Goal: Task Accomplishment & Management: Manage account settings

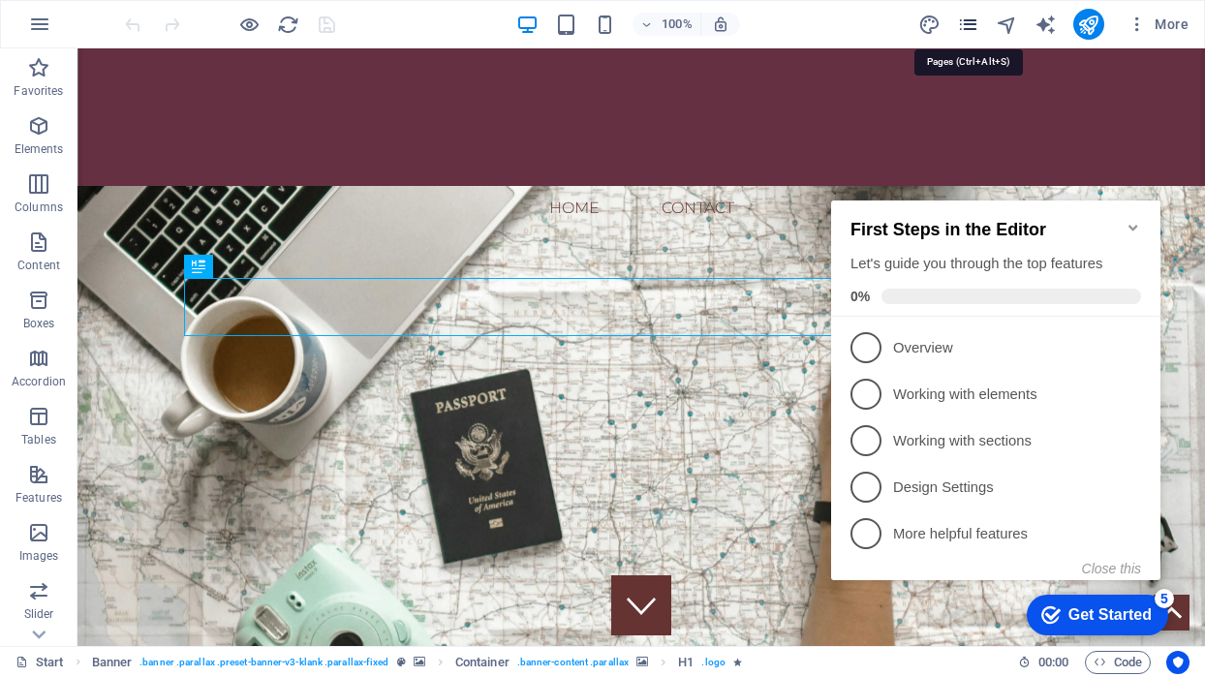
click at [969, 21] on icon "pages" at bounding box center [968, 25] width 22 height 22
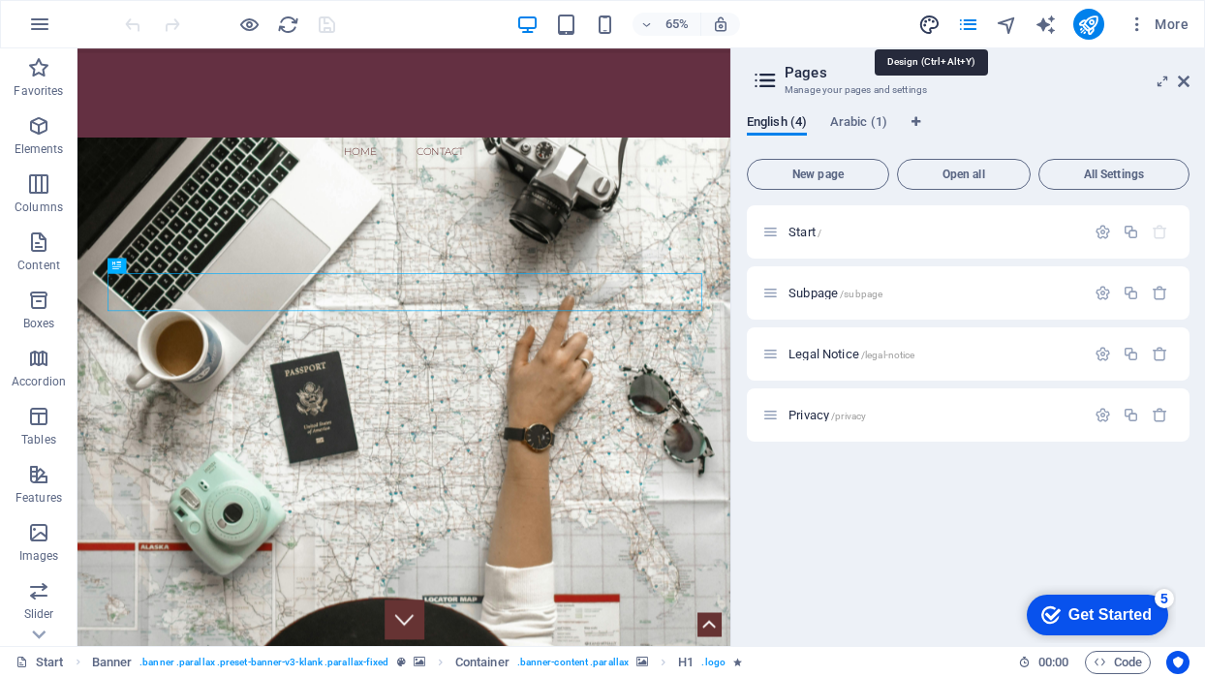
click at [934, 27] on icon "design" at bounding box center [929, 25] width 22 height 22
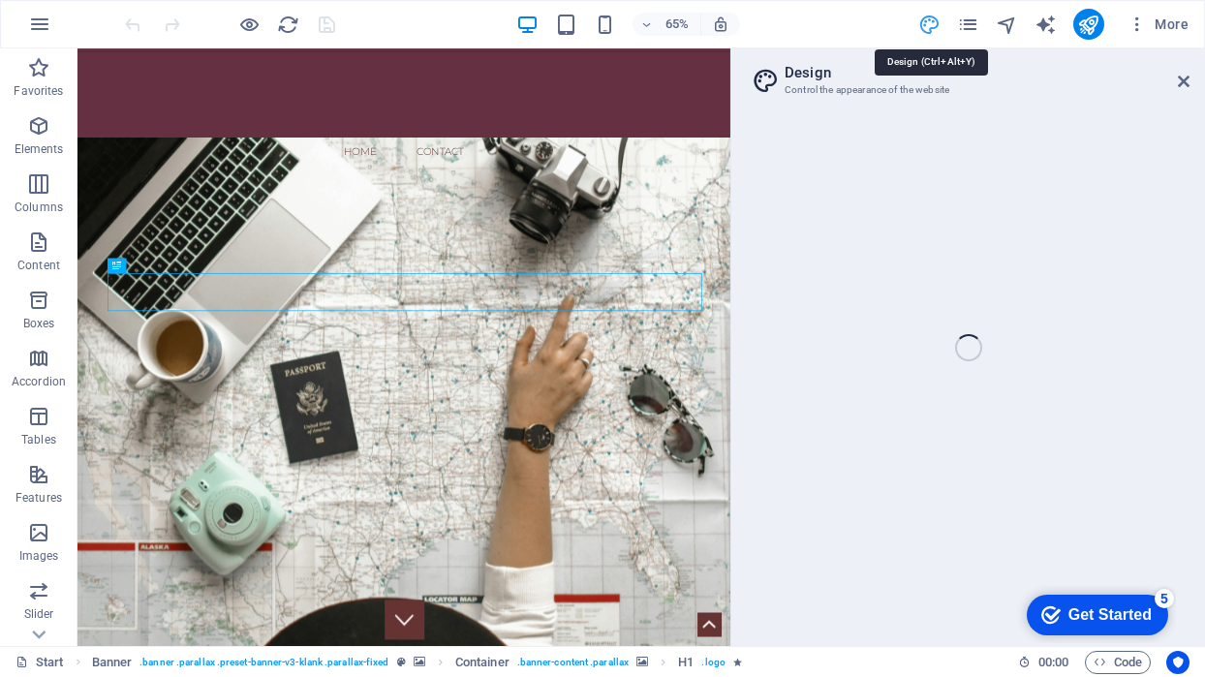
select select "rem"
select select "300"
select select "px"
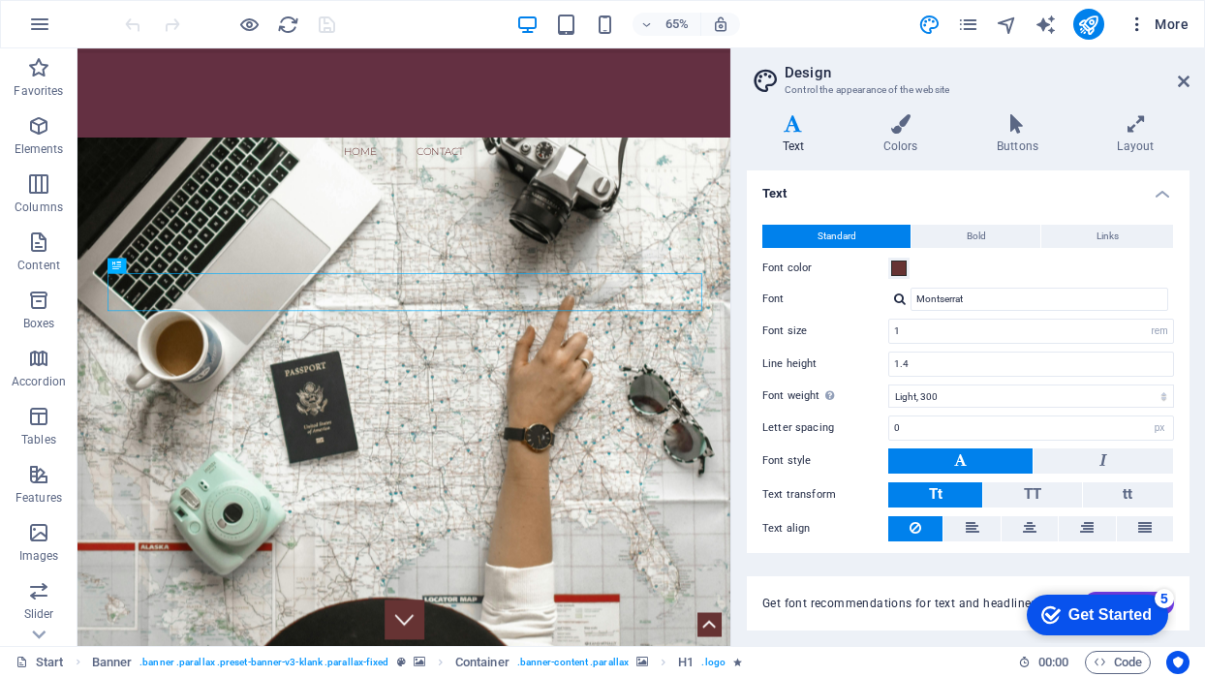
click at [1136, 32] on icon "button" at bounding box center [1137, 24] width 19 height 19
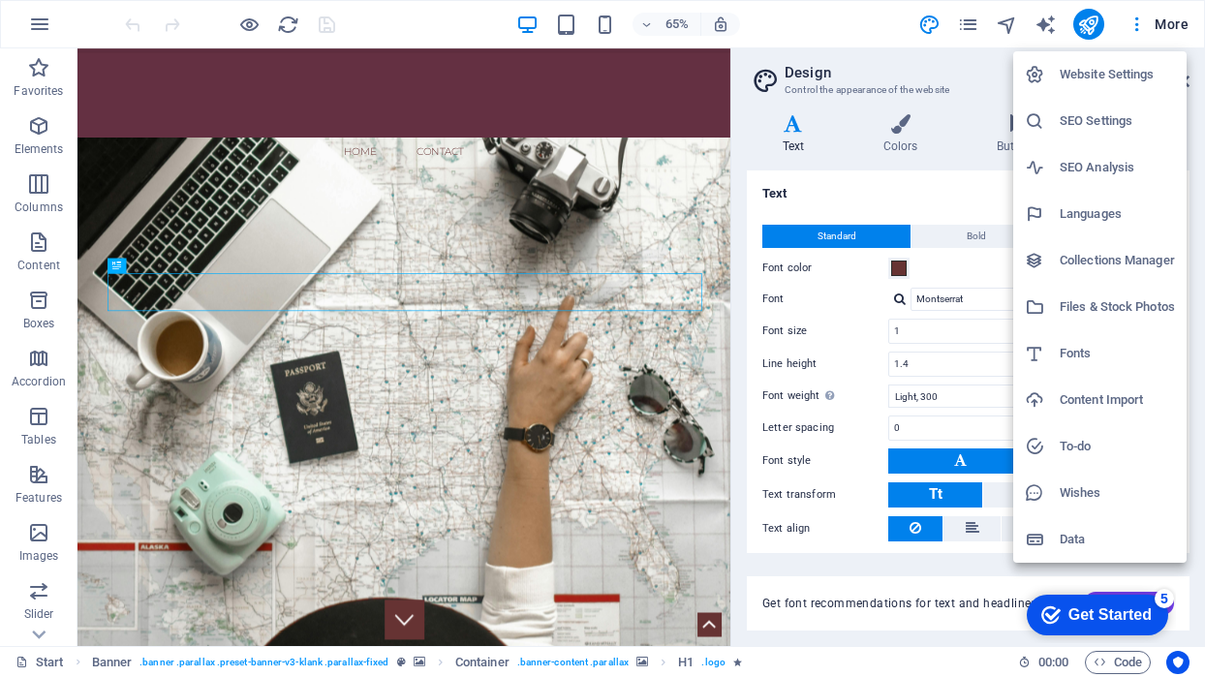
click at [1075, 211] on h6 "Languages" at bounding box center [1117, 213] width 115 height 23
select select "41"
select select "6"
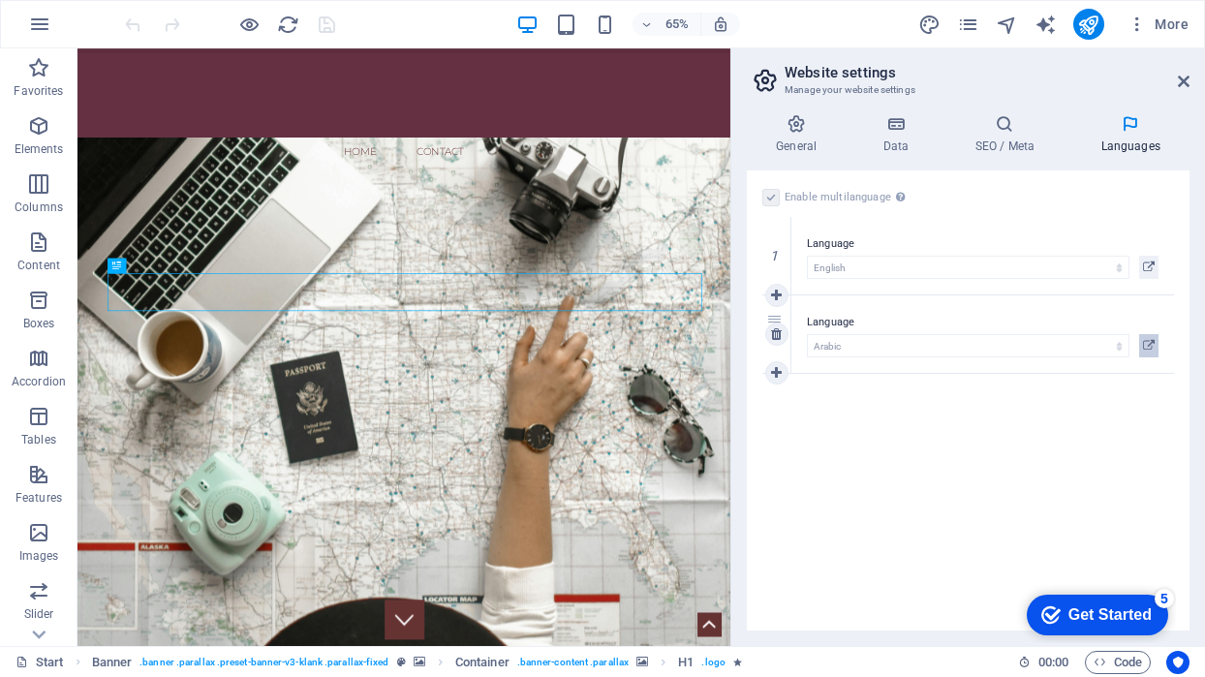
click at [1151, 345] on icon at bounding box center [1149, 345] width 12 height 23
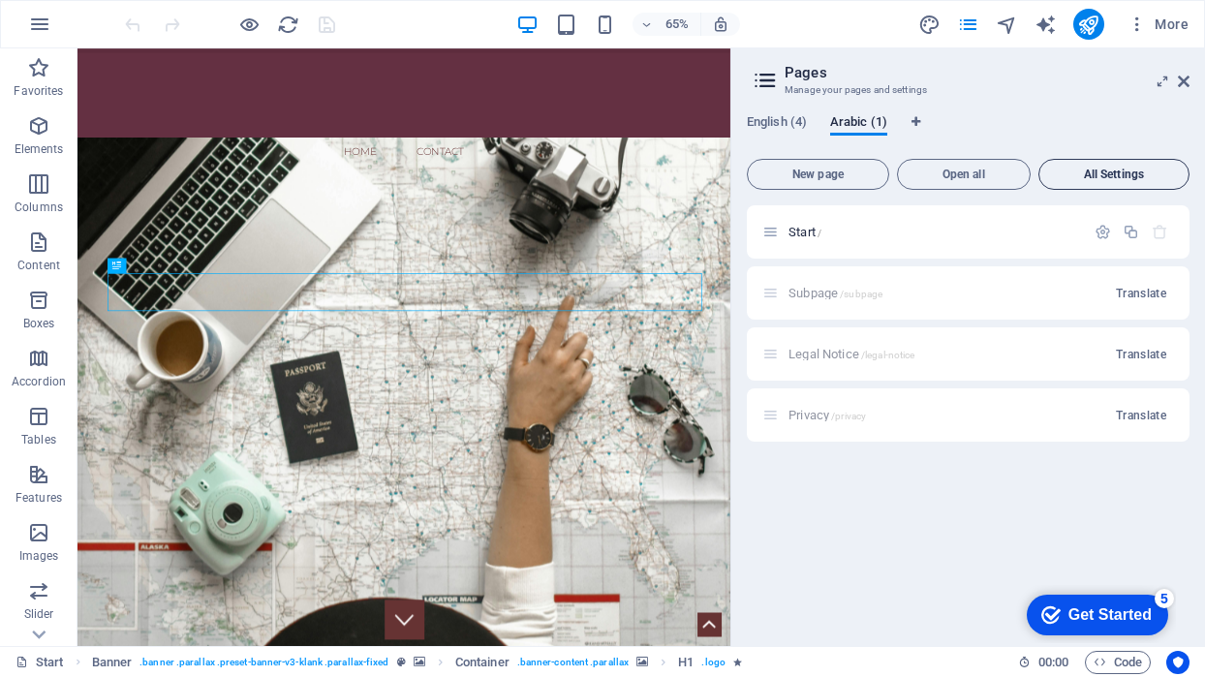
click at [1119, 177] on span "All Settings" at bounding box center [1114, 175] width 134 height 12
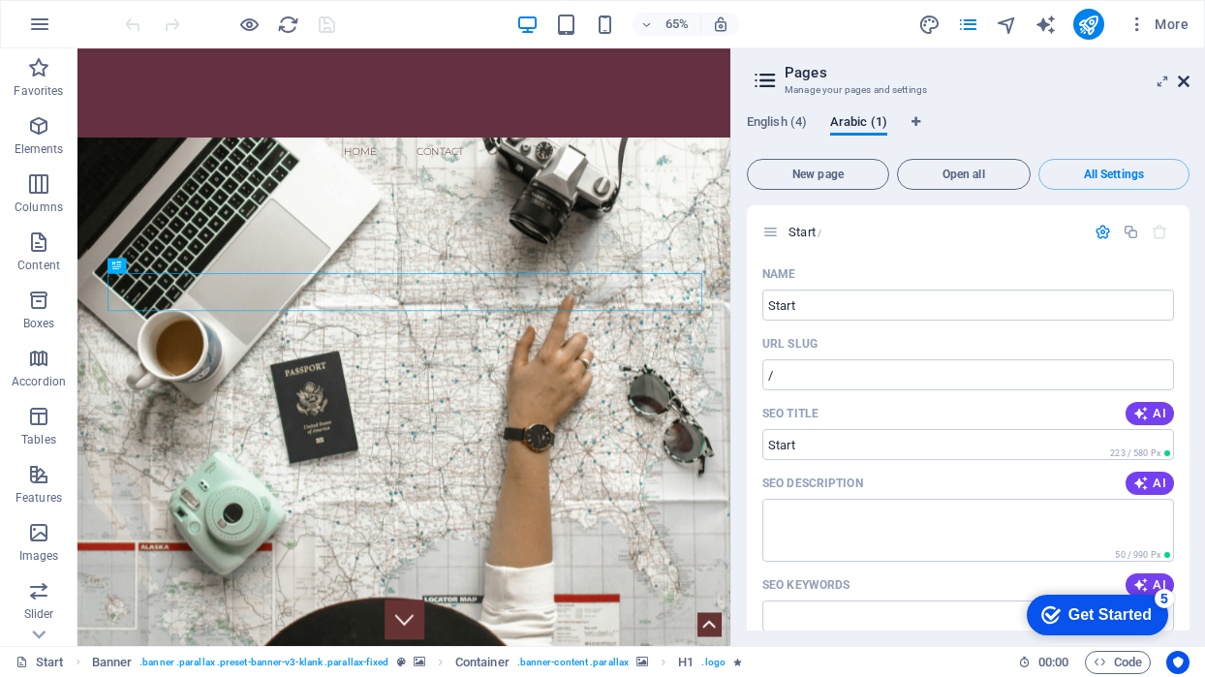
click at [1183, 87] on icon at bounding box center [1184, 82] width 12 height 16
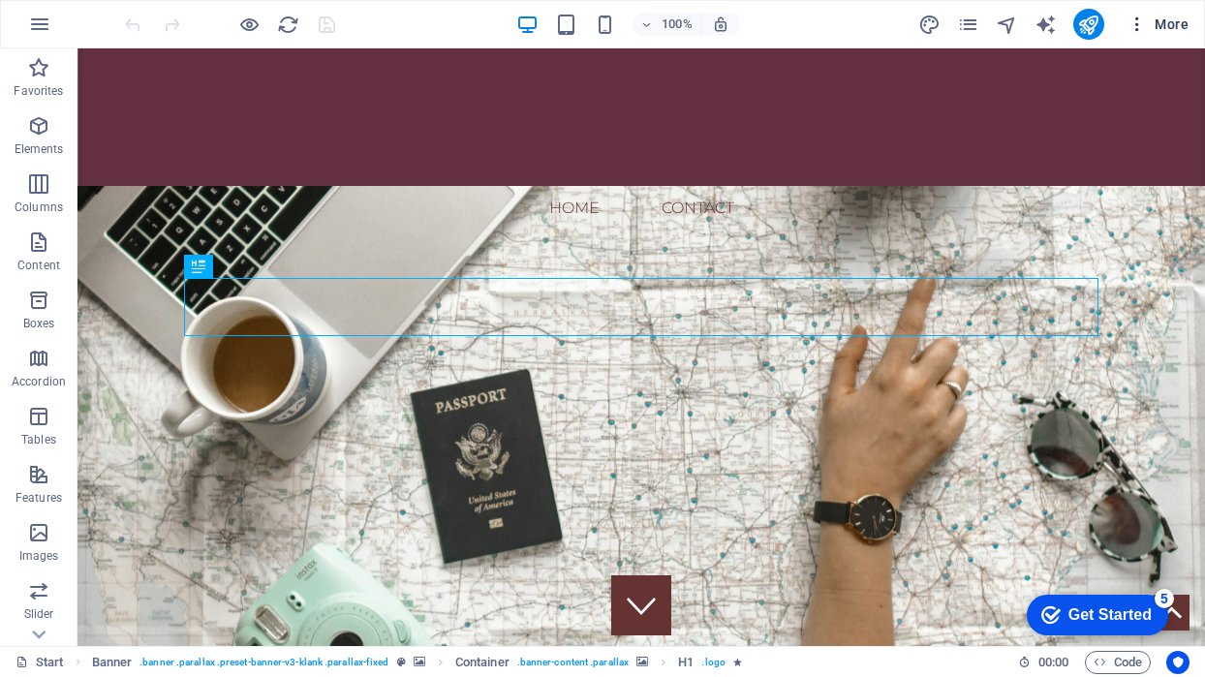
click at [1165, 25] on span "More" at bounding box center [1158, 24] width 61 height 19
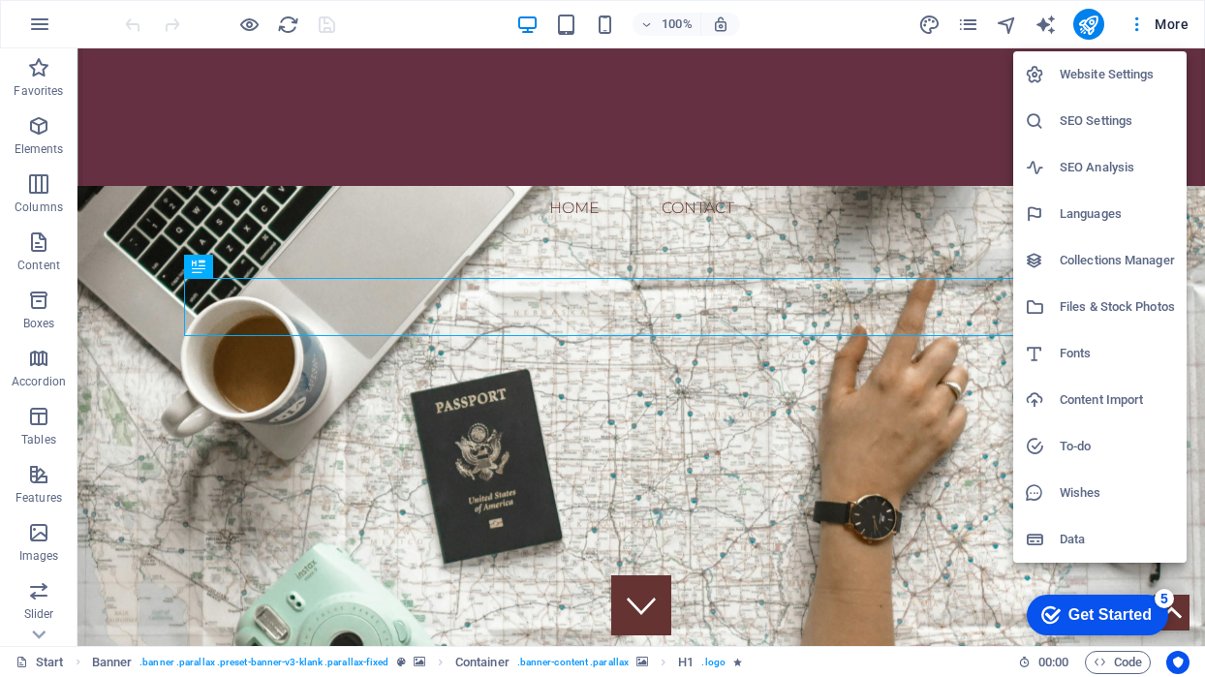
click at [1114, 83] on h6 "Website Settings" at bounding box center [1117, 74] width 115 height 23
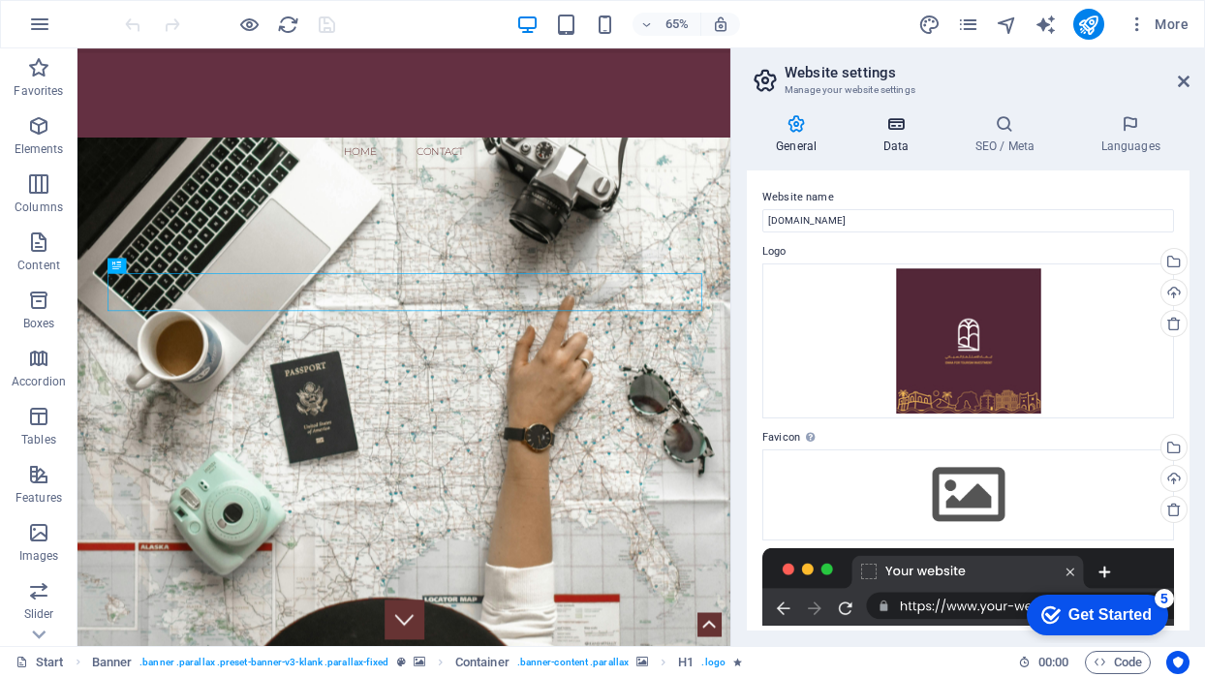
click at [888, 123] on icon at bounding box center [896, 123] width 84 height 19
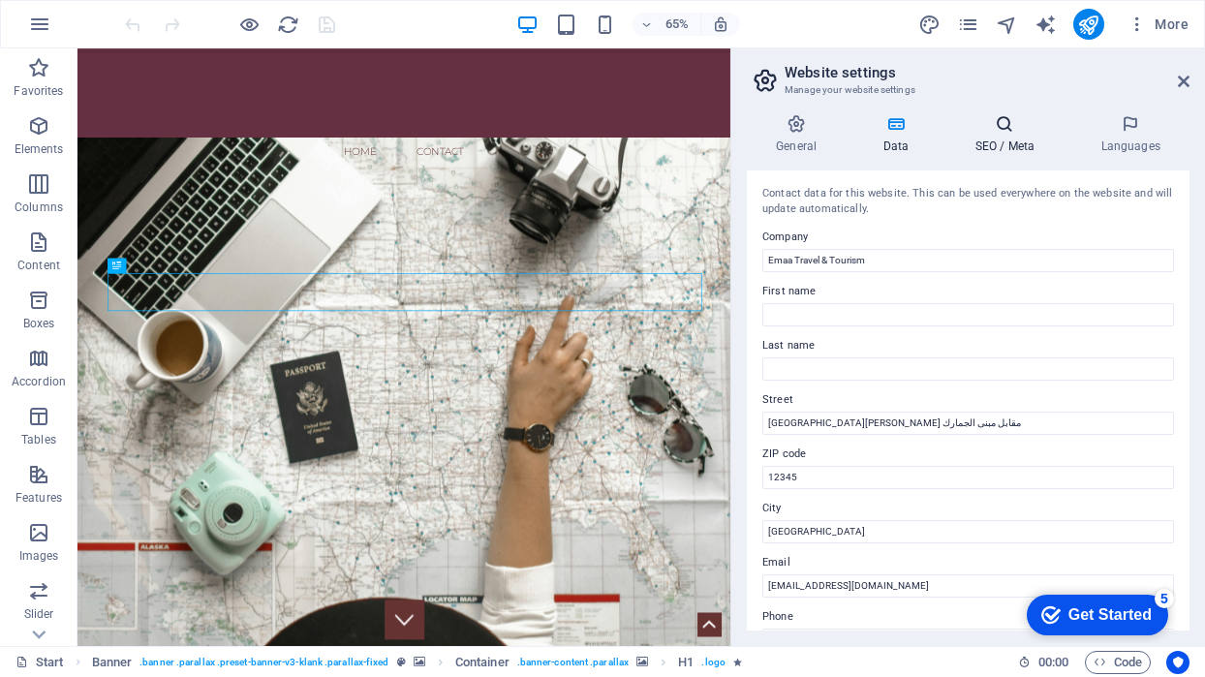
click at [1003, 122] on icon at bounding box center [1005, 123] width 118 height 19
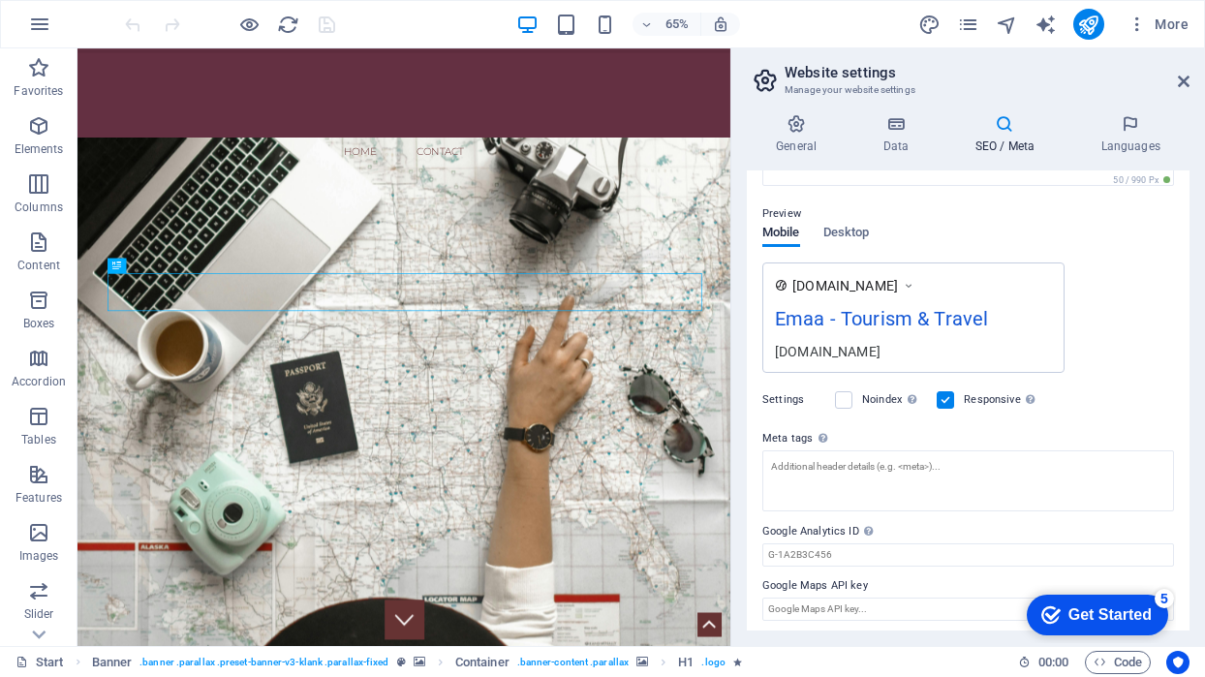
scroll to position [232, 0]
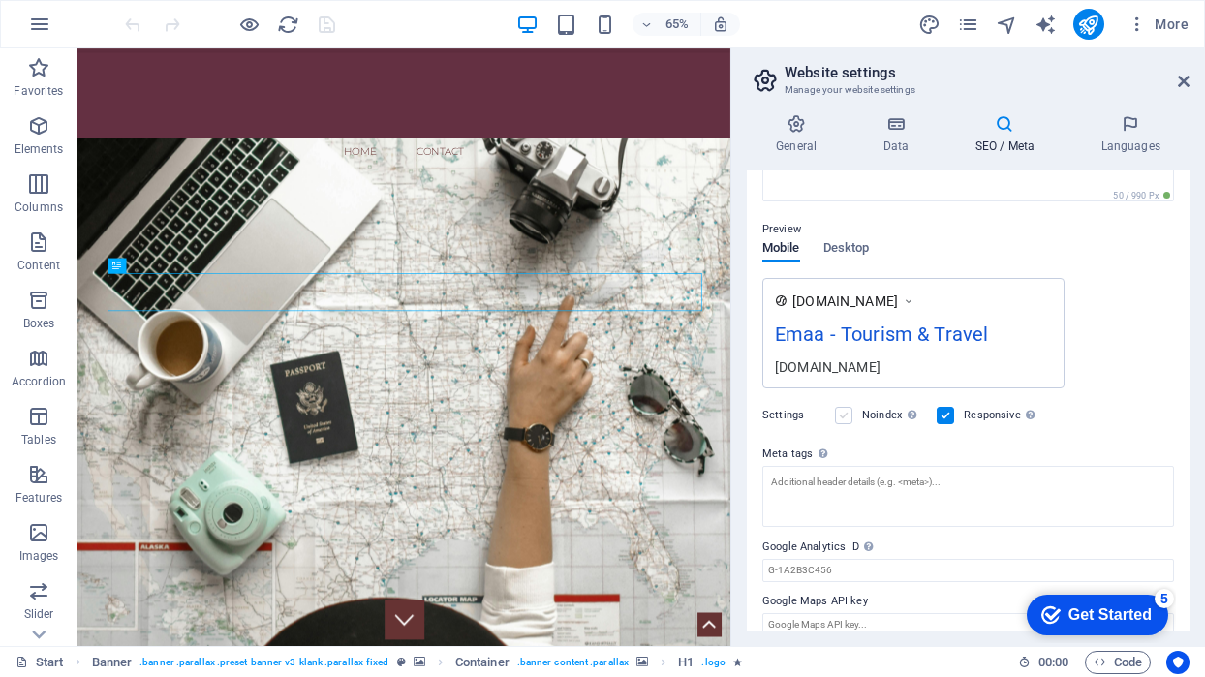
click at [840, 414] on label at bounding box center [843, 415] width 17 height 17
click at [0, 0] on input "Noindex Instruct search engines to exclude this website from search results." at bounding box center [0, 0] width 0 height 0
click at [848, 413] on label at bounding box center [843, 415] width 17 height 17
click at [0, 0] on input "Noindex Instruct search engines to exclude this website from search results." at bounding box center [0, 0] width 0 height 0
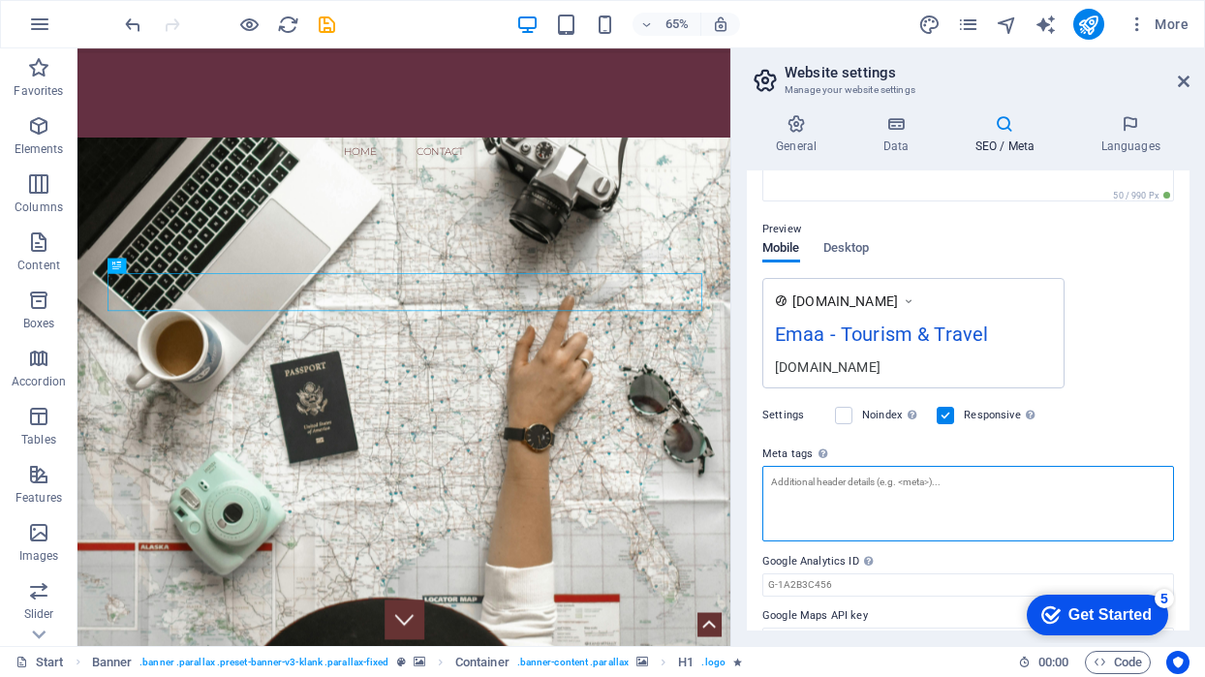
click at [852, 479] on textarea "Meta tags Enter HTML code here that will be placed inside the tags of your webs…" at bounding box center [968, 504] width 412 height 76
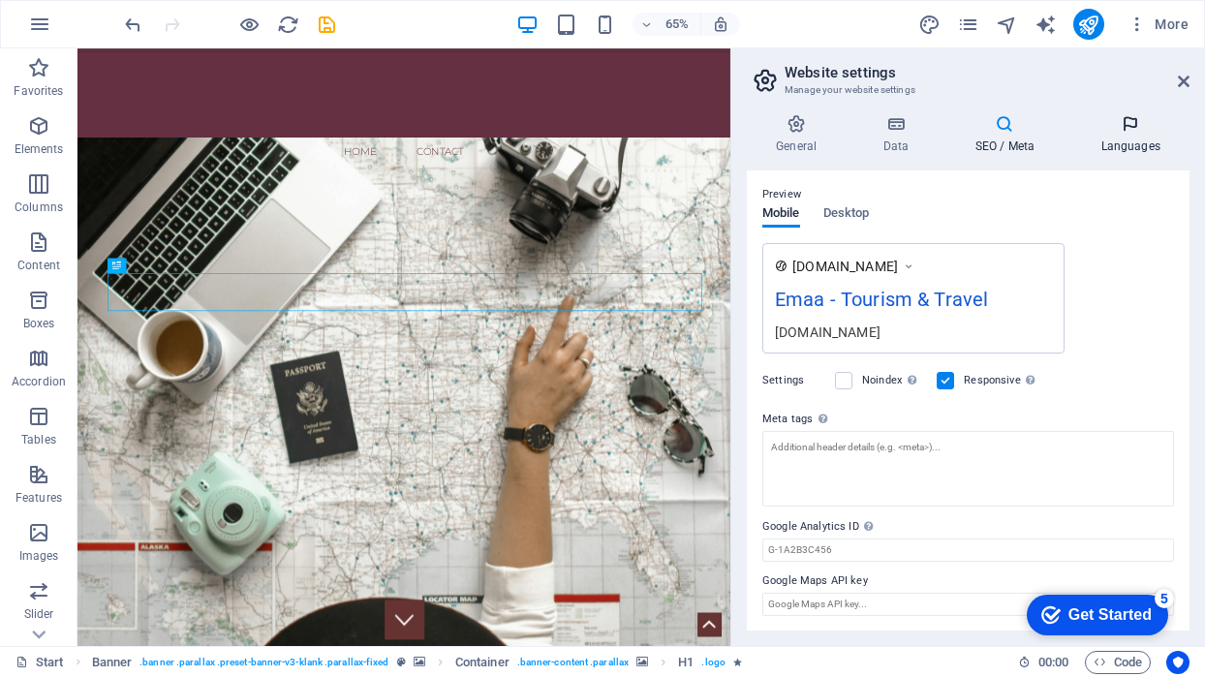
scroll to position [252, 0]
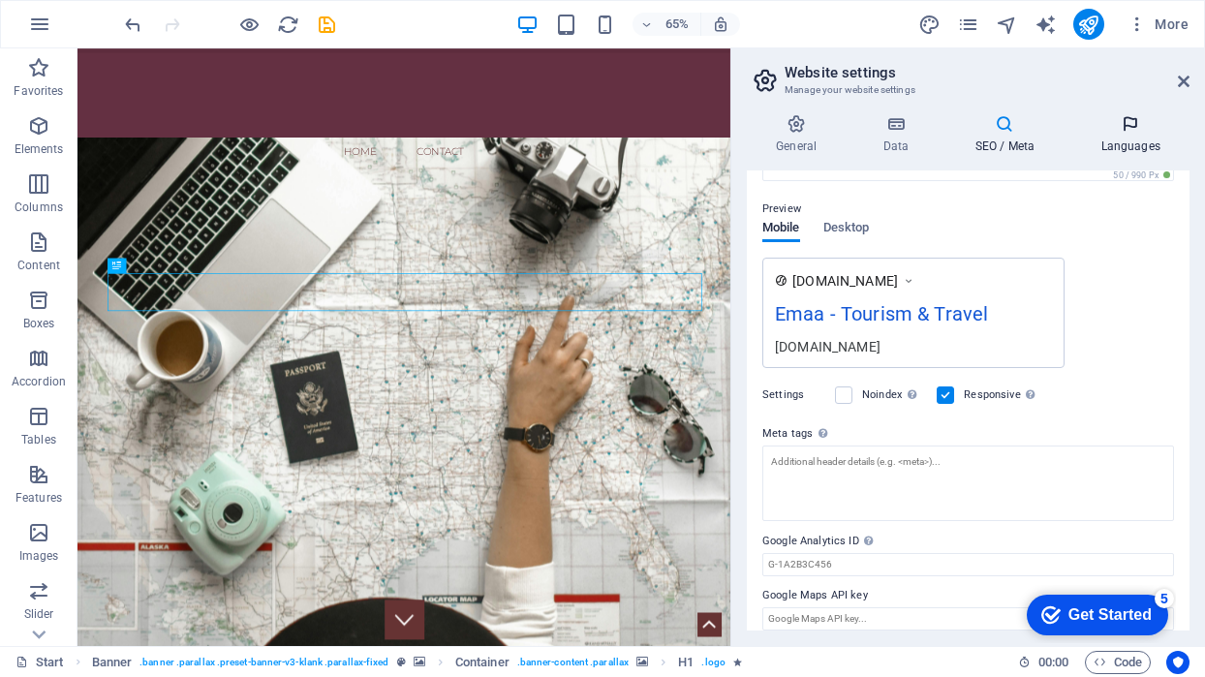
click at [1121, 146] on h4 "Languages" at bounding box center [1131, 134] width 118 height 41
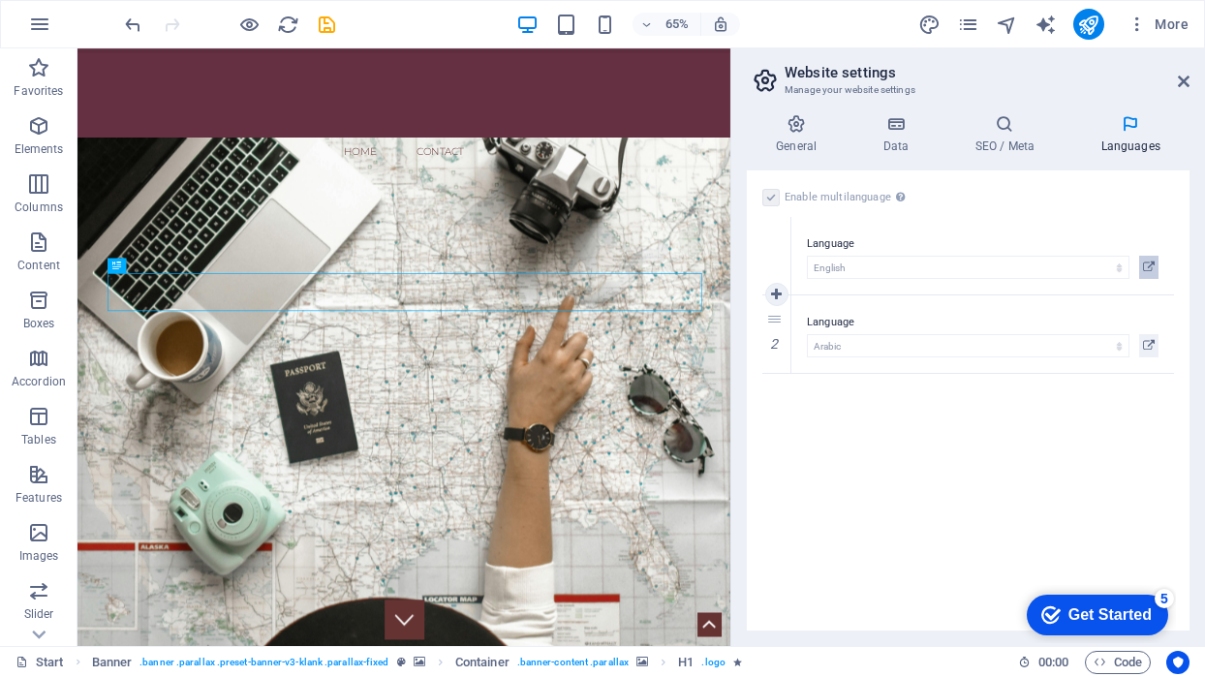
click at [1143, 265] on icon at bounding box center [1149, 267] width 12 height 23
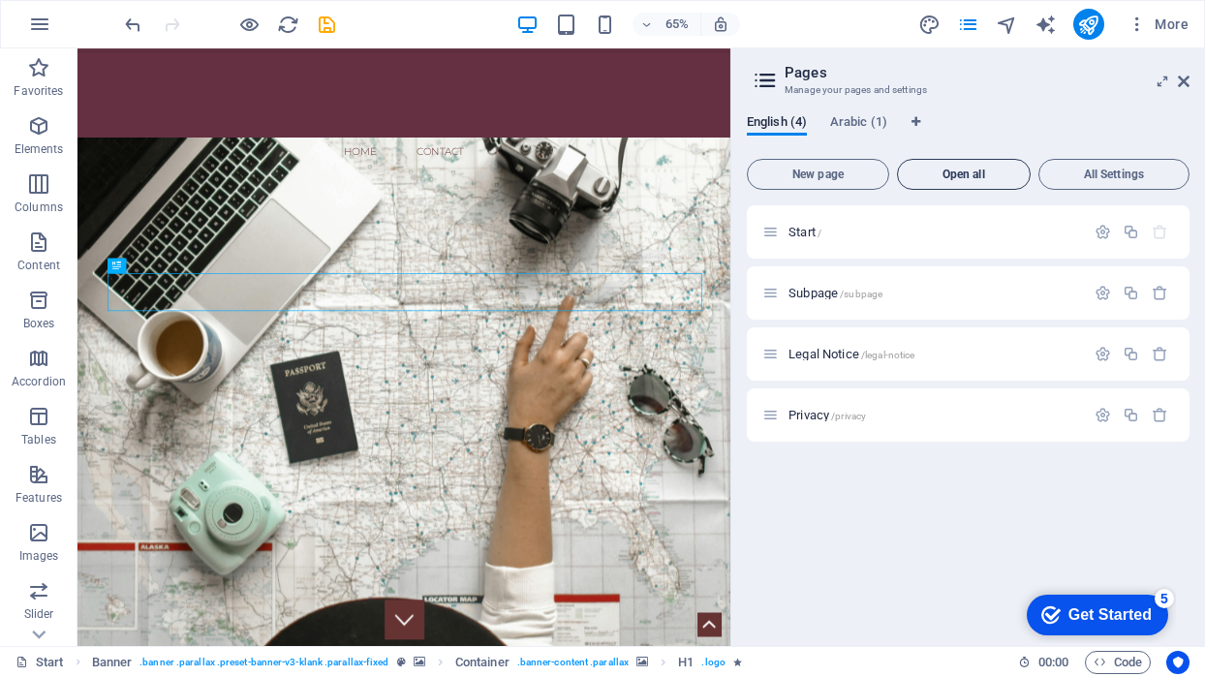
click at [959, 180] on span "Open all" at bounding box center [964, 175] width 116 height 12
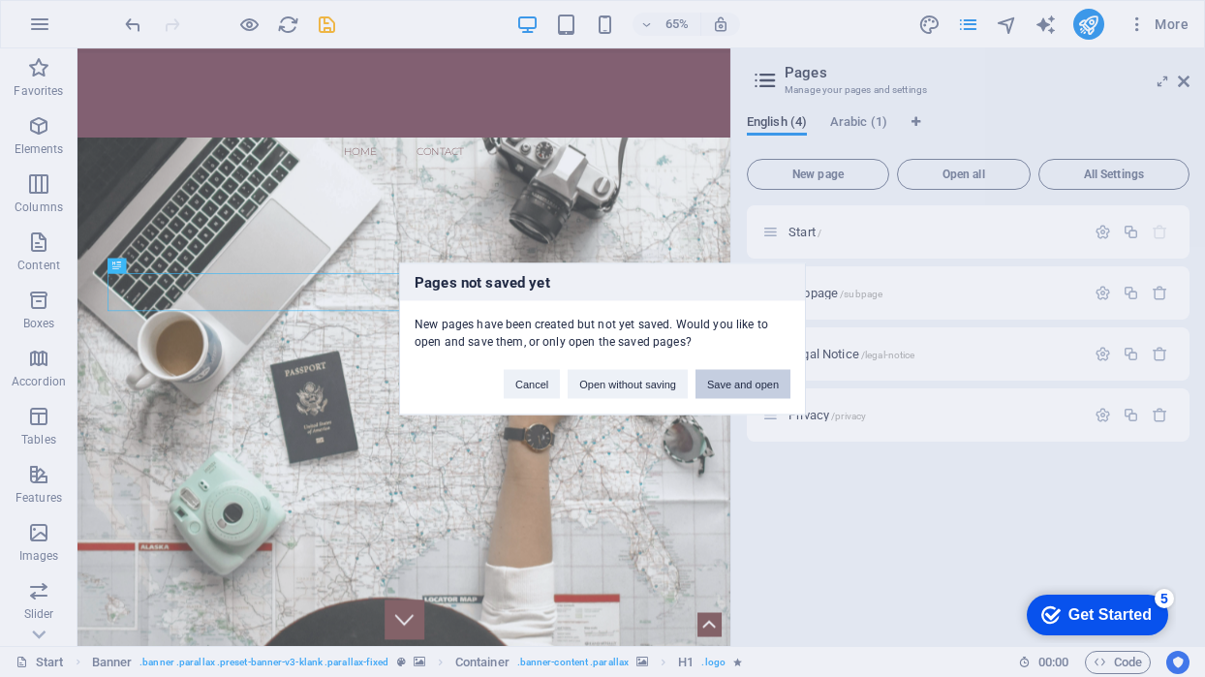
click at [742, 389] on button "Save and open" at bounding box center [743, 383] width 95 height 29
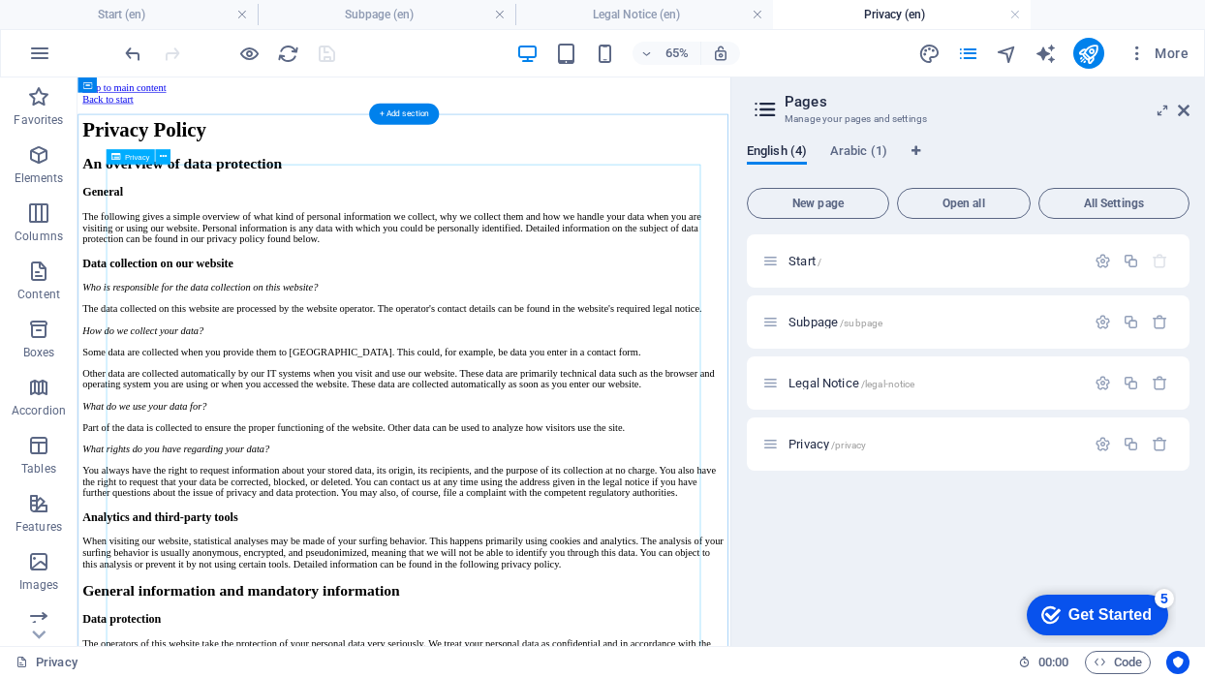
scroll to position [0, 0]
click at [860, 152] on span "Arabic (1)" at bounding box center [858, 153] width 57 height 27
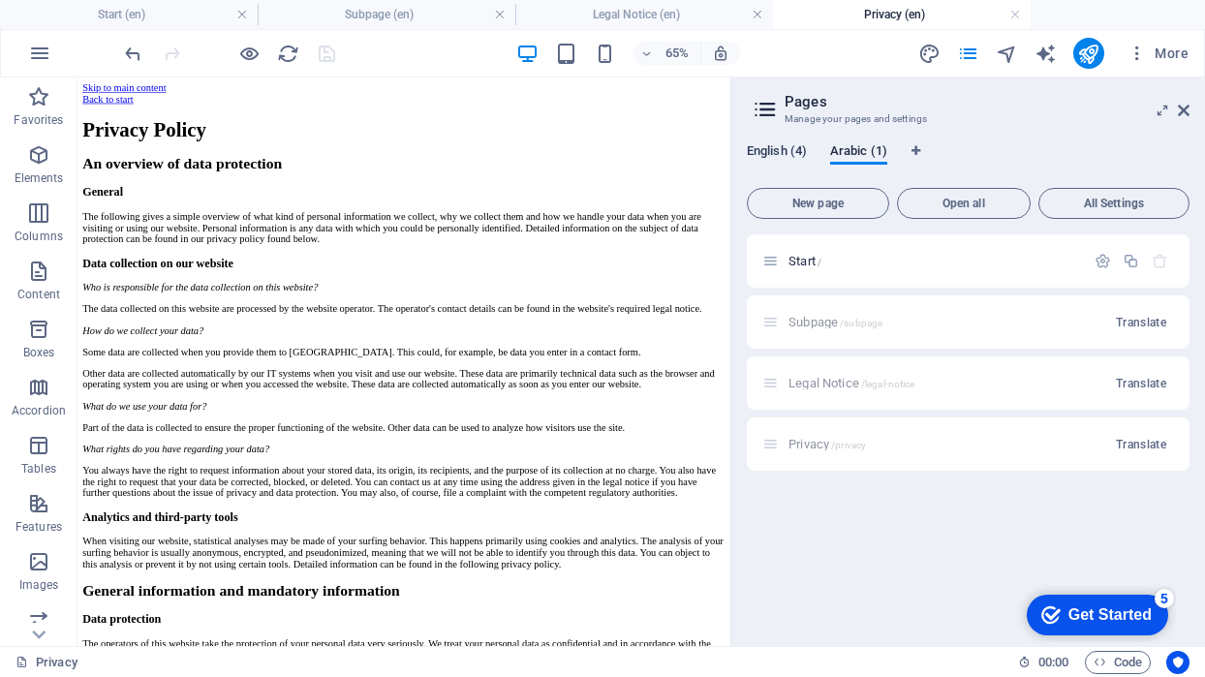
click at [790, 154] on span "English (4)" at bounding box center [777, 153] width 60 height 27
click at [849, 151] on span "Arabic (1)" at bounding box center [858, 153] width 57 height 27
click at [1188, 111] on icon at bounding box center [1184, 111] width 12 height 16
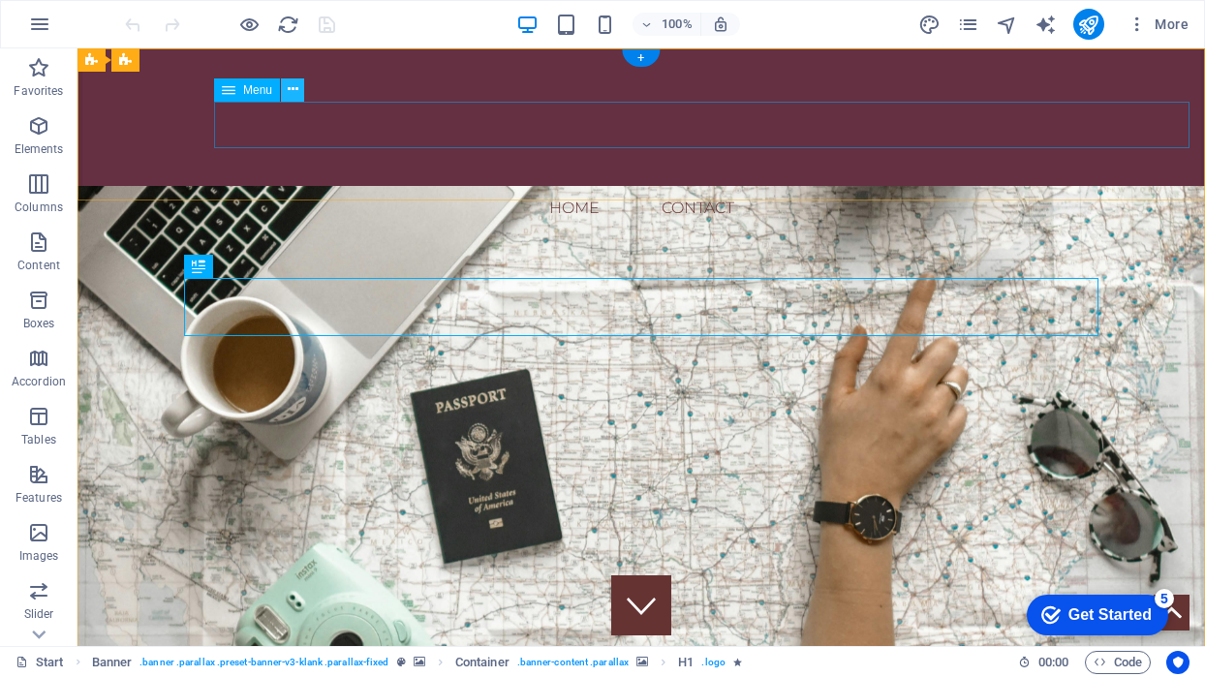
click at [288, 88] on icon at bounding box center [293, 89] width 11 height 20
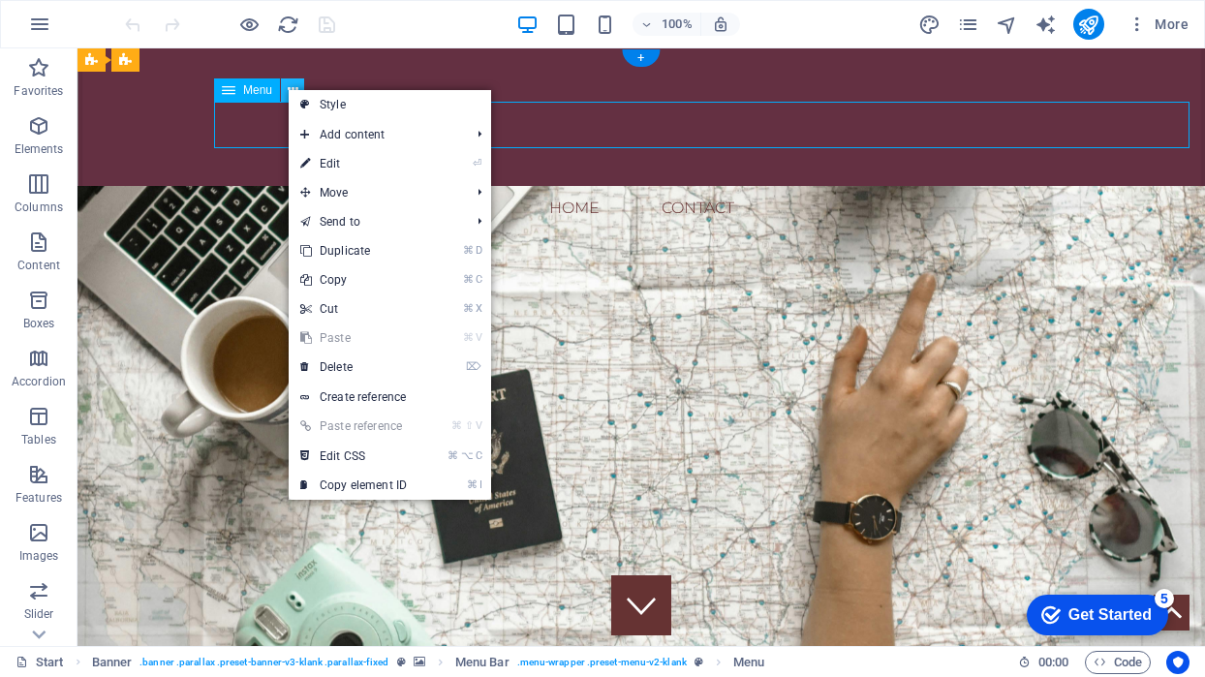
click at [288, 88] on icon at bounding box center [293, 89] width 11 height 20
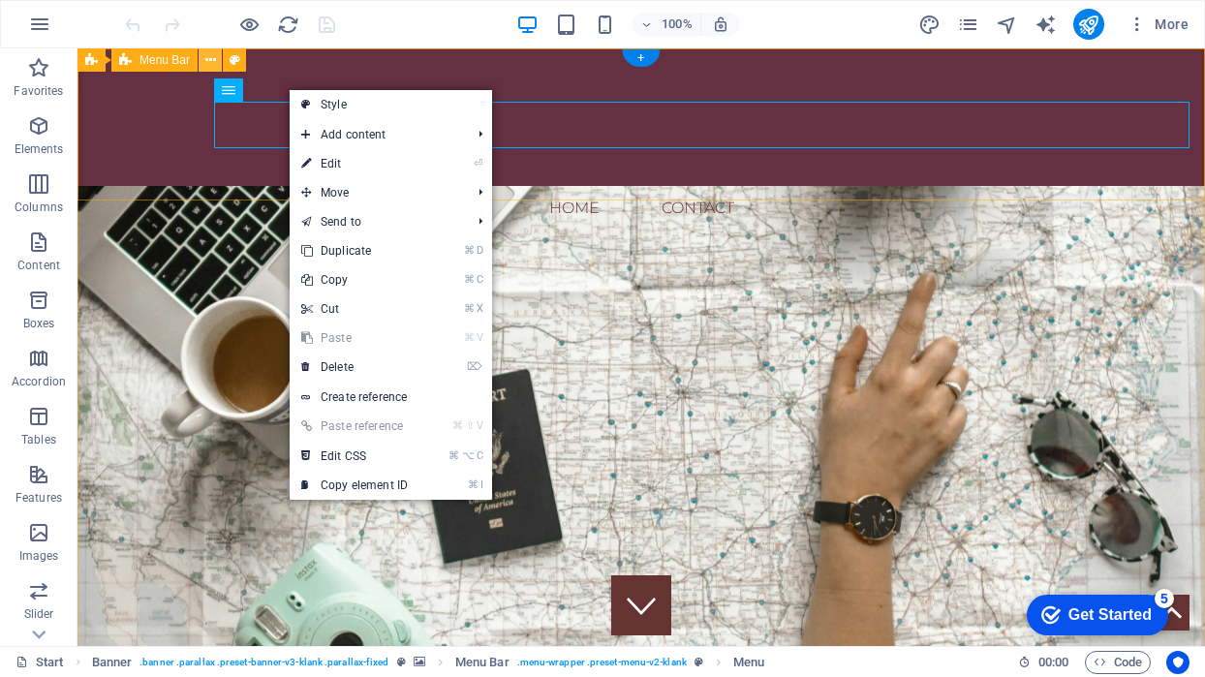
click at [211, 55] on icon at bounding box center [210, 60] width 11 height 20
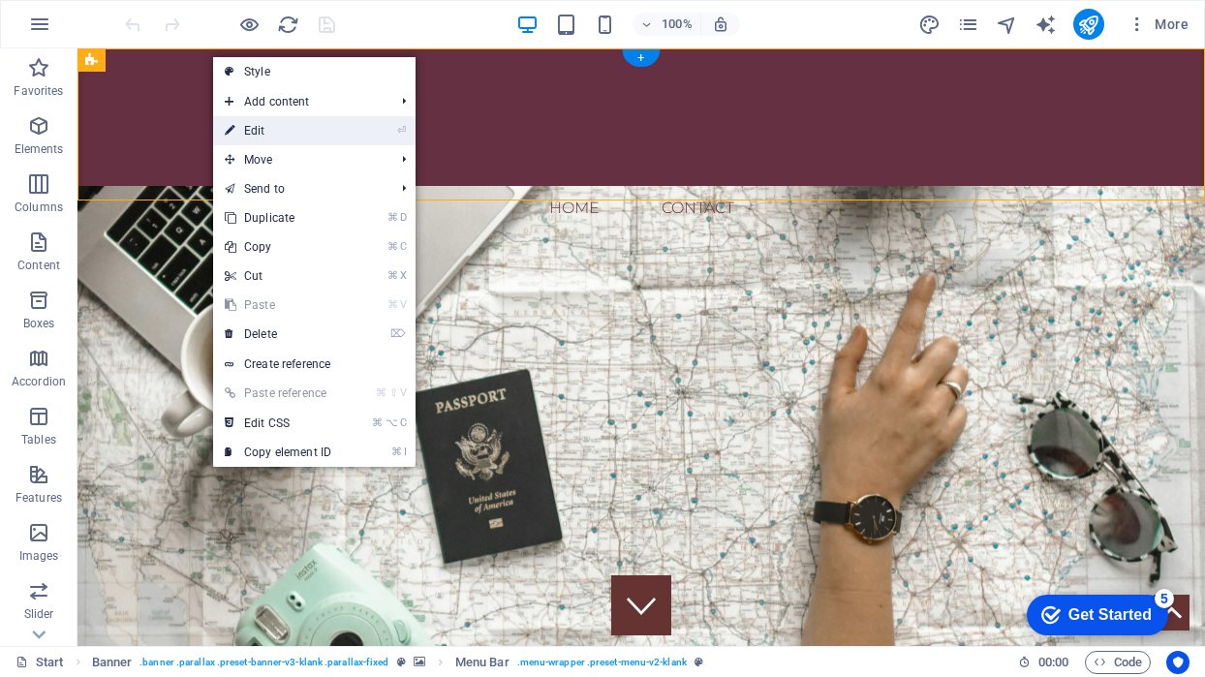
click at [268, 132] on link "⏎ Edit" at bounding box center [278, 130] width 130 height 29
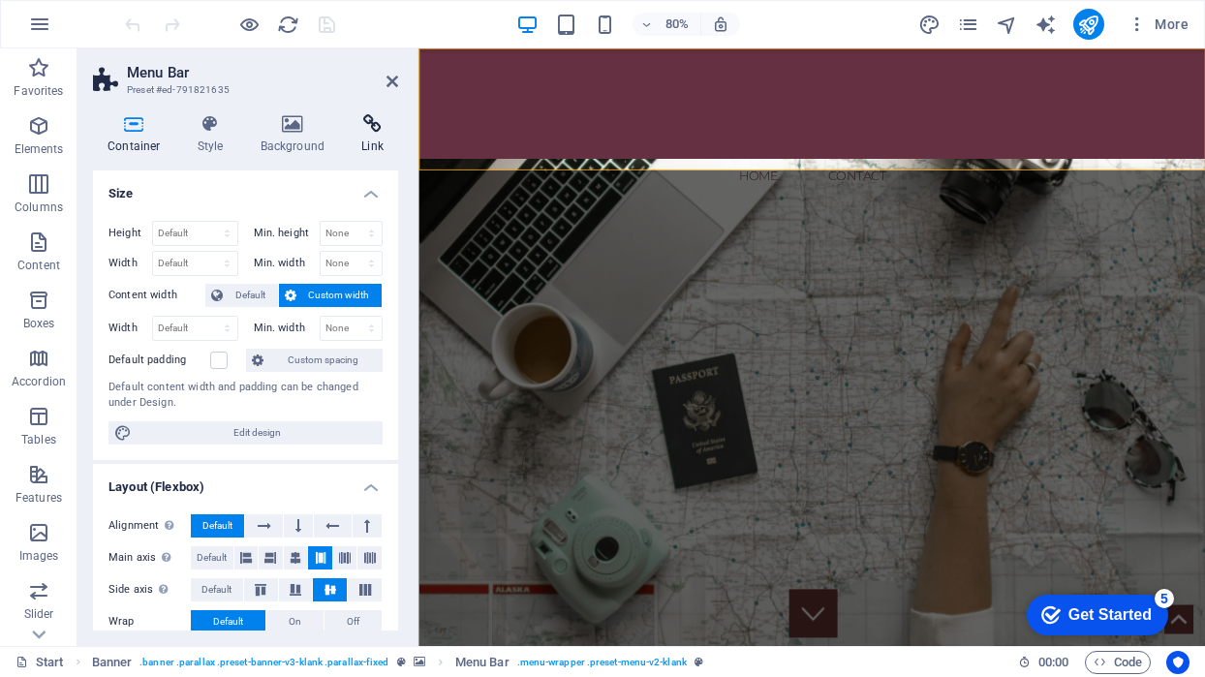
click at [363, 132] on icon at bounding box center [372, 123] width 51 height 19
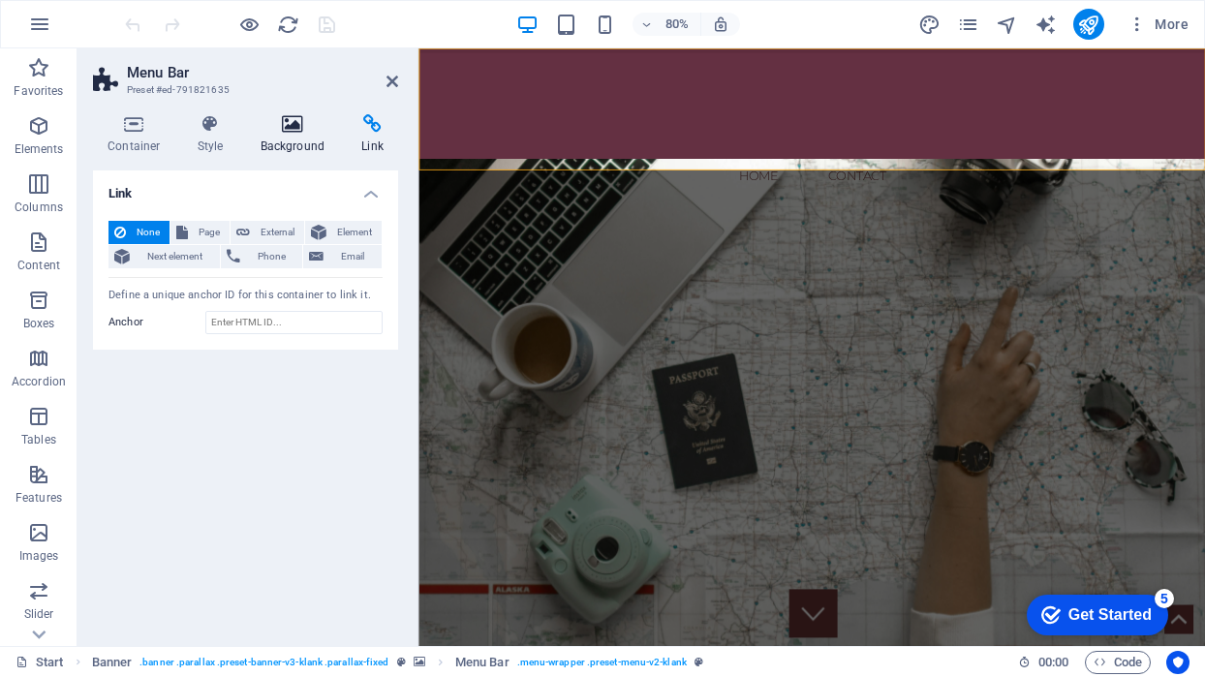
click at [280, 135] on h4 "Background" at bounding box center [297, 134] width 102 height 41
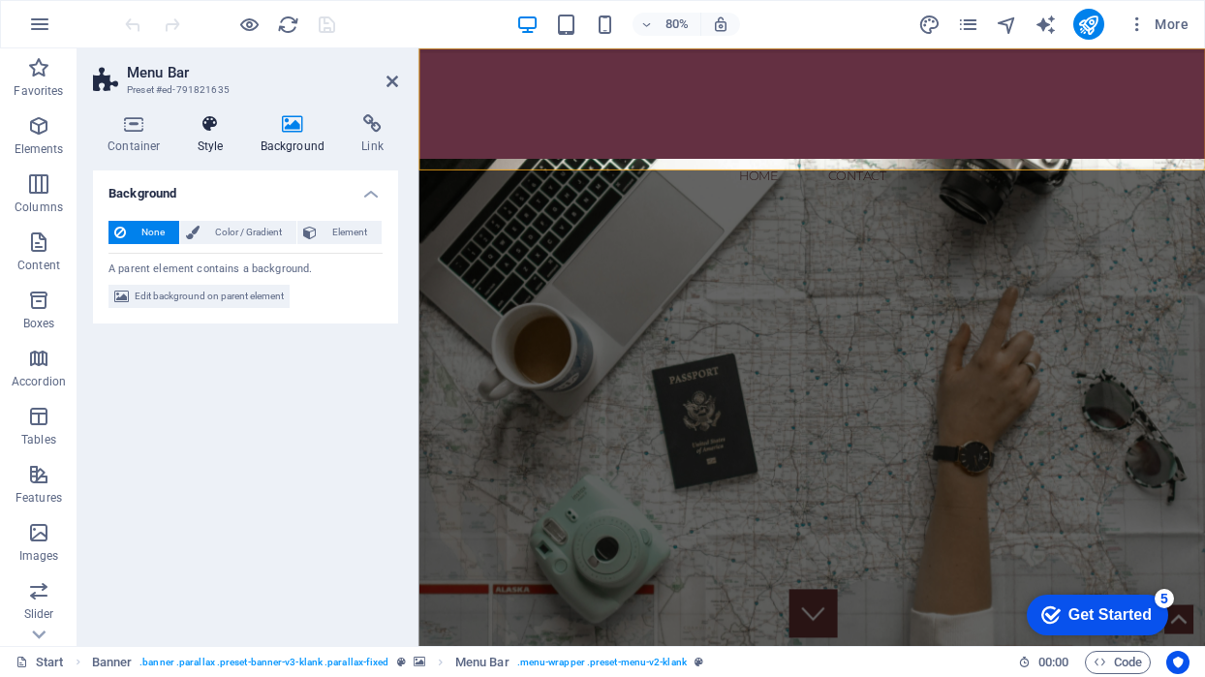
click at [209, 125] on icon at bounding box center [210, 123] width 55 height 19
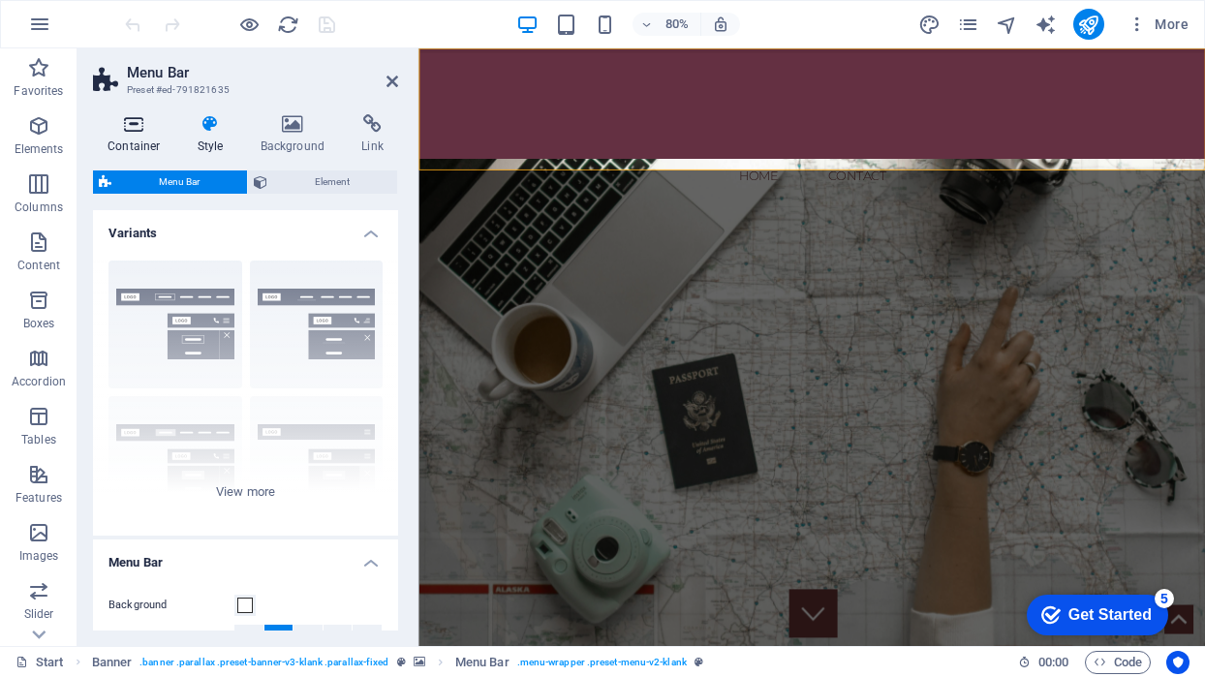
click at [140, 127] on icon at bounding box center [134, 123] width 82 height 19
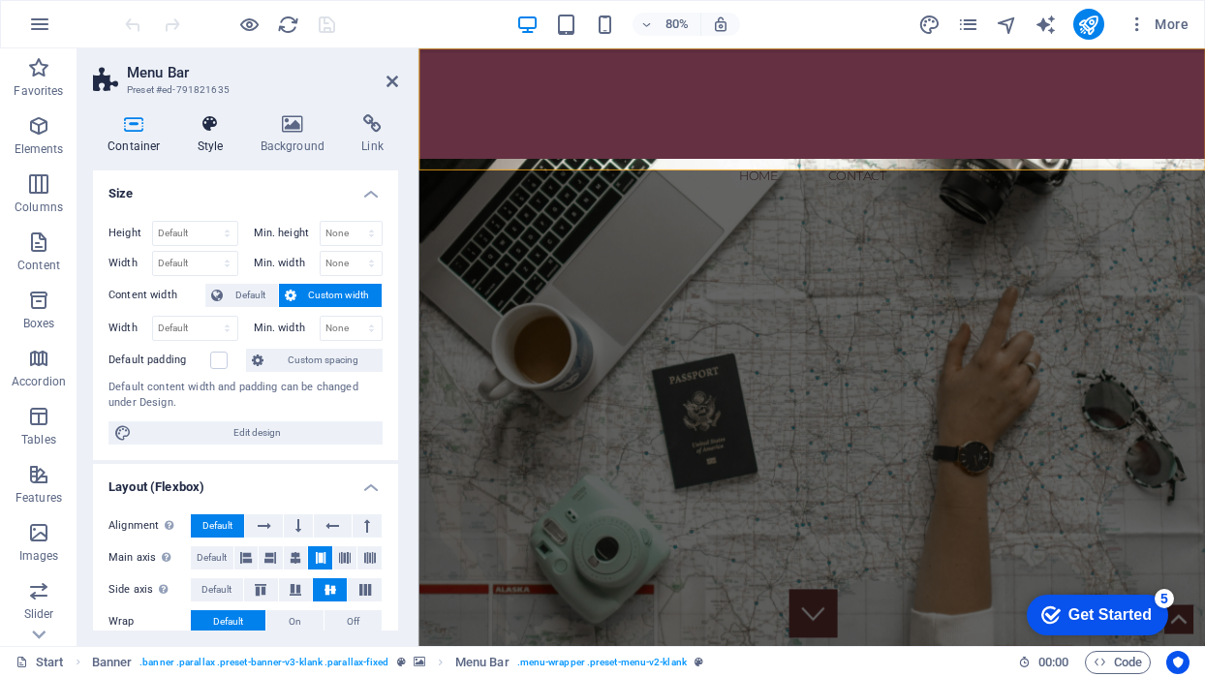
click at [221, 127] on icon at bounding box center [210, 123] width 55 height 19
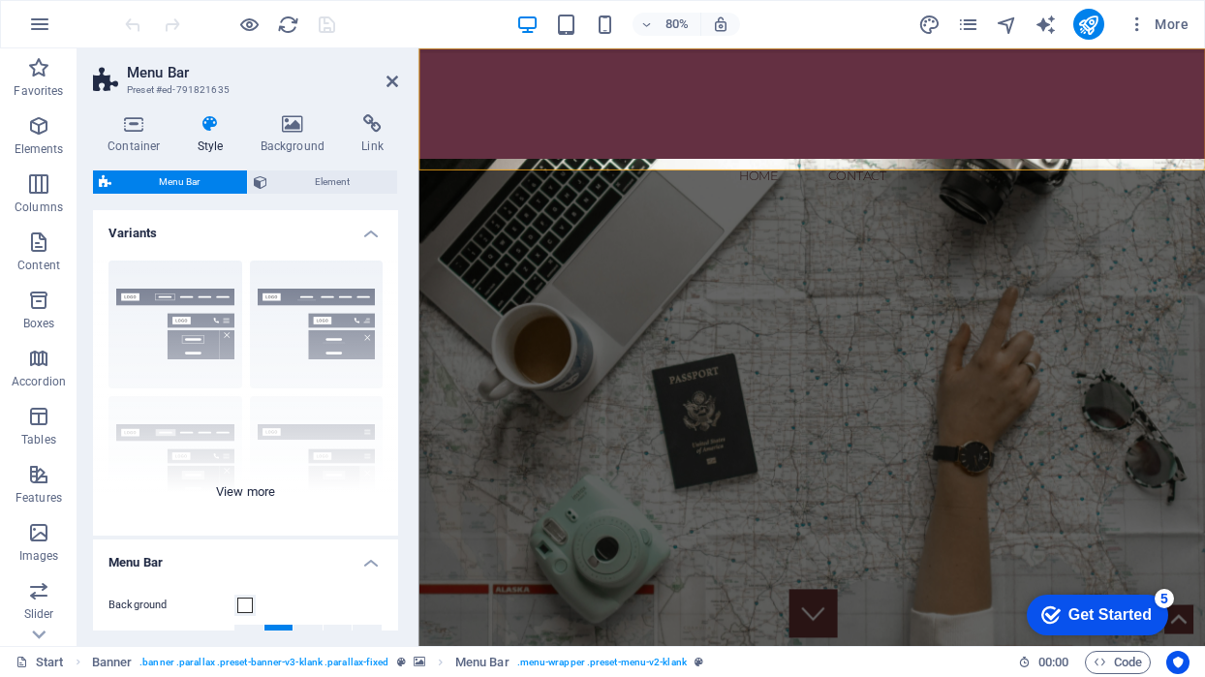
click at [294, 327] on div "Border Centered Default Fixed Loki Trigger Wide XXL" at bounding box center [245, 390] width 305 height 291
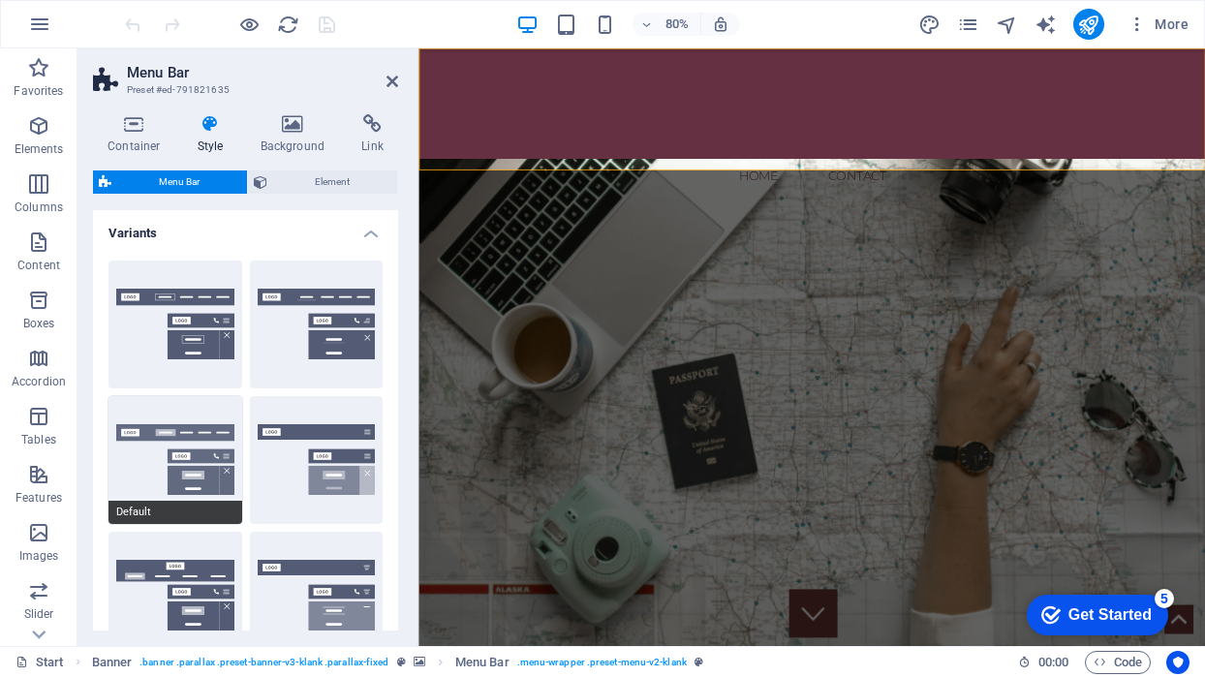
click at [181, 420] on button "Default" at bounding box center [176, 460] width 134 height 128
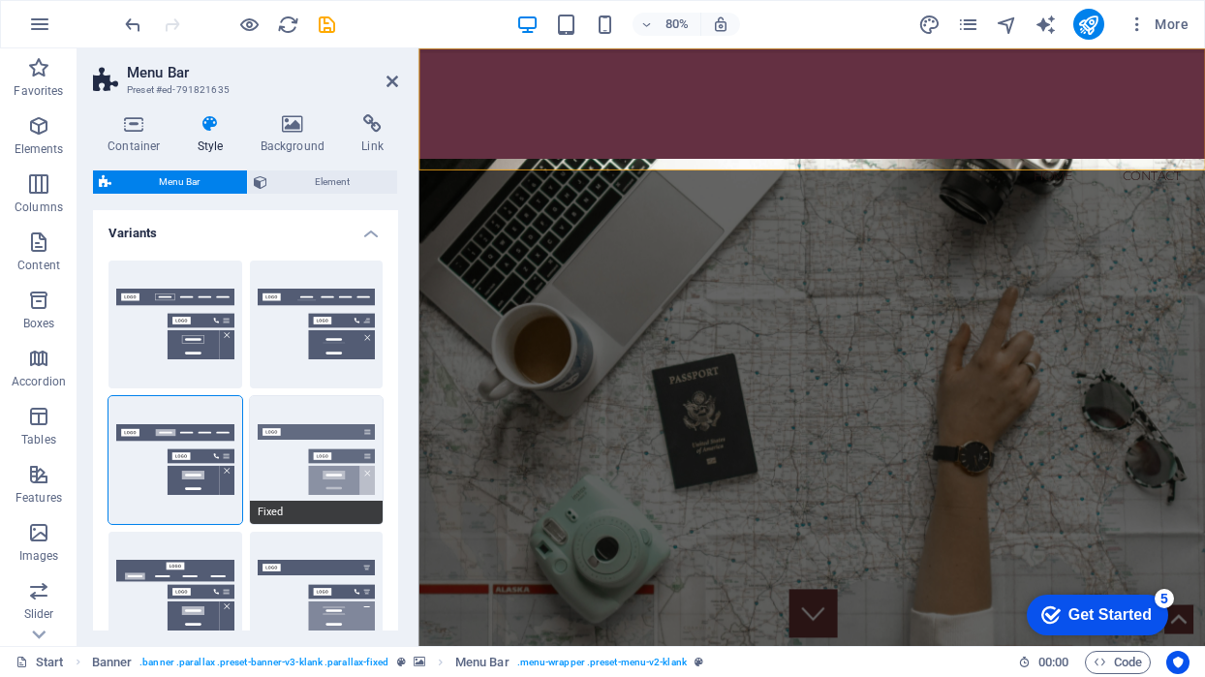
click at [341, 423] on button "Fixed" at bounding box center [317, 460] width 134 height 128
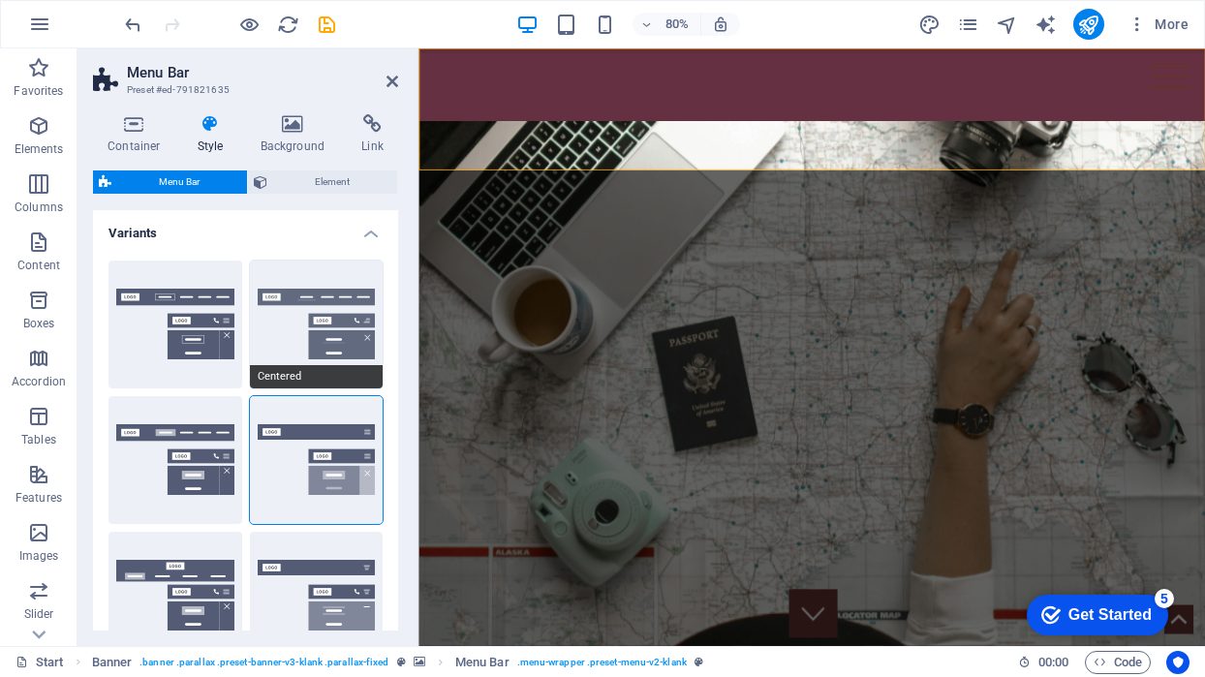
click at [350, 288] on button "Centered" at bounding box center [317, 325] width 134 height 128
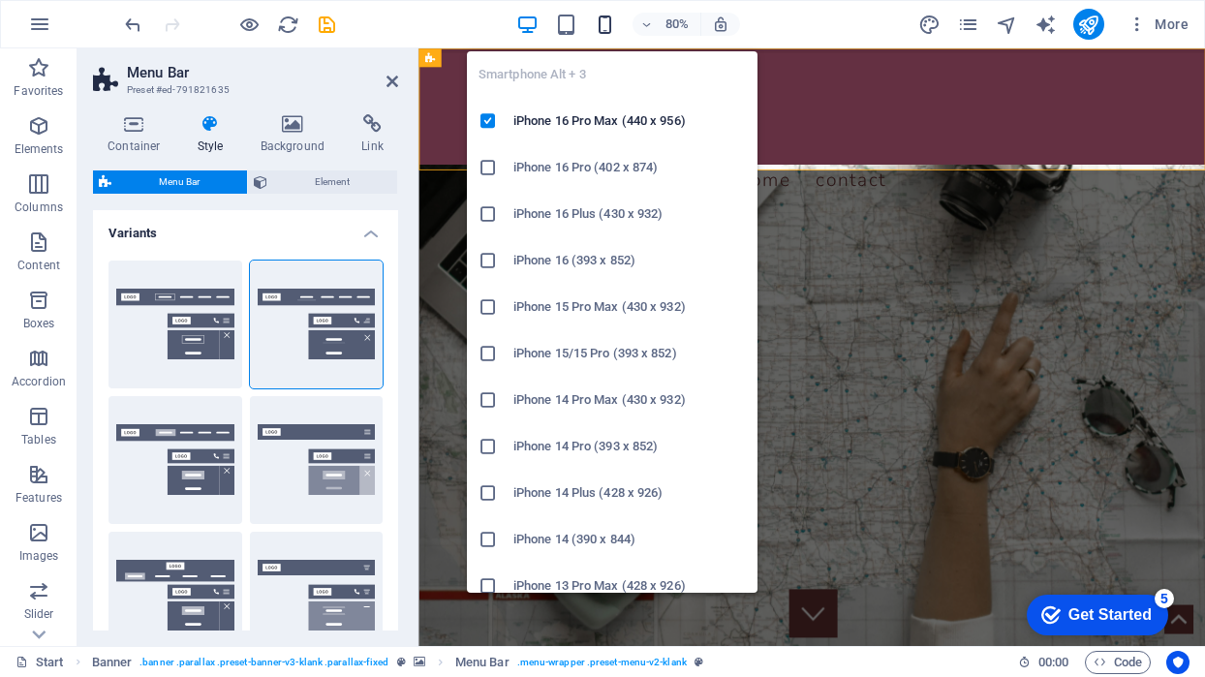
click at [602, 24] on icon "button" at bounding box center [605, 25] width 22 height 22
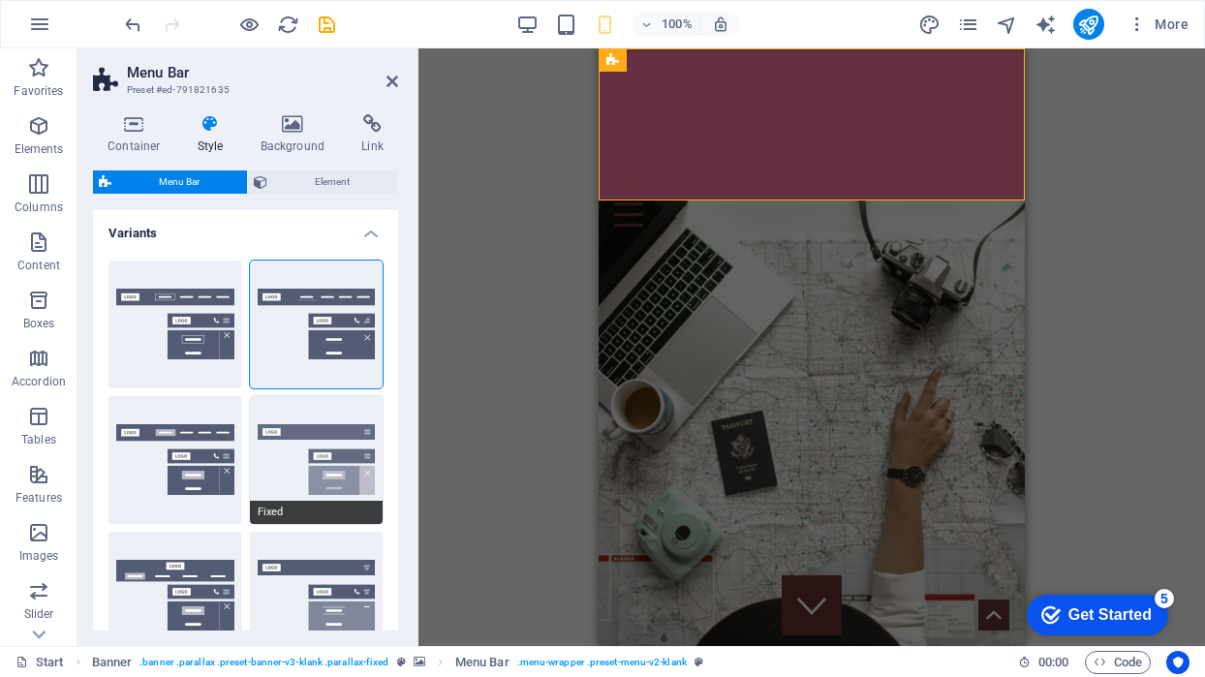
click at [275, 425] on button "Fixed" at bounding box center [317, 460] width 134 height 128
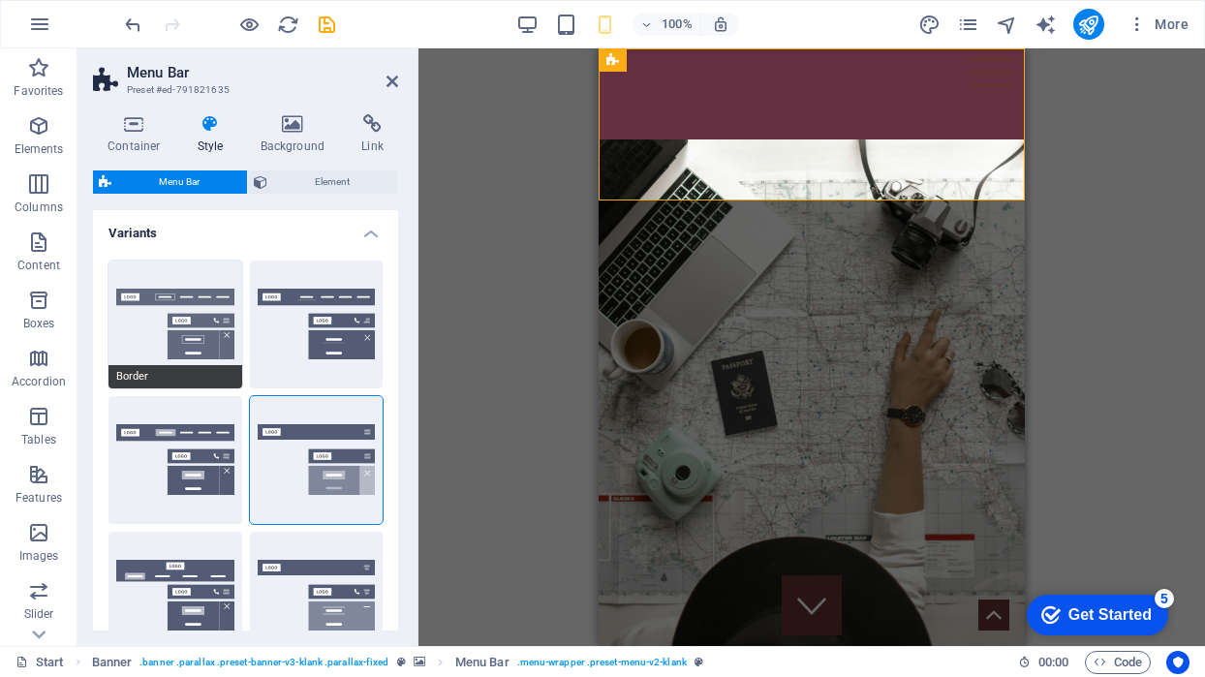
click at [192, 336] on button "Border" at bounding box center [176, 325] width 134 height 128
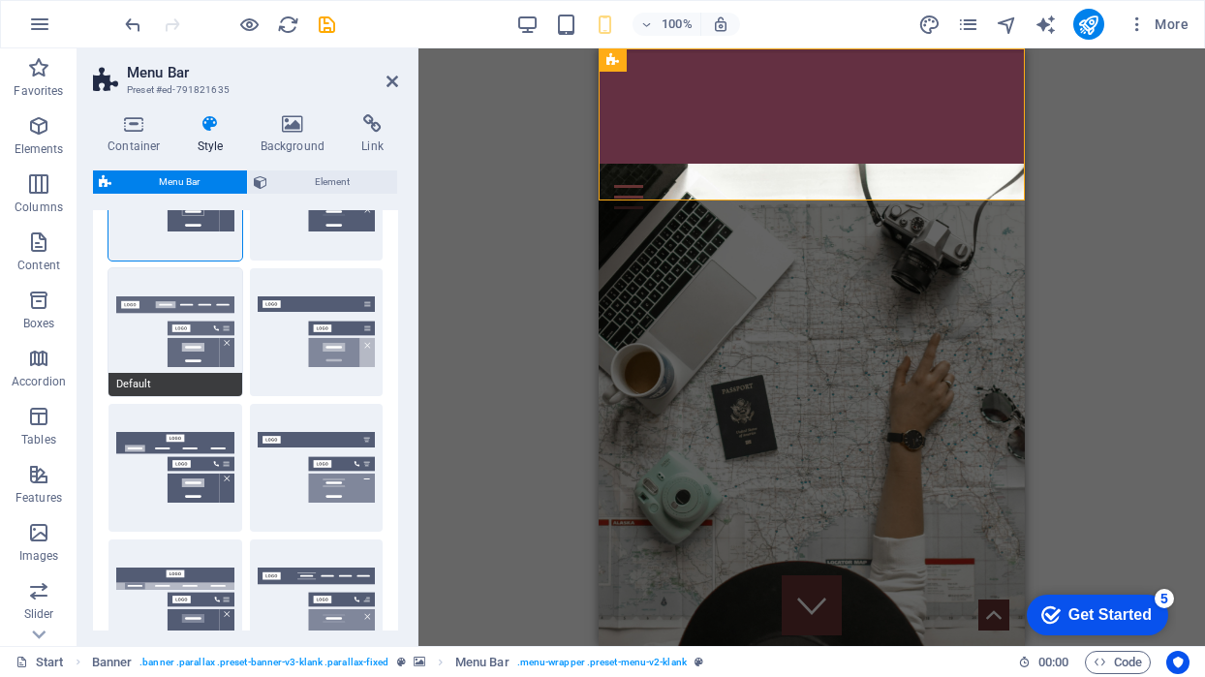
scroll to position [130, 0]
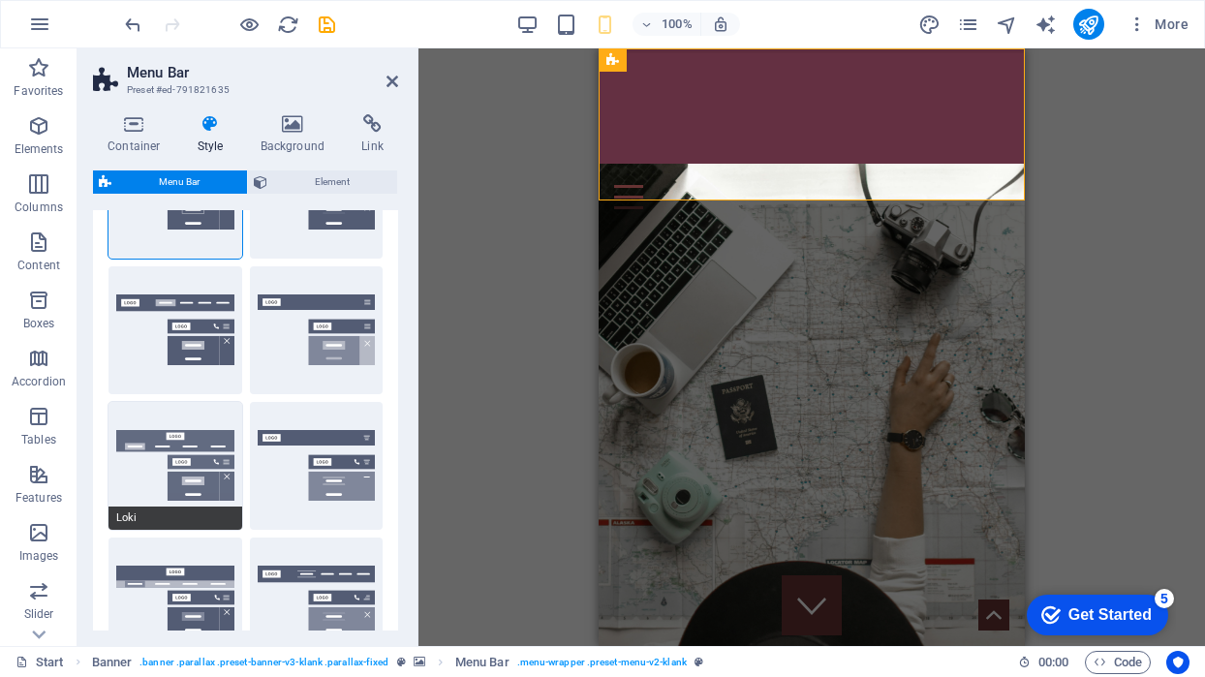
click at [183, 433] on button "Loki" at bounding box center [176, 466] width 134 height 128
select select "DISABLED_OPTION_VALUE"
type input "2"
type input "1"
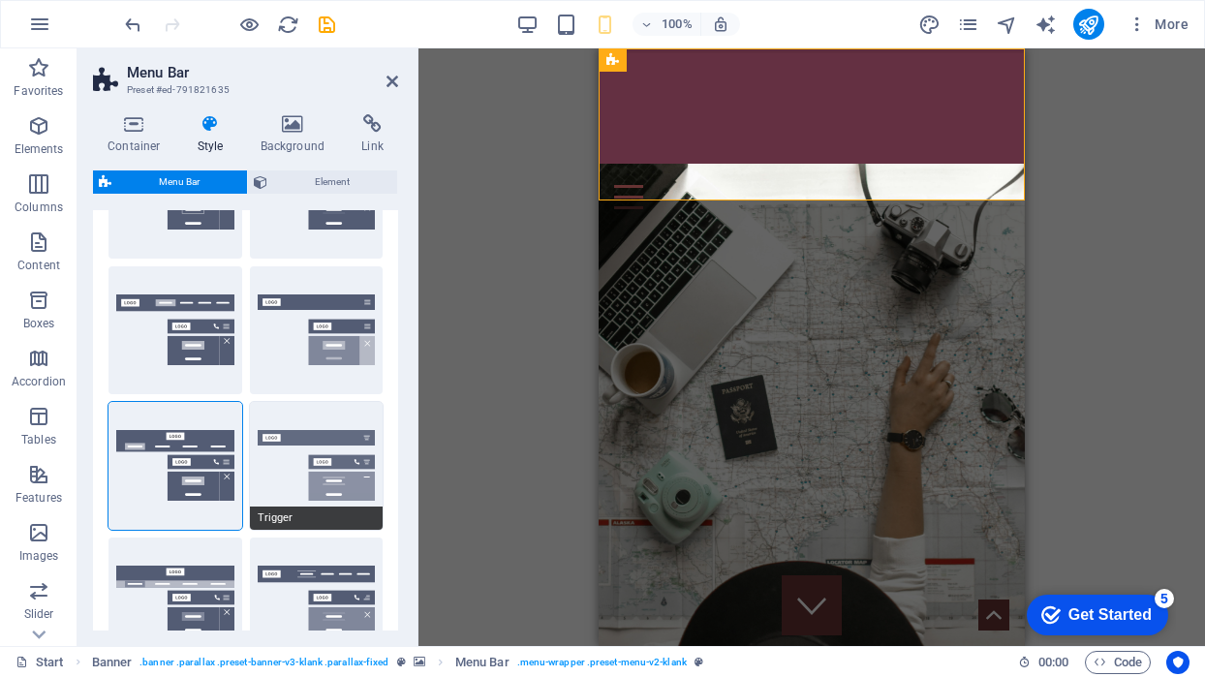
click at [329, 454] on button "Trigger" at bounding box center [317, 466] width 134 height 128
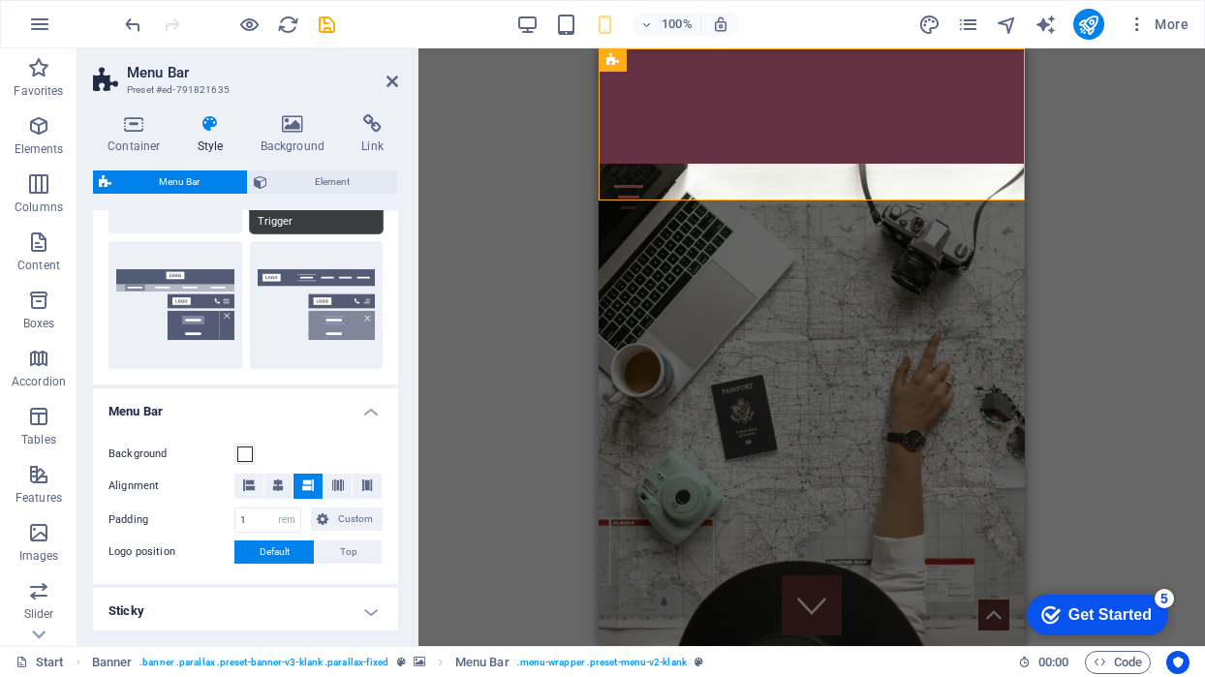
scroll to position [429, 0]
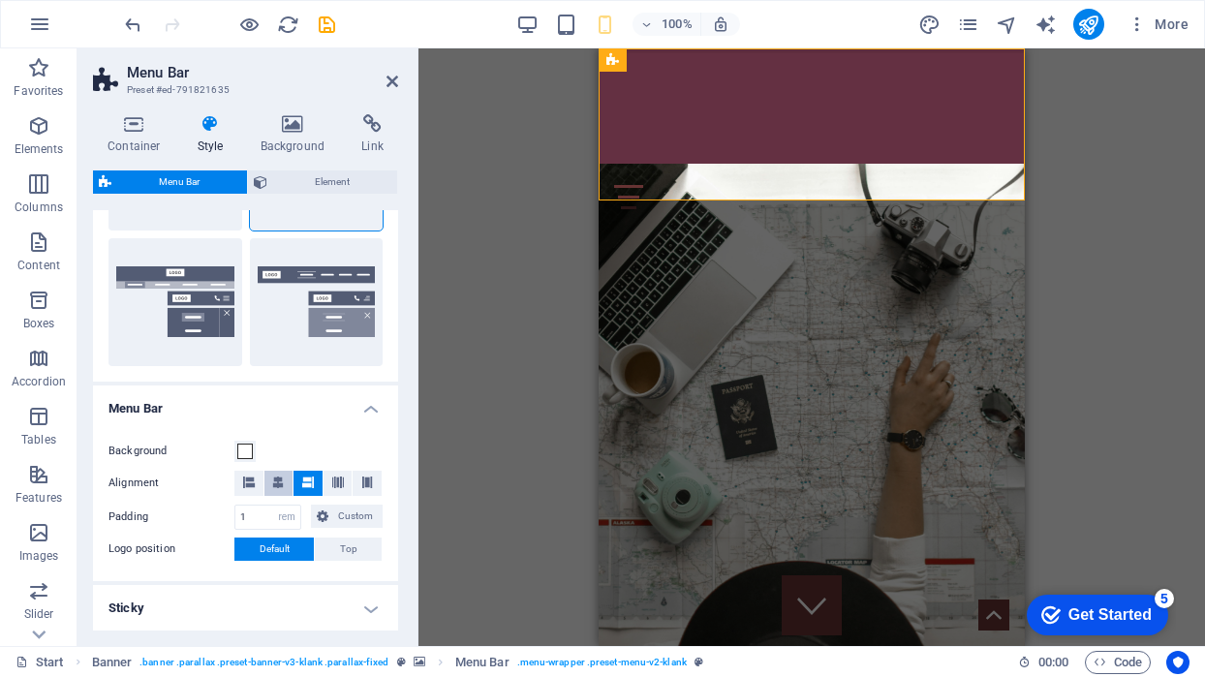
click at [276, 482] on icon at bounding box center [278, 483] width 12 height 12
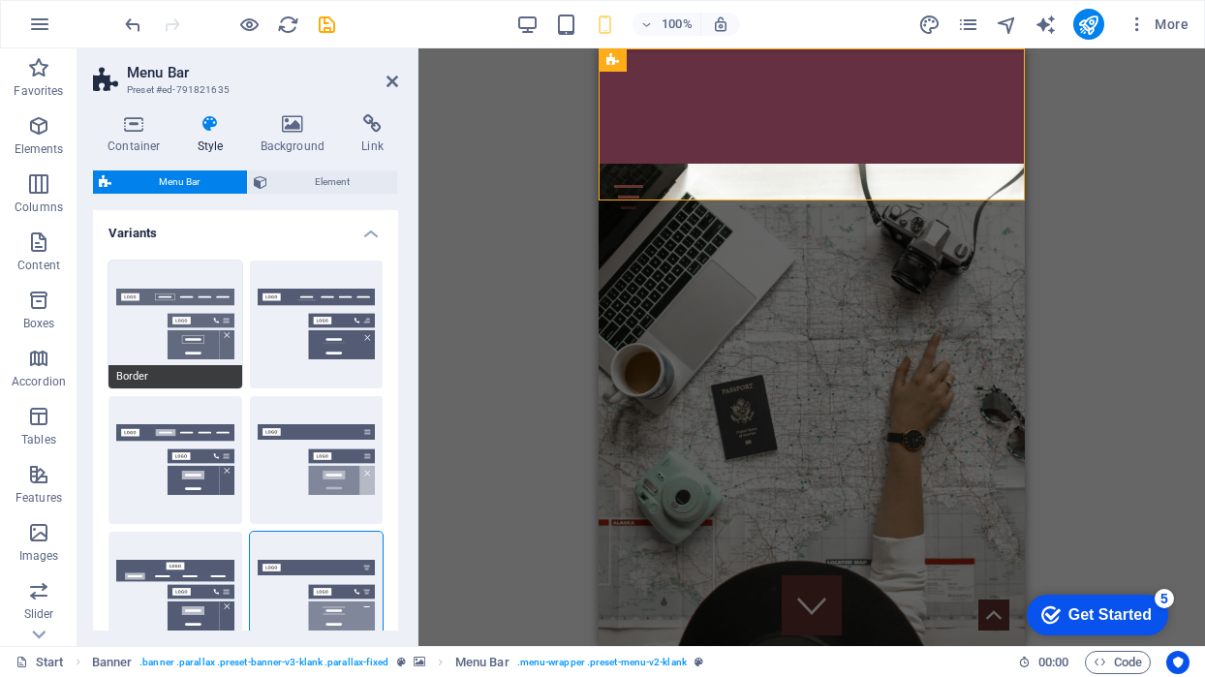
scroll to position [0, 0]
click at [186, 315] on button "Border" at bounding box center [176, 325] width 134 height 128
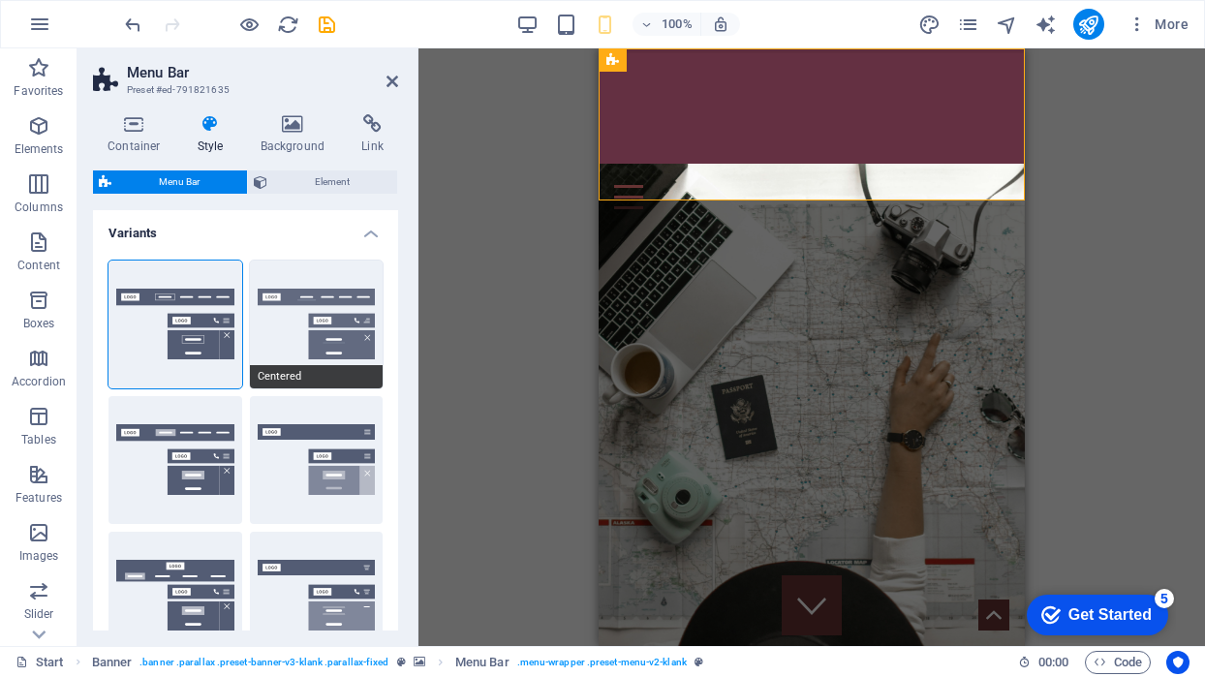
click at [330, 306] on button "Centered" at bounding box center [317, 325] width 134 height 128
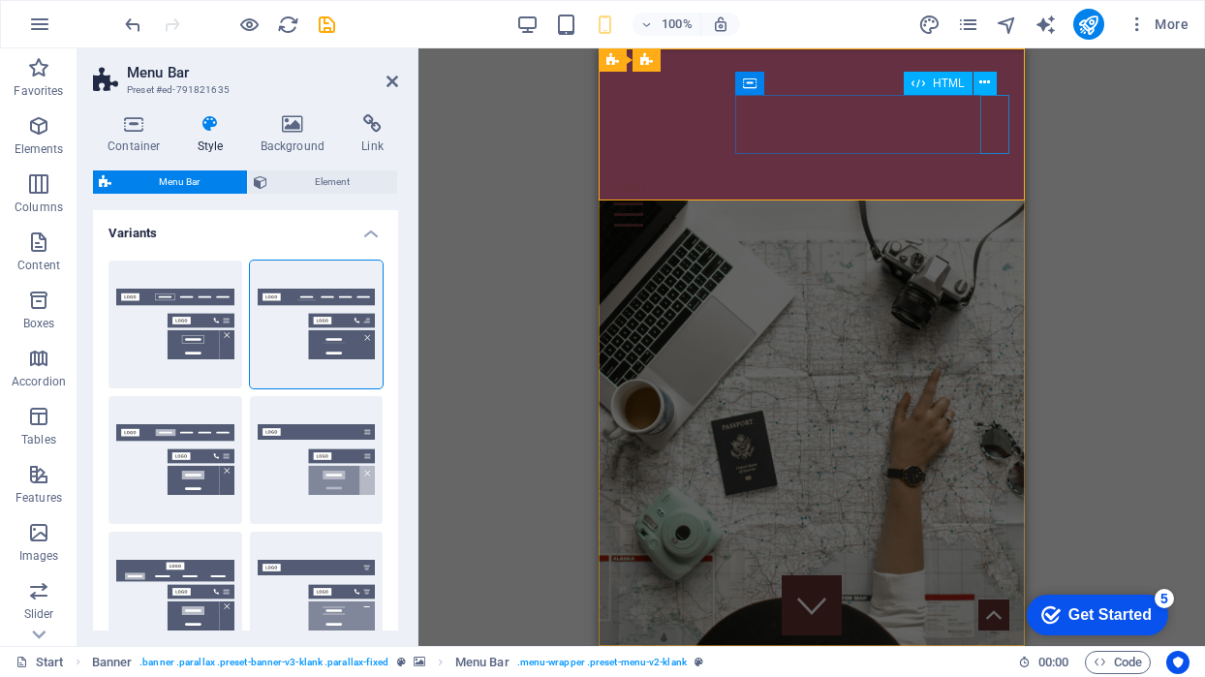
click at [991, 185] on div at bounding box center [811, 215] width 395 height 60
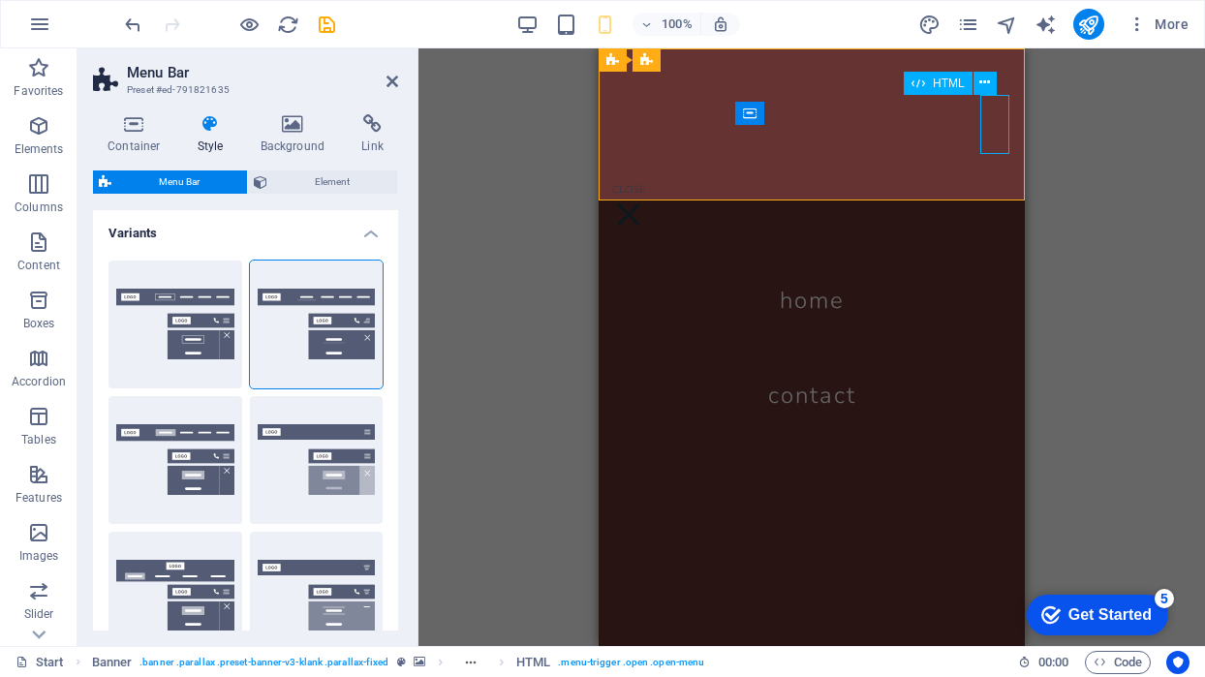
click at [643, 185] on div at bounding box center [628, 215] width 29 height 60
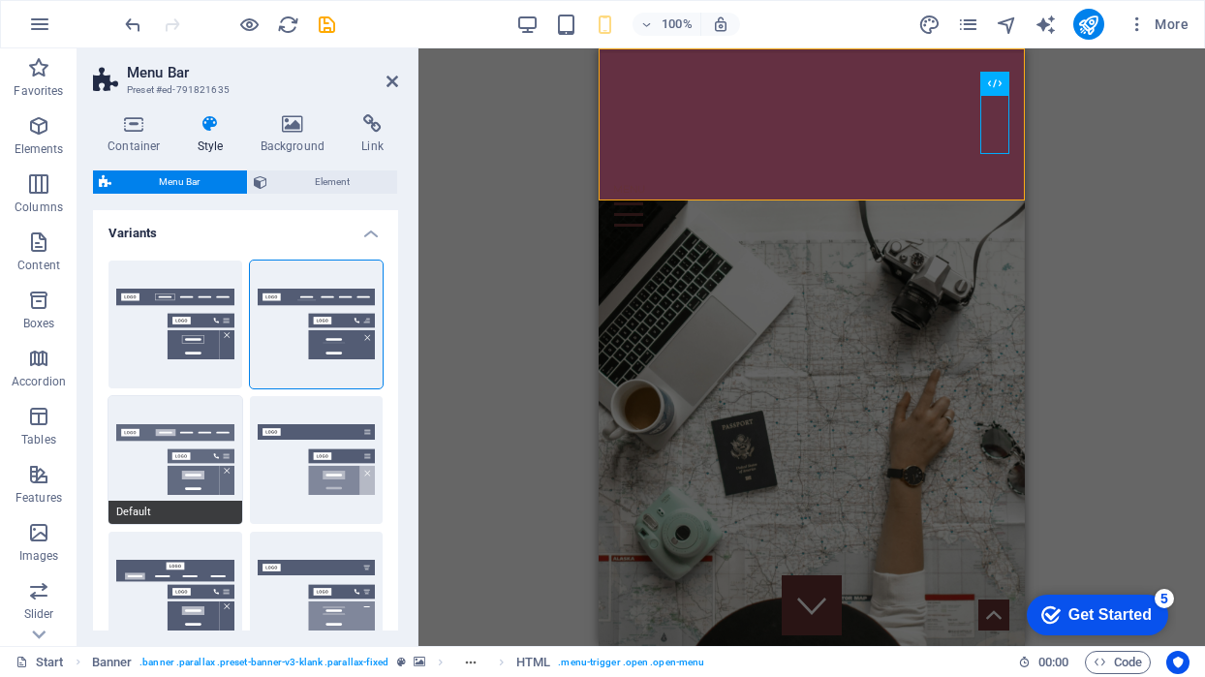
click at [195, 434] on button "Default" at bounding box center [176, 460] width 134 height 128
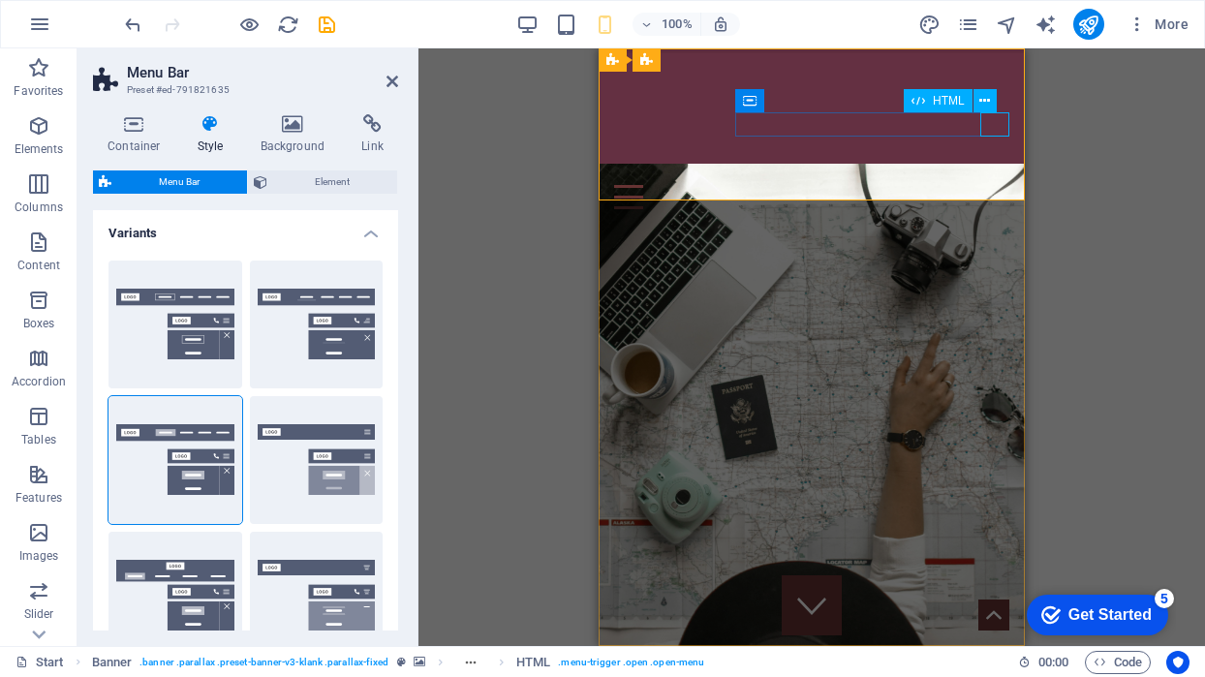
click at [991, 185] on div at bounding box center [811, 197] width 395 height 24
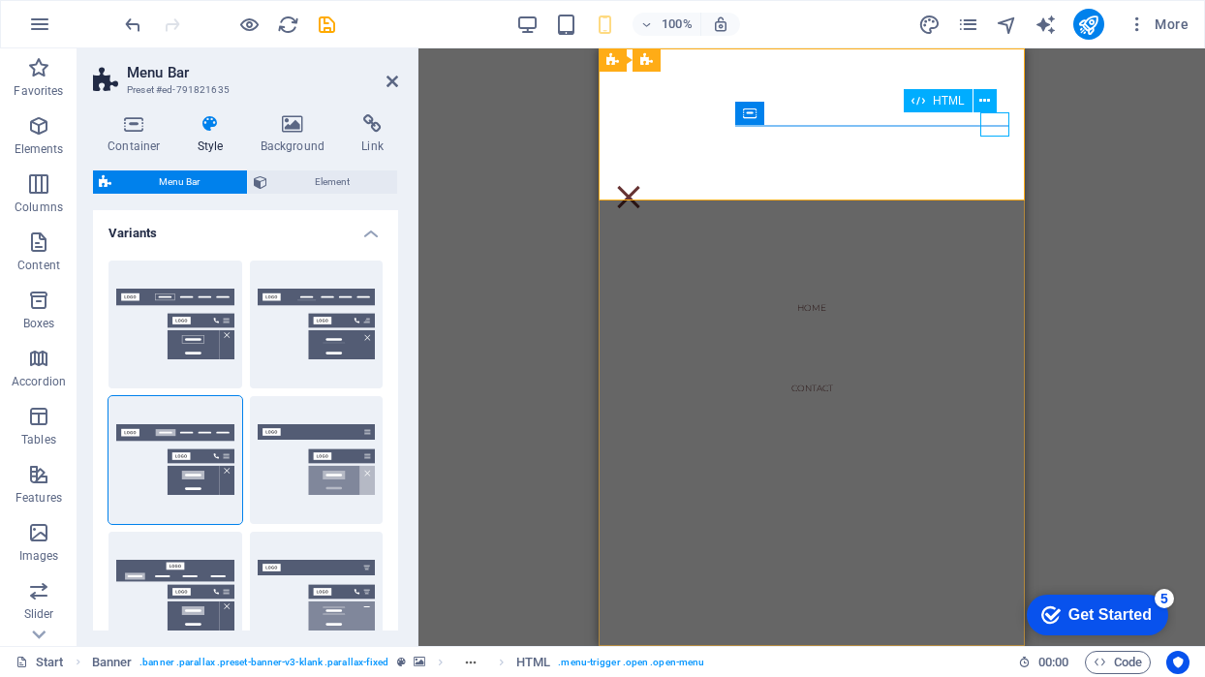
click at [643, 185] on div at bounding box center [628, 197] width 29 height 24
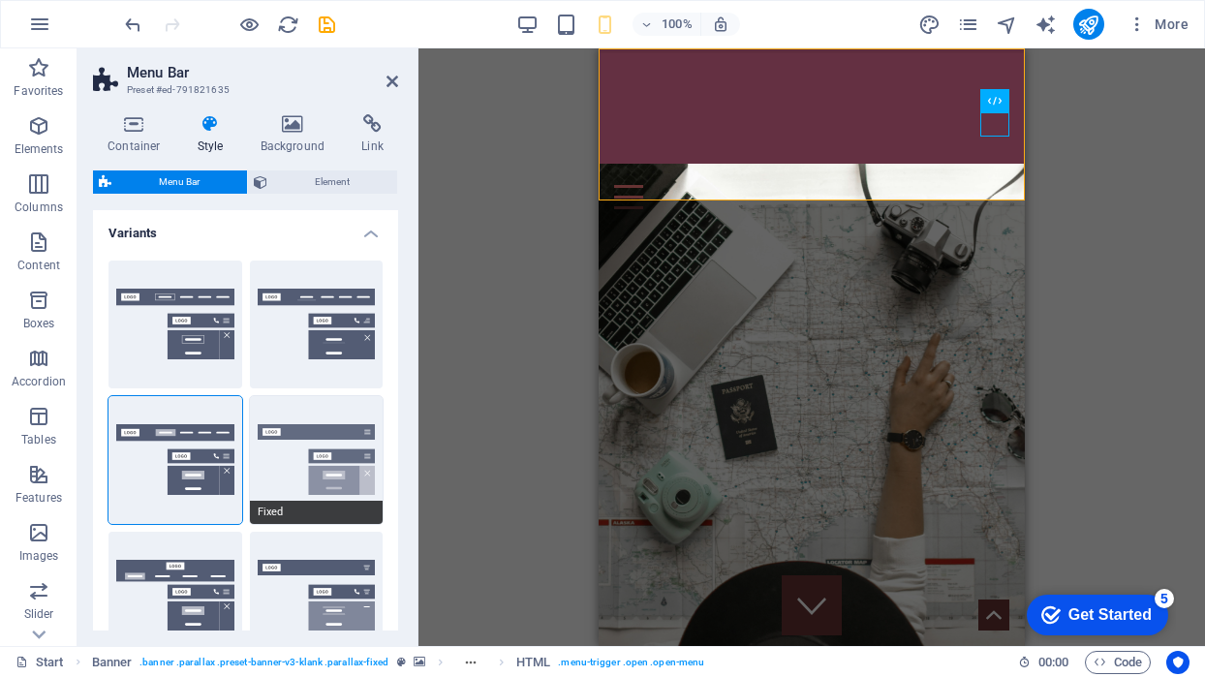
click at [313, 472] on button "Fixed" at bounding box center [317, 460] width 134 height 128
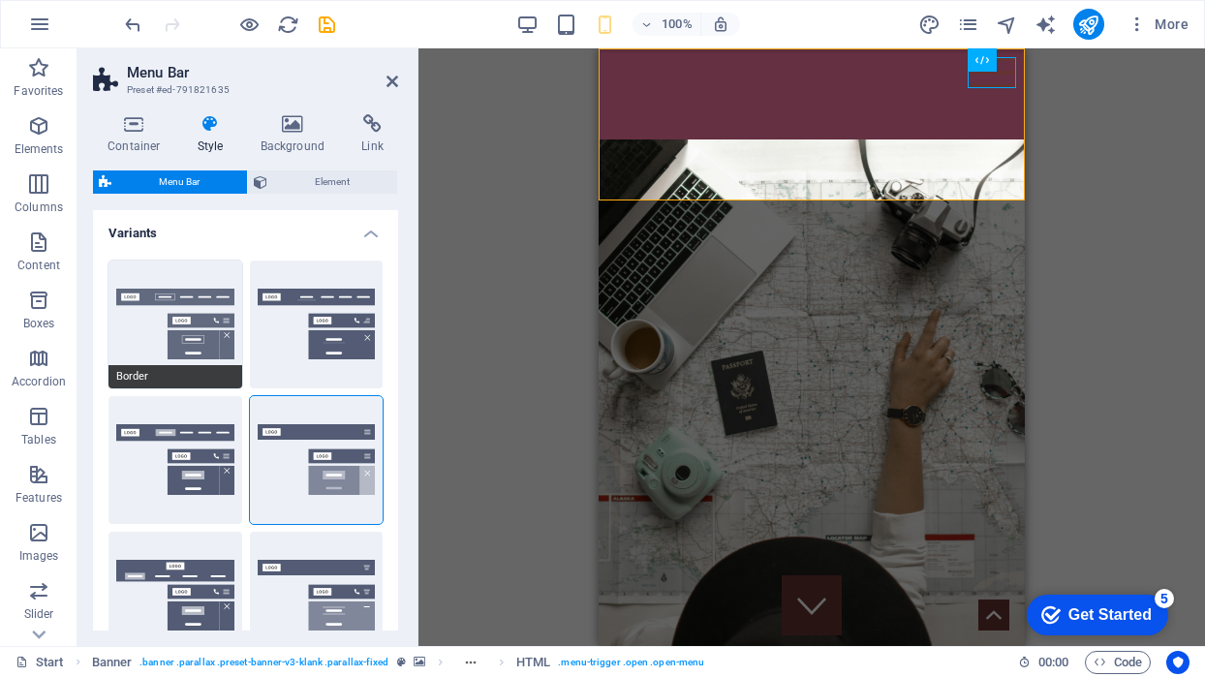
click at [156, 296] on button "Border" at bounding box center [176, 325] width 134 height 128
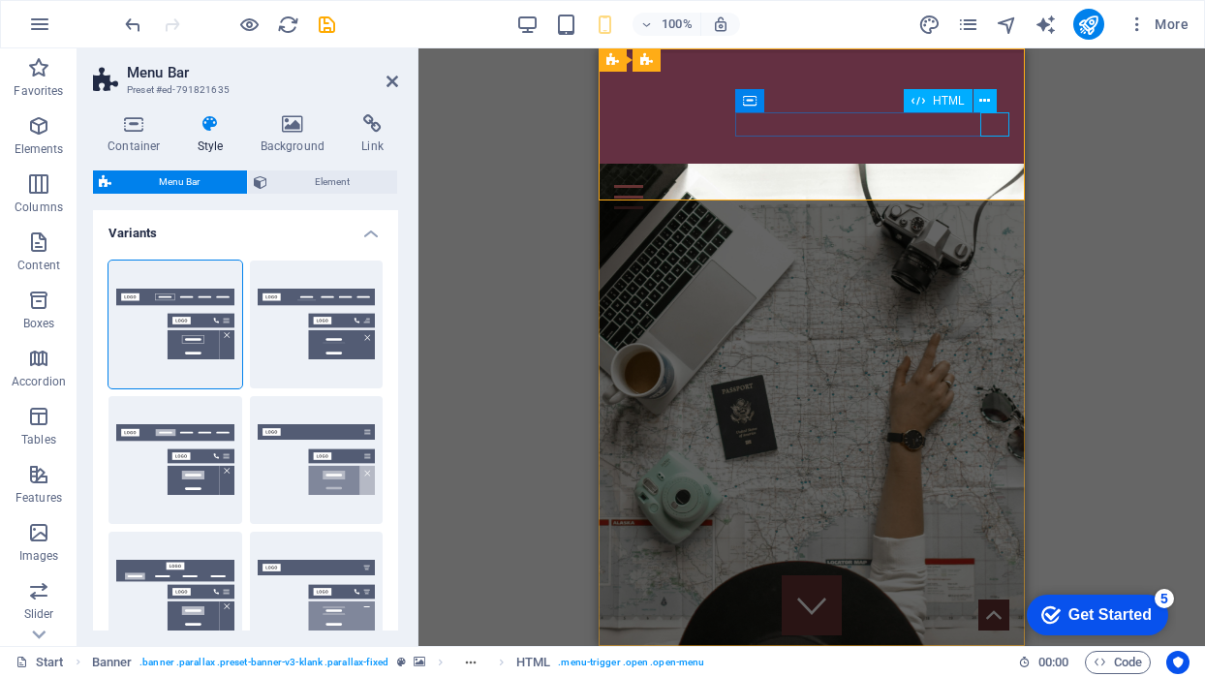
click at [992, 185] on div at bounding box center [811, 197] width 395 height 24
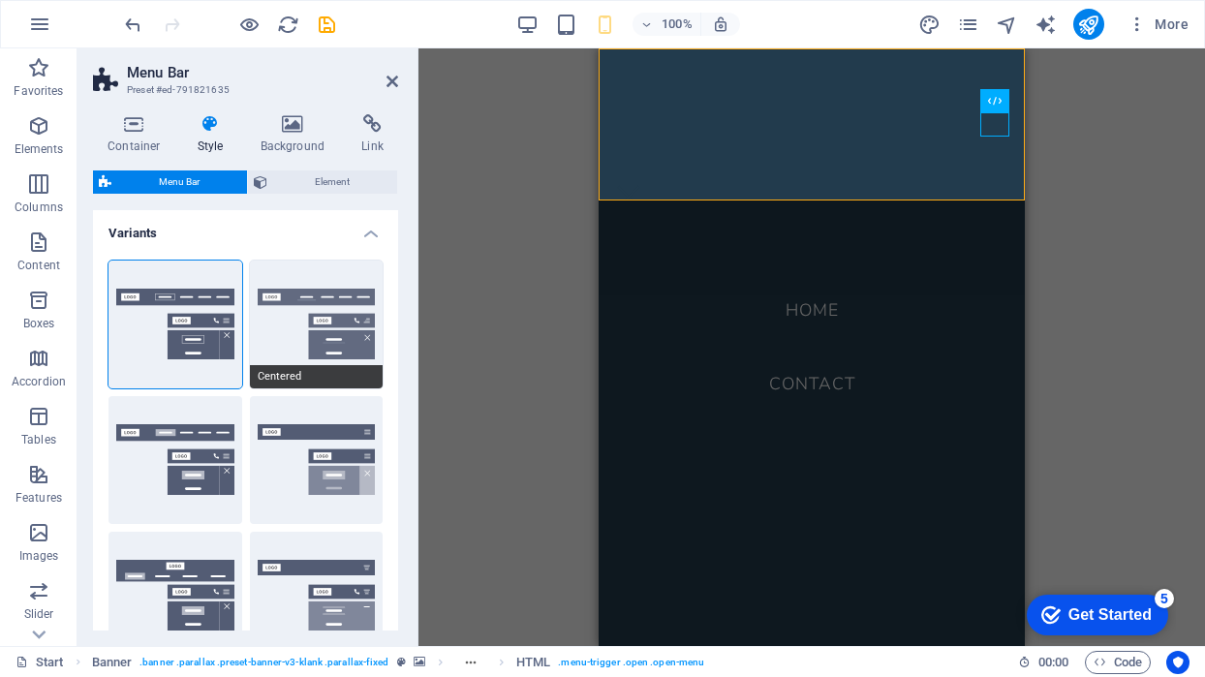
click at [330, 306] on button "Centered" at bounding box center [317, 325] width 134 height 128
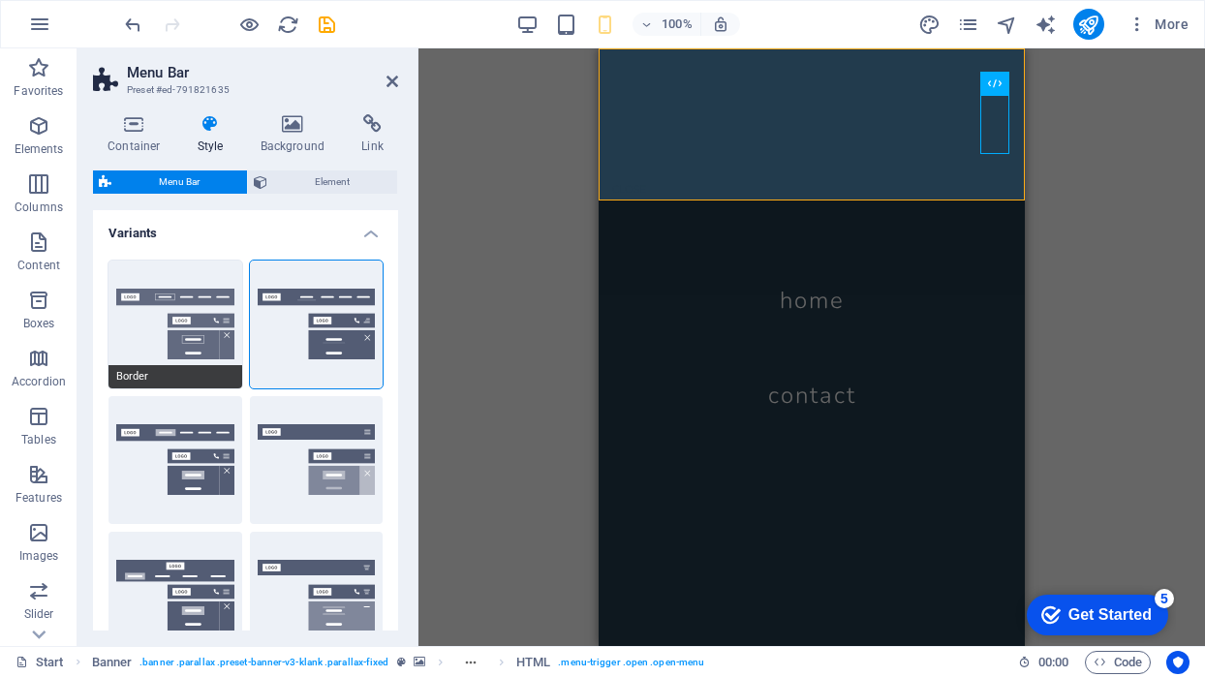
click at [213, 330] on button "Border" at bounding box center [176, 325] width 134 height 128
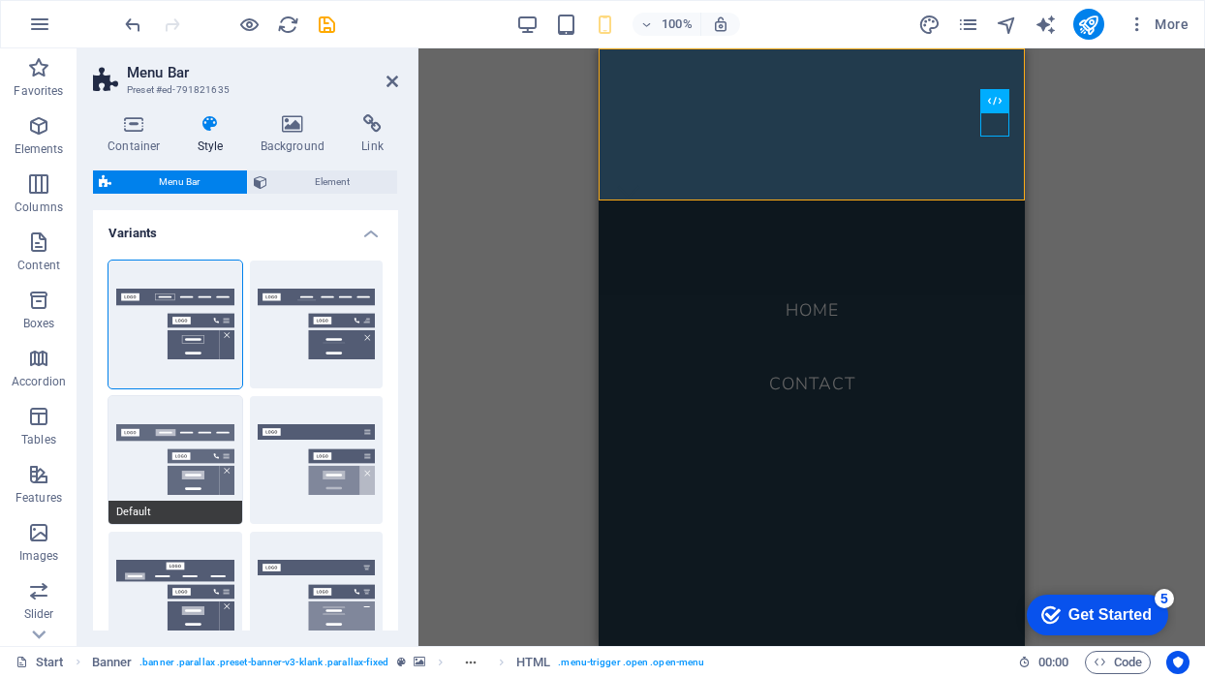
click at [164, 436] on button "Default" at bounding box center [176, 460] width 134 height 128
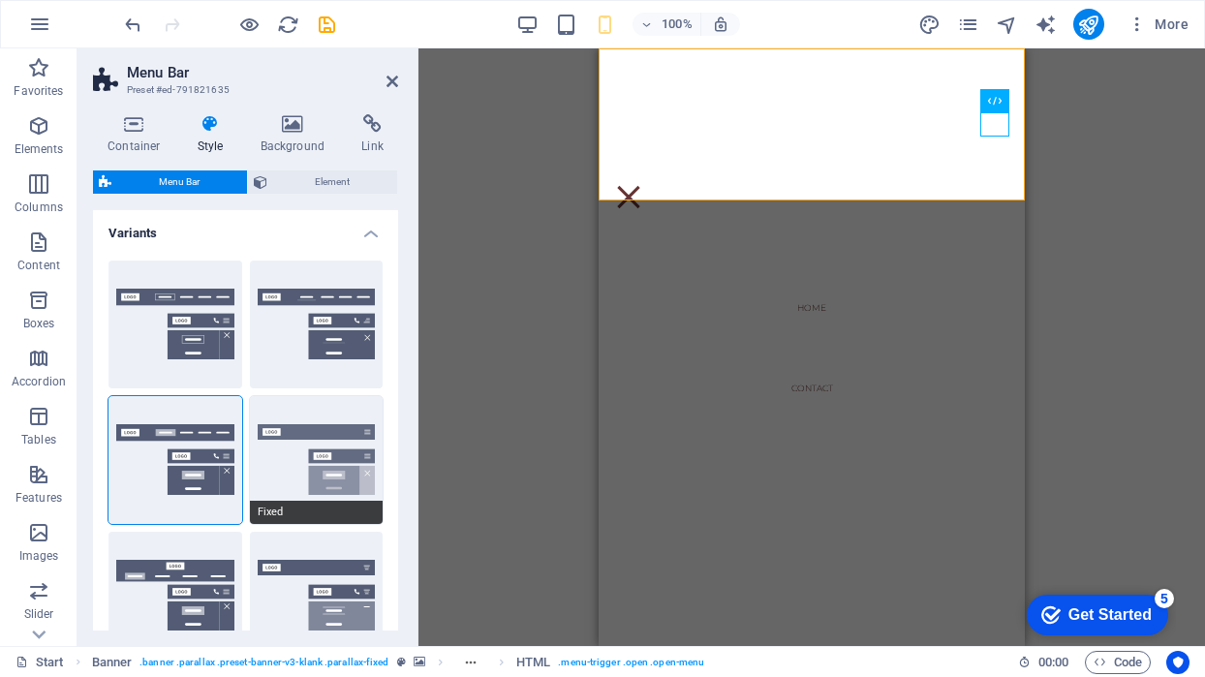
click at [328, 440] on button "Fixed" at bounding box center [317, 460] width 134 height 128
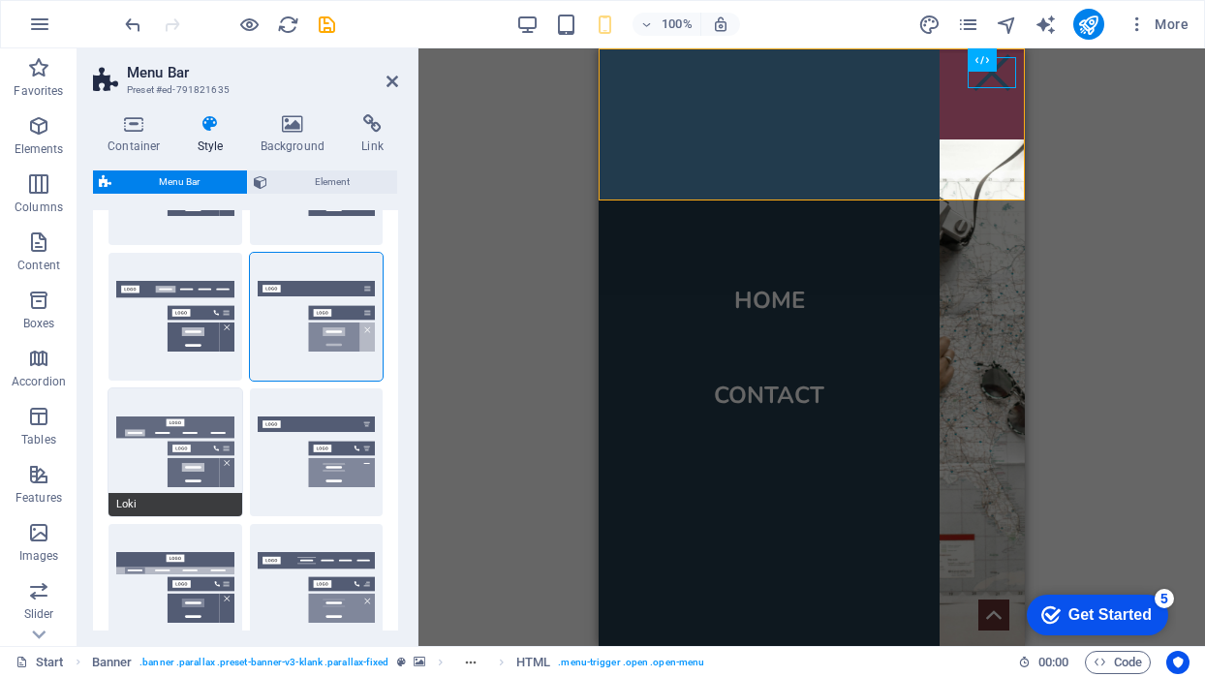
scroll to position [146, 0]
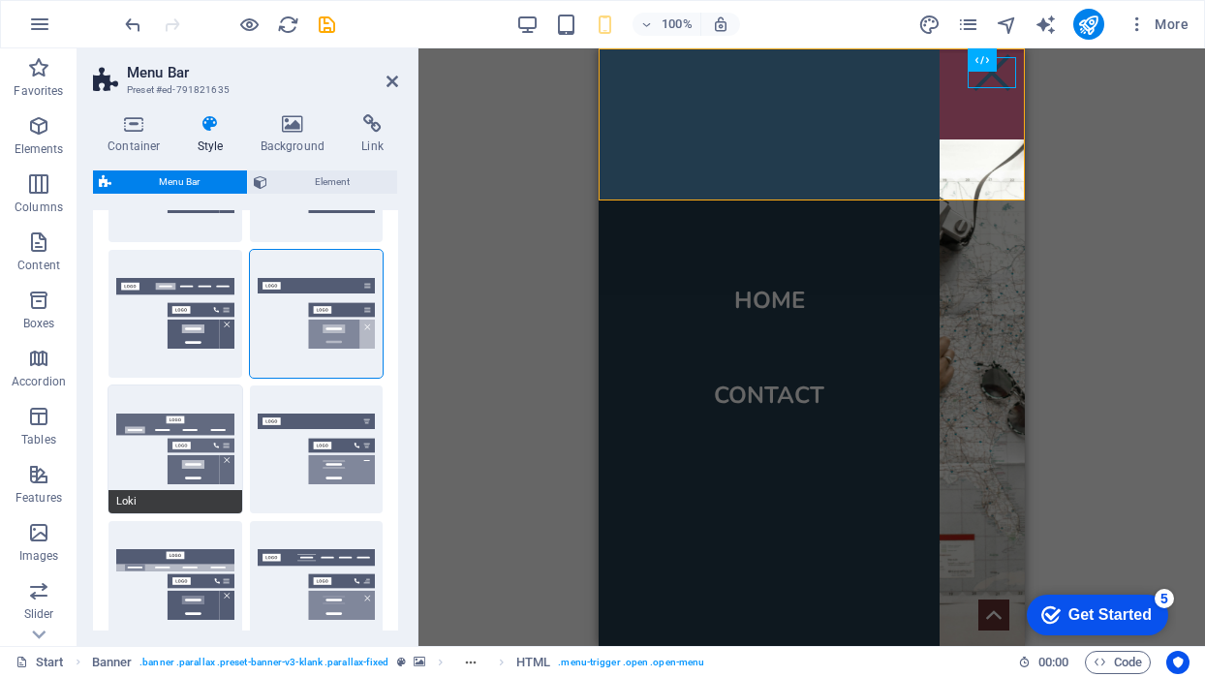
click at [187, 476] on button "Loki" at bounding box center [176, 450] width 134 height 128
select select "DISABLED_OPTION_VALUE"
type input "2"
type input "1"
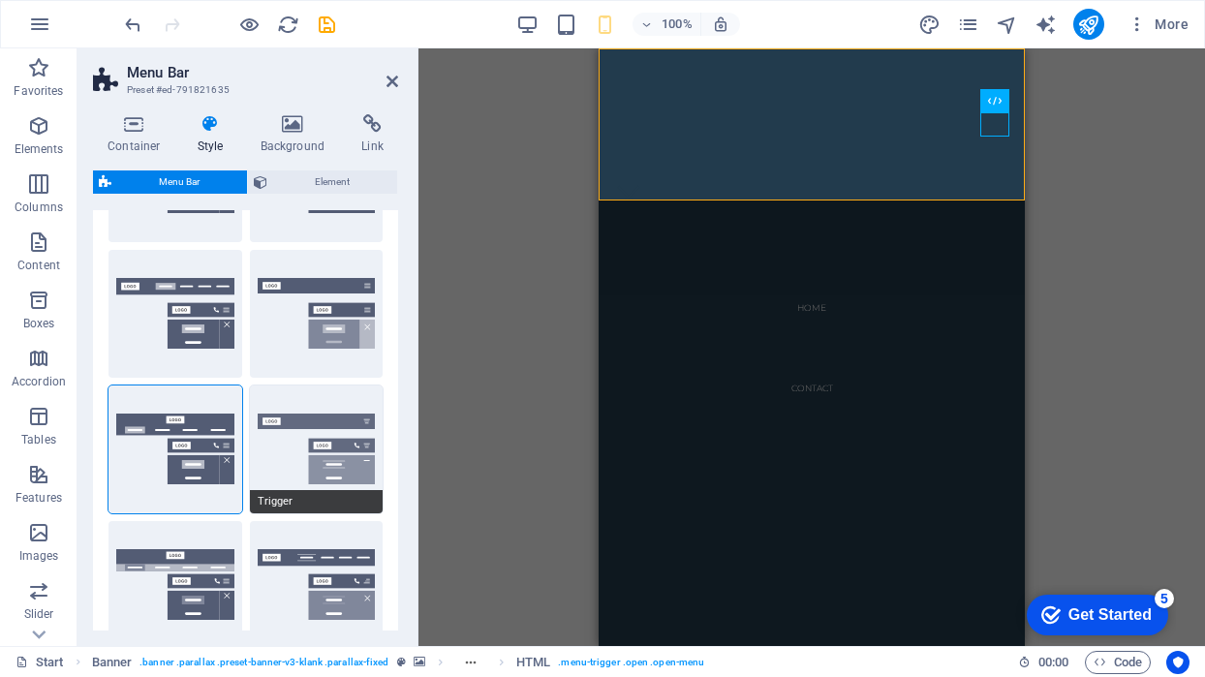
click at [327, 456] on button "Trigger" at bounding box center [317, 450] width 134 height 128
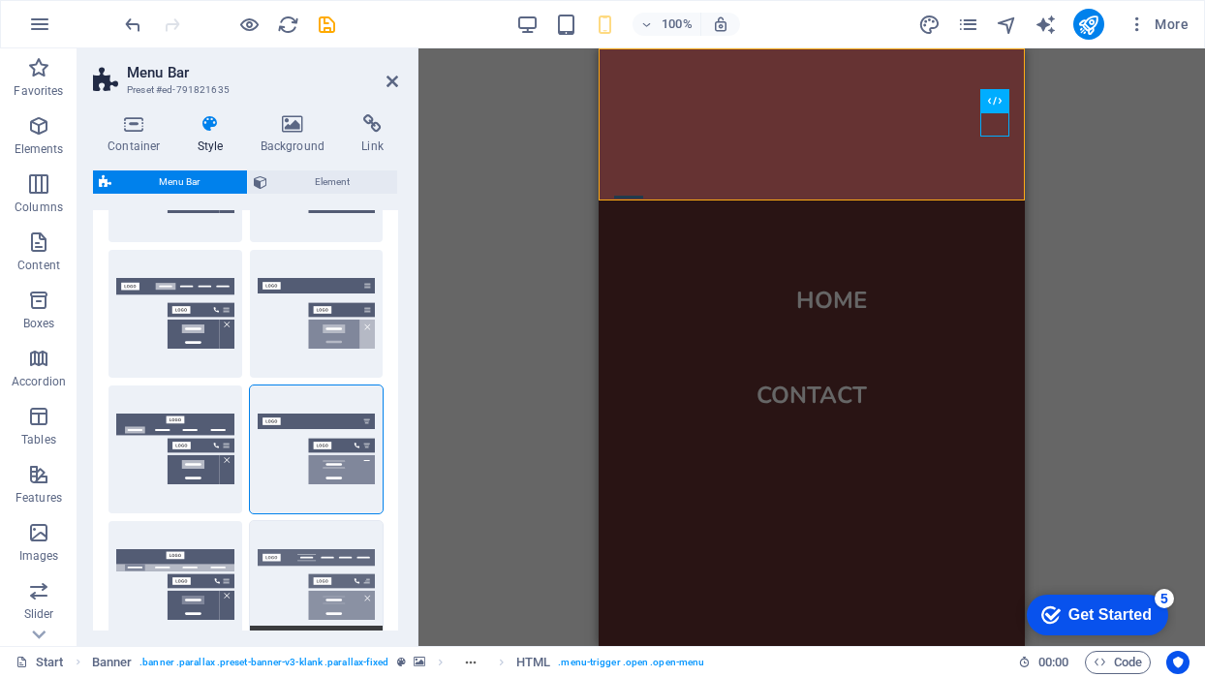
click at [329, 544] on button "XXL" at bounding box center [317, 585] width 134 height 128
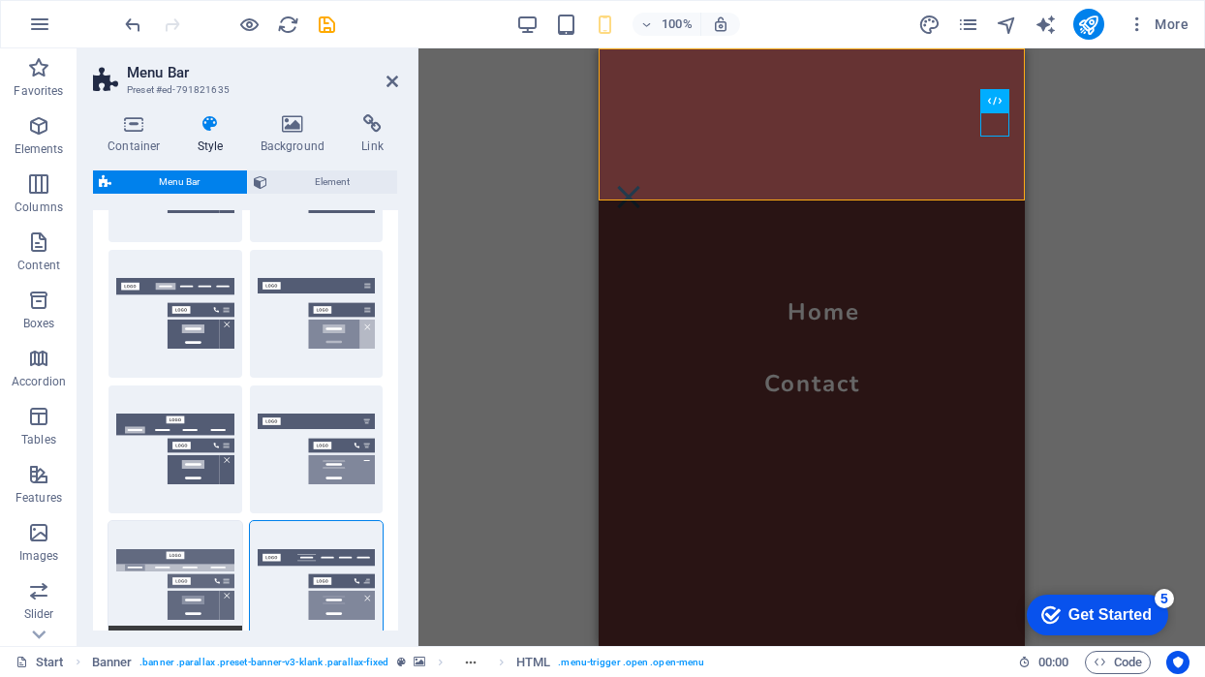
click at [198, 579] on button "Wide" at bounding box center [176, 585] width 134 height 128
type input "2"
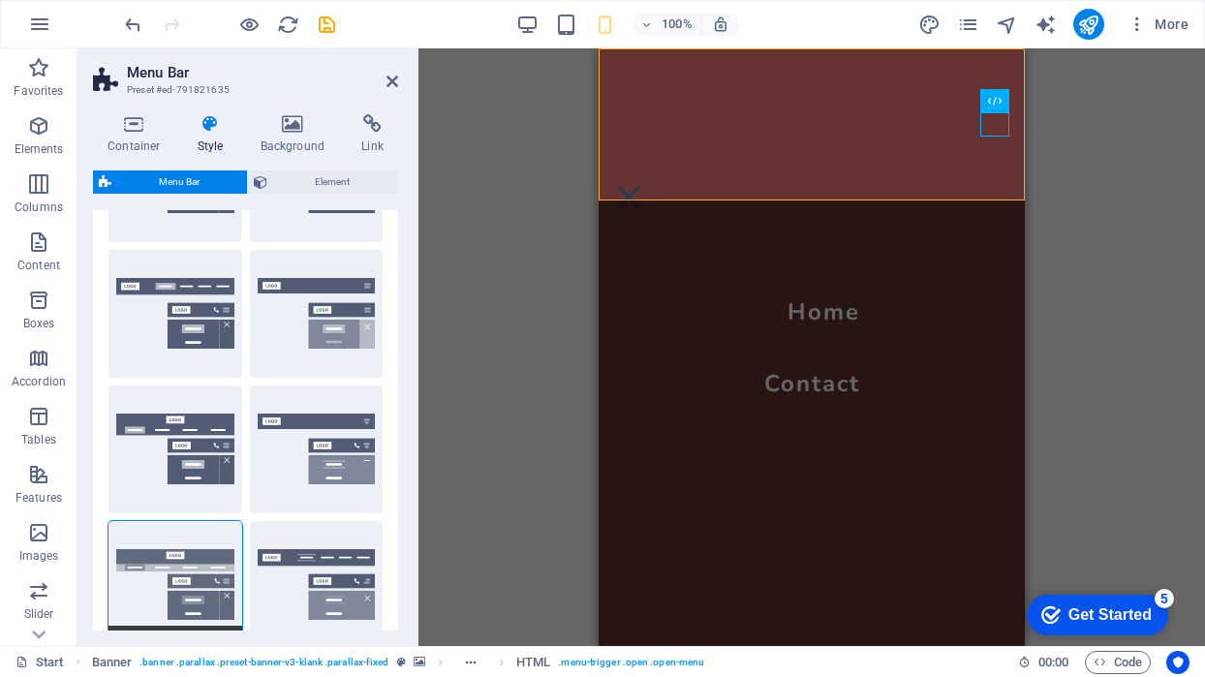
type input "2"
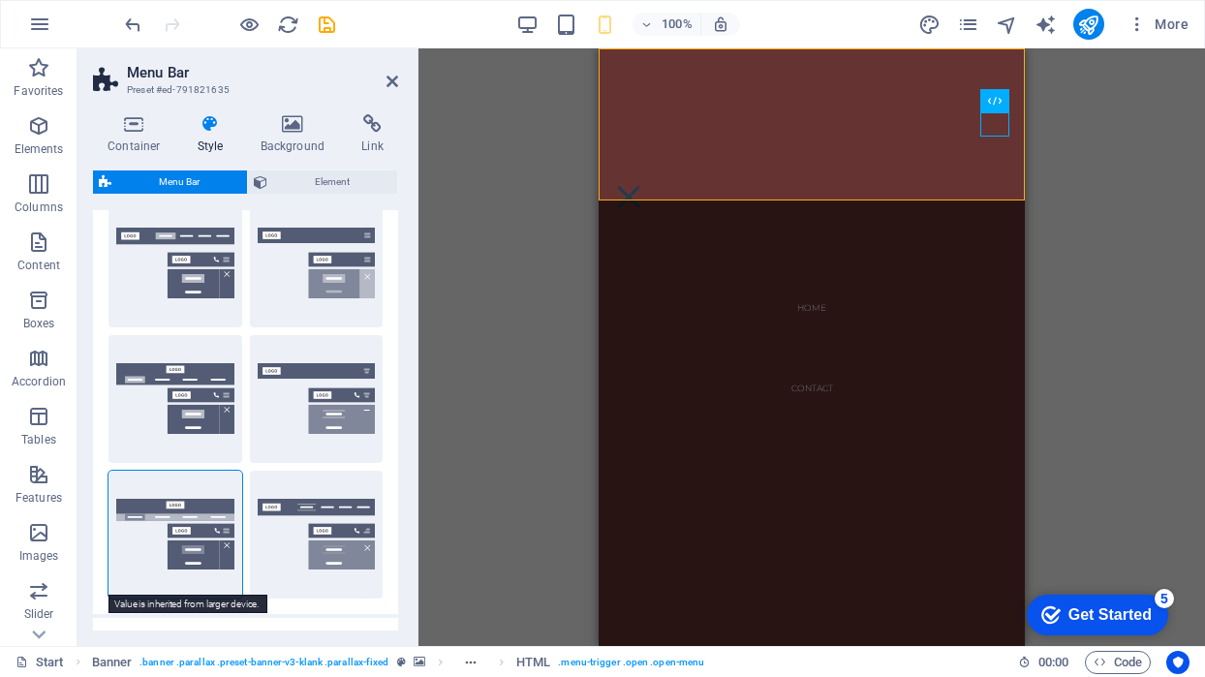
scroll to position [184, 0]
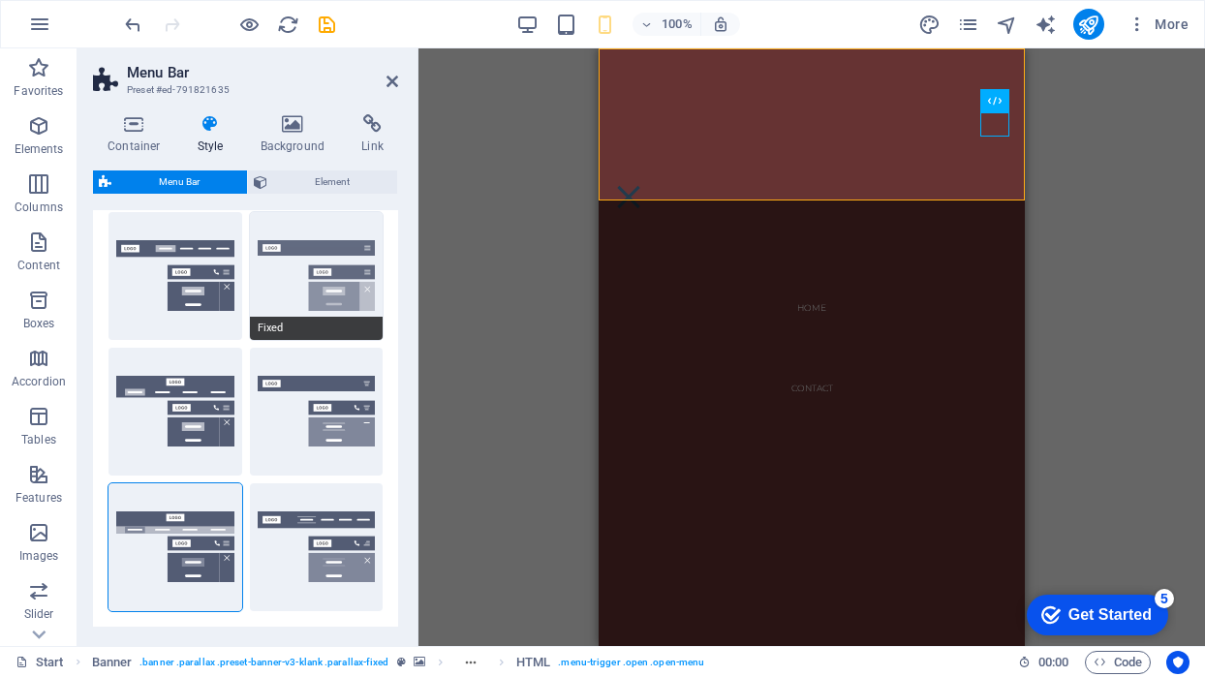
click at [301, 254] on button "Fixed" at bounding box center [317, 276] width 134 height 128
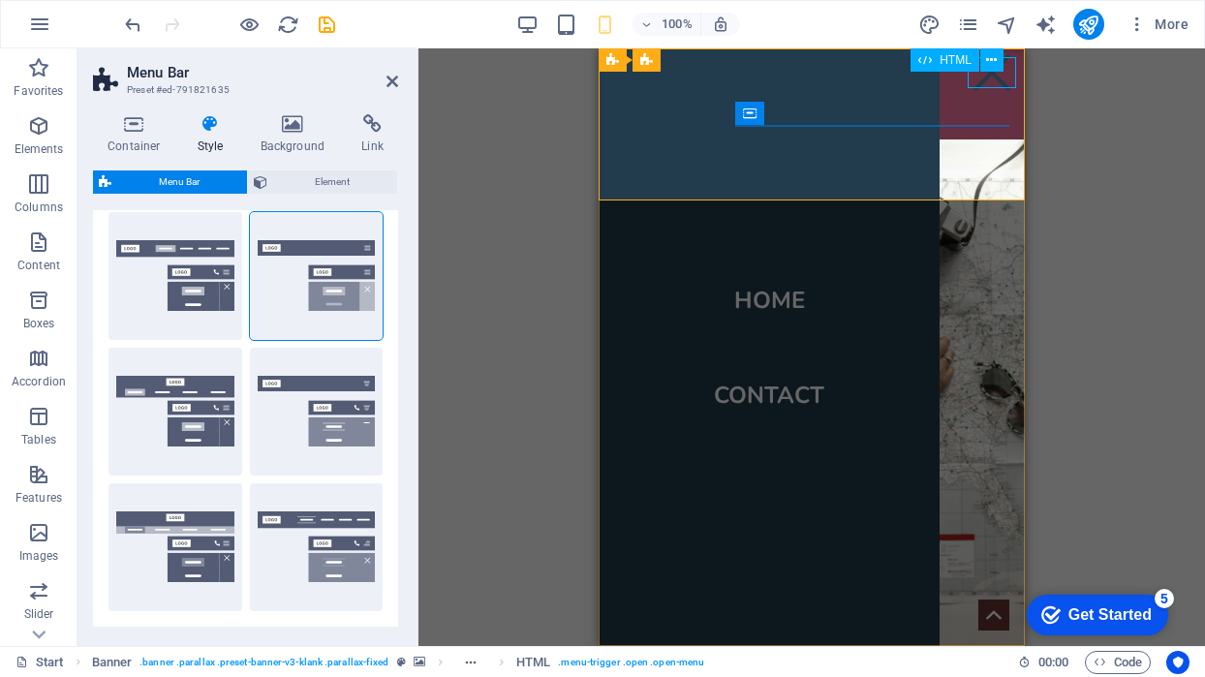
click at [998, 81] on div at bounding box center [992, 72] width 48 height 31
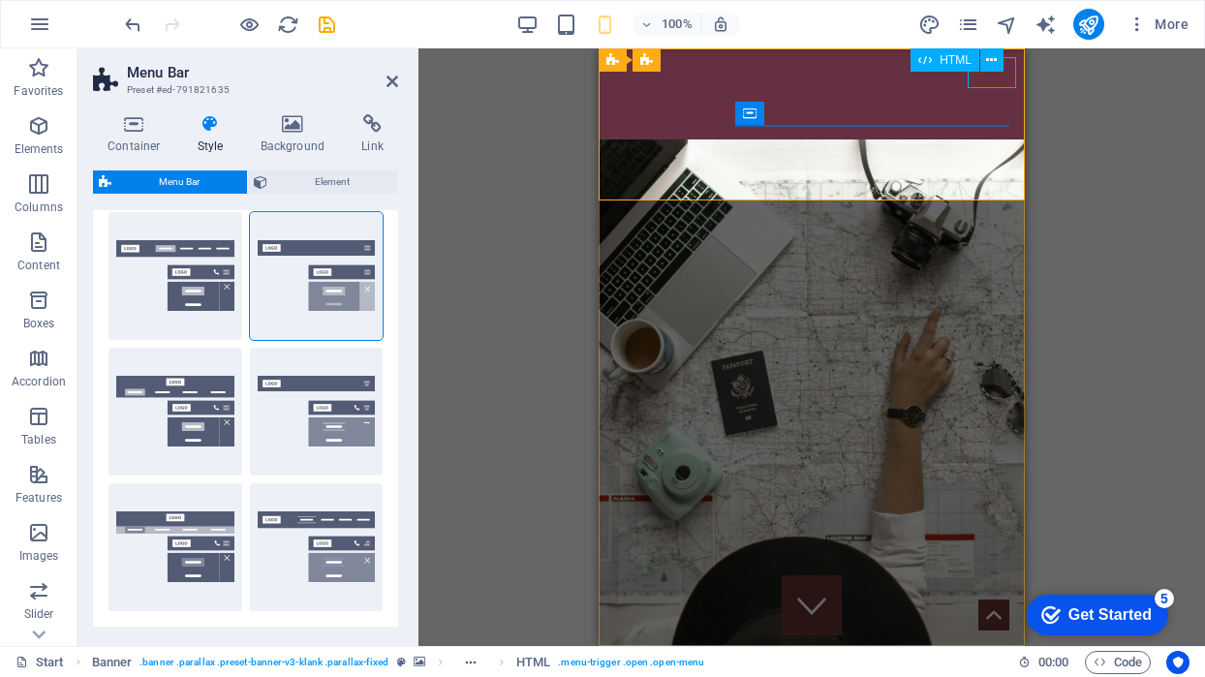
click at [998, 81] on div at bounding box center [992, 72] width 48 height 31
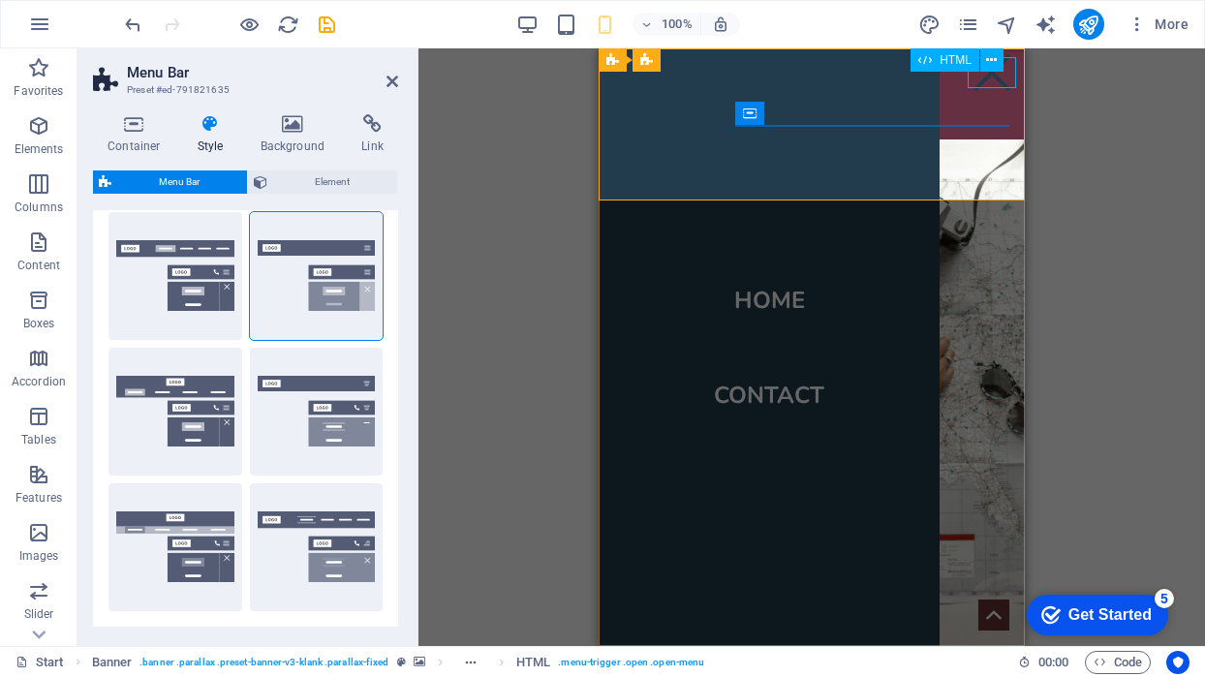
click at [998, 81] on div at bounding box center [992, 72] width 48 height 31
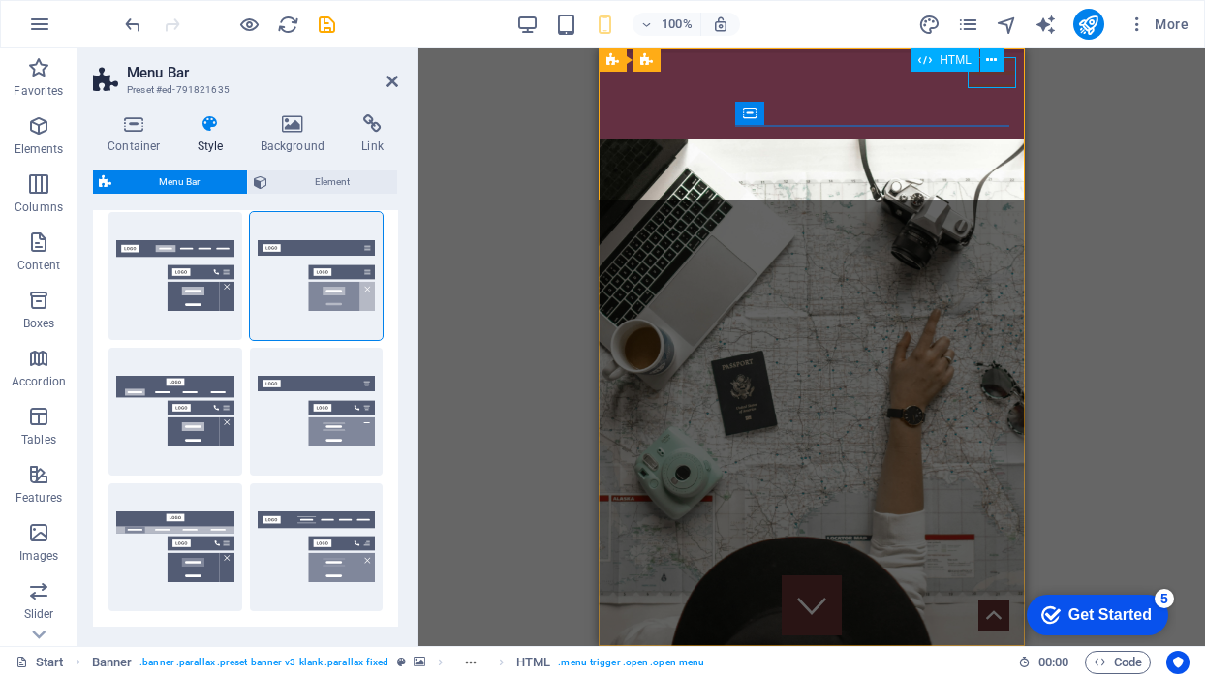
click at [998, 81] on div at bounding box center [992, 72] width 48 height 31
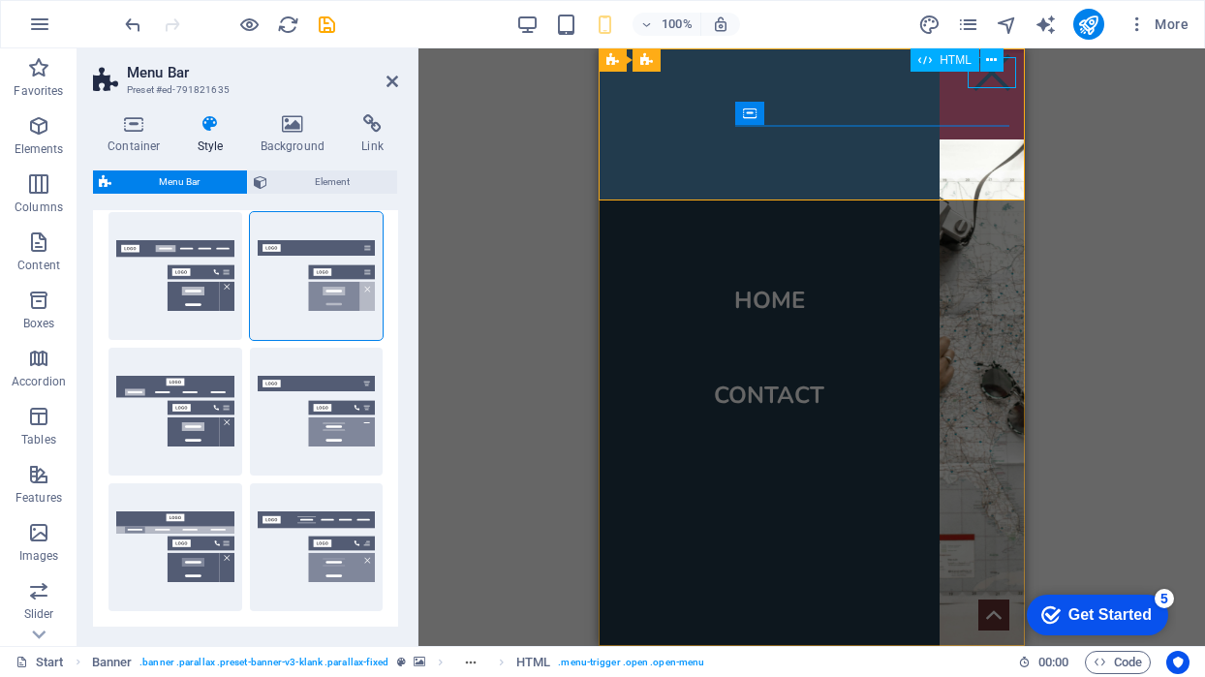
click at [998, 81] on div at bounding box center [992, 72] width 48 height 31
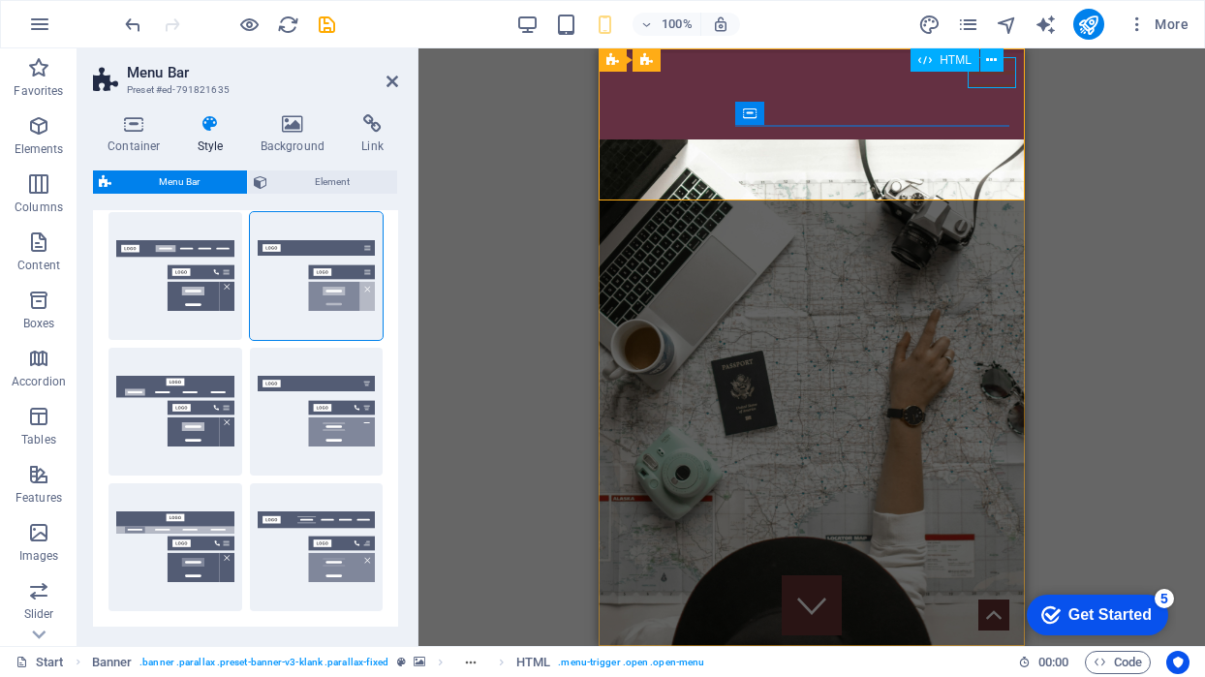
click at [998, 81] on div at bounding box center [992, 72] width 48 height 31
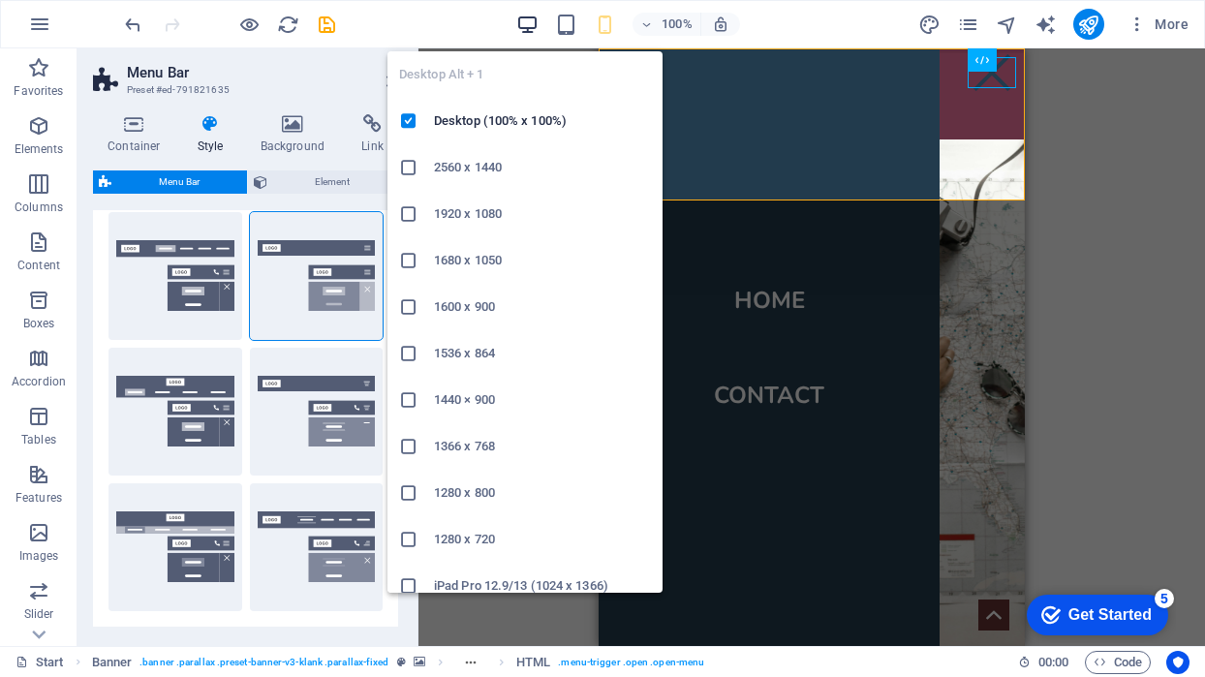
click at [531, 30] on icon "button" at bounding box center [527, 25] width 22 height 22
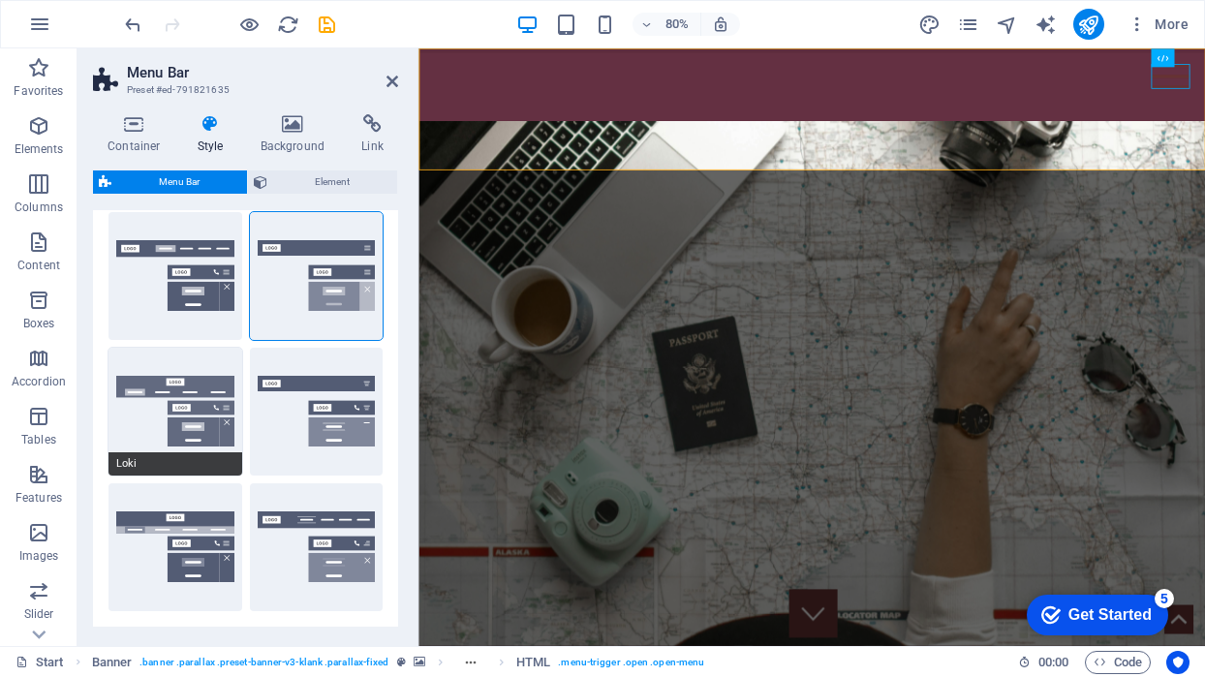
click at [166, 388] on button "Loki" at bounding box center [176, 412] width 134 height 128
type input "0"
select select "DISABLED_OPTION_VALUE"
type input "2"
type input "1"
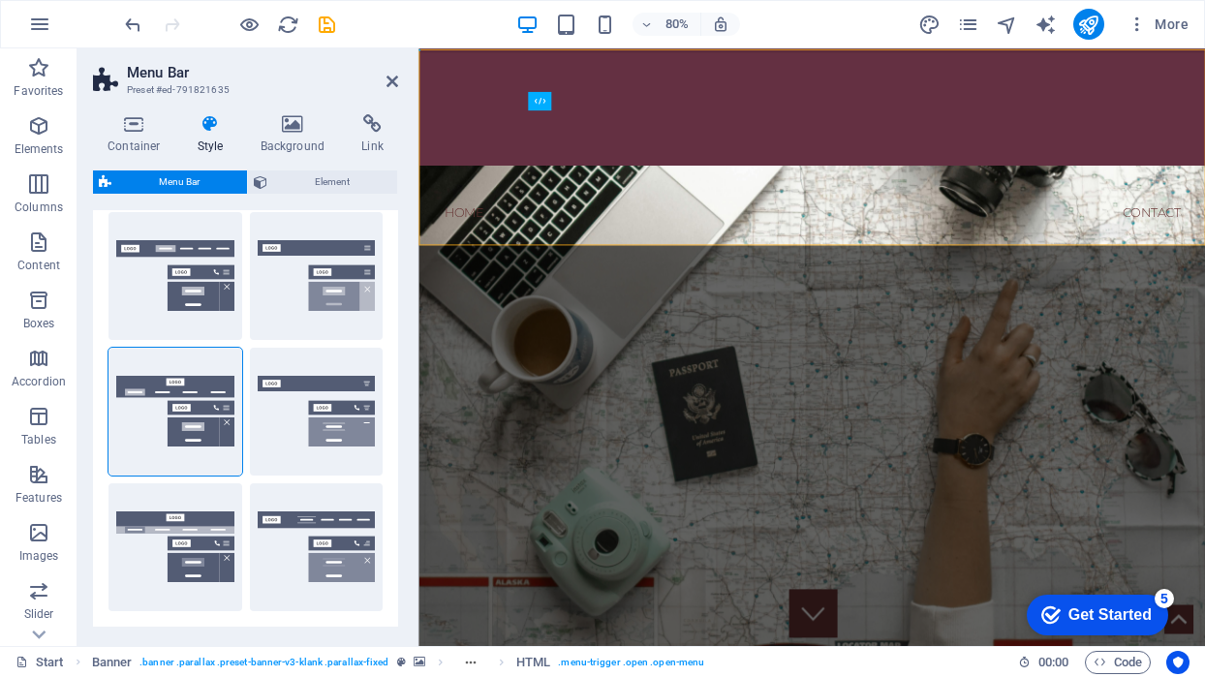
scroll to position [0, 0]
click at [331, 395] on button "Trigger" at bounding box center [317, 412] width 134 height 128
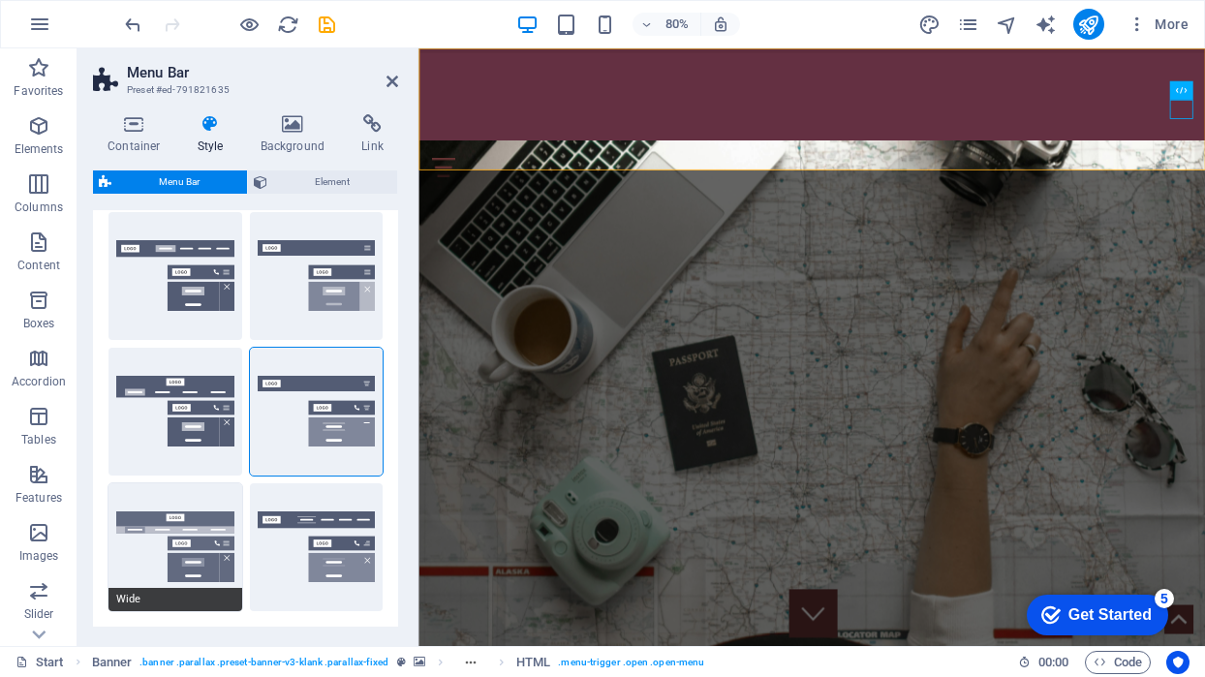
click at [147, 537] on button "Wide" at bounding box center [176, 547] width 134 height 128
type input "0"
type input "2"
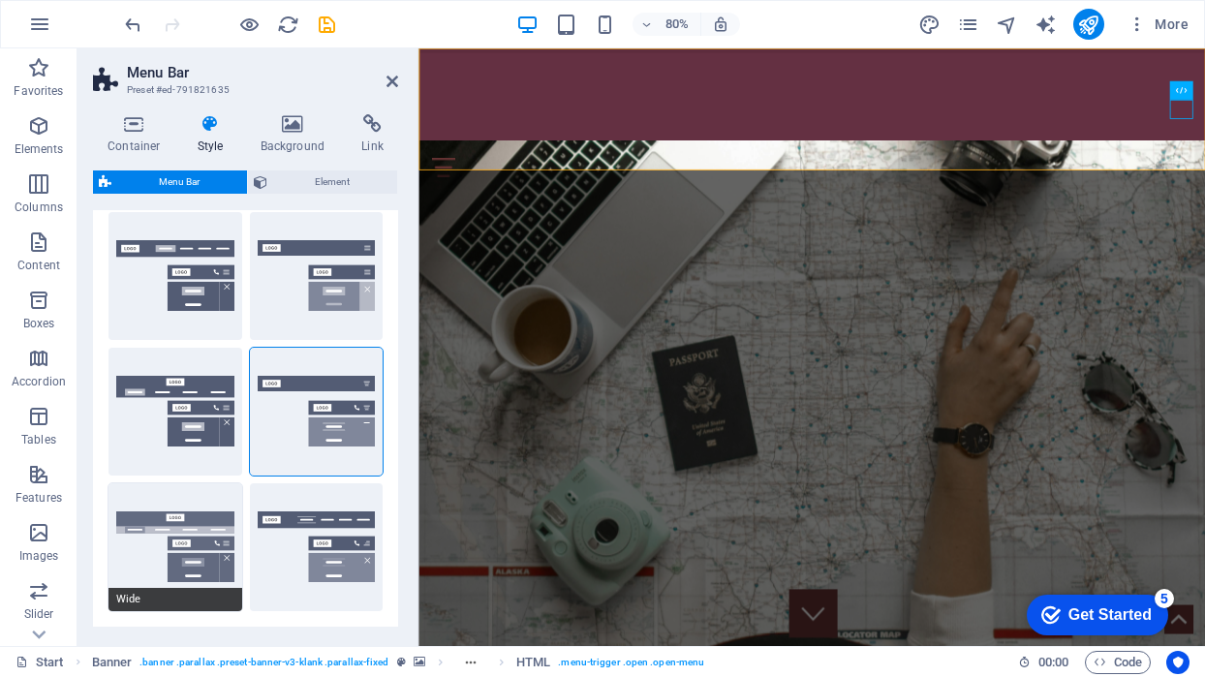
type input "2"
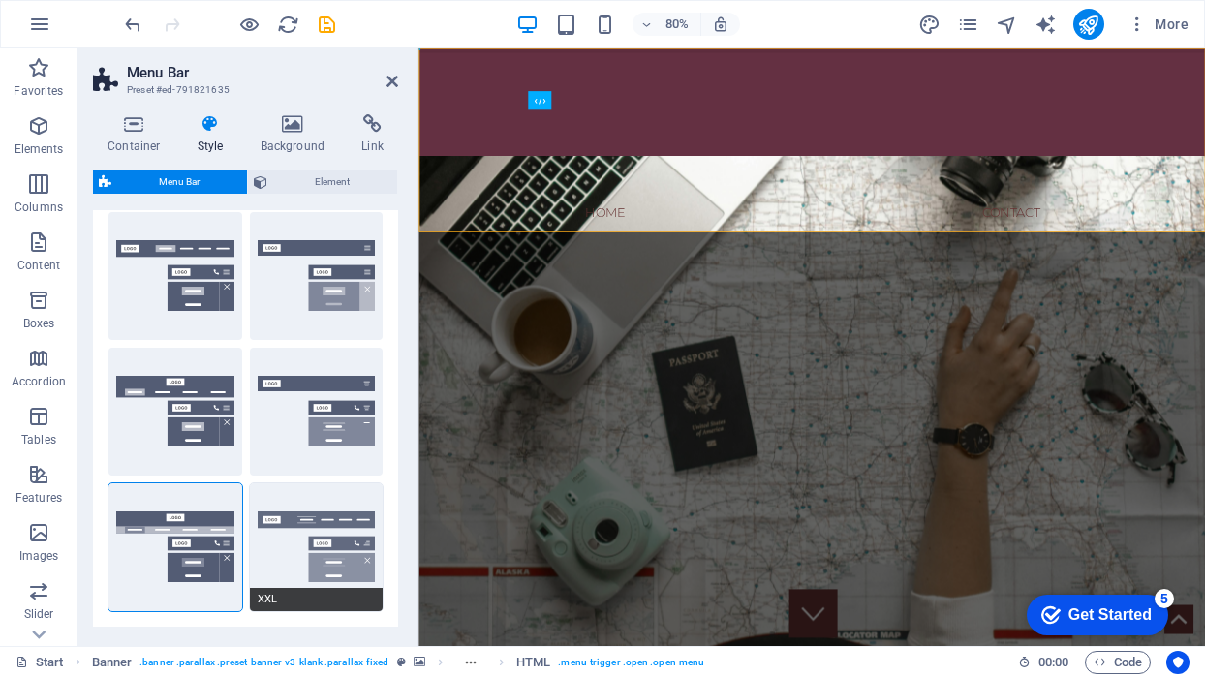
click at [332, 531] on button "XXL" at bounding box center [317, 547] width 134 height 128
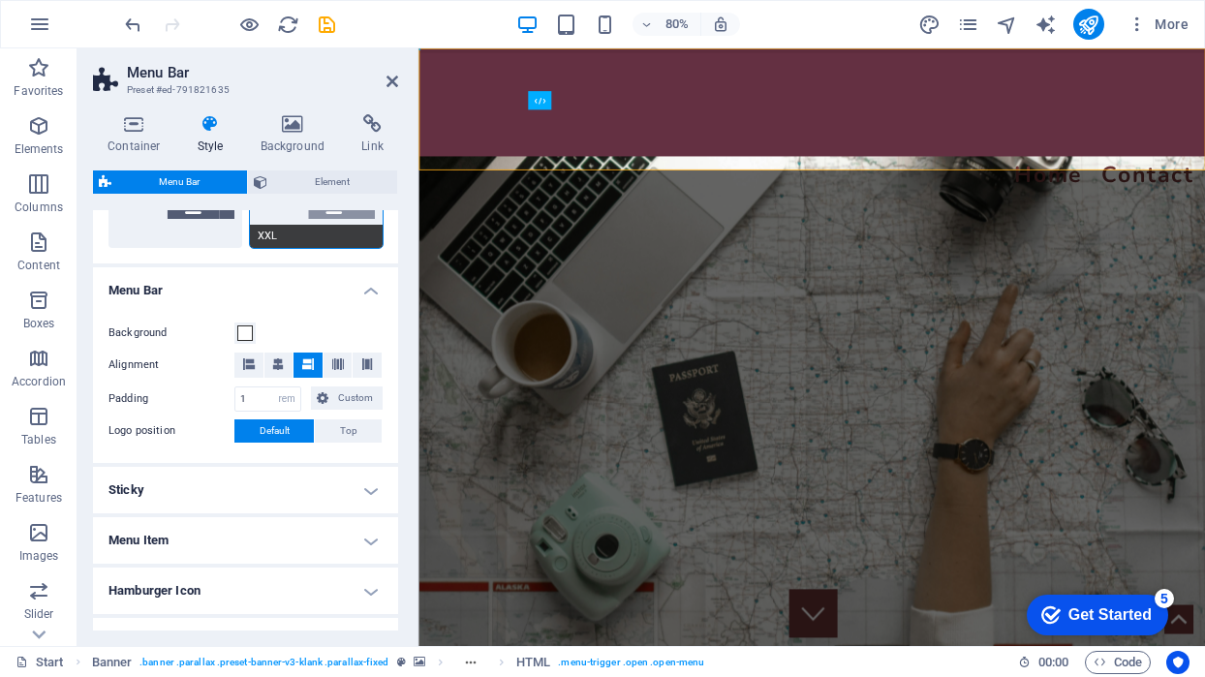
scroll to position [576, 0]
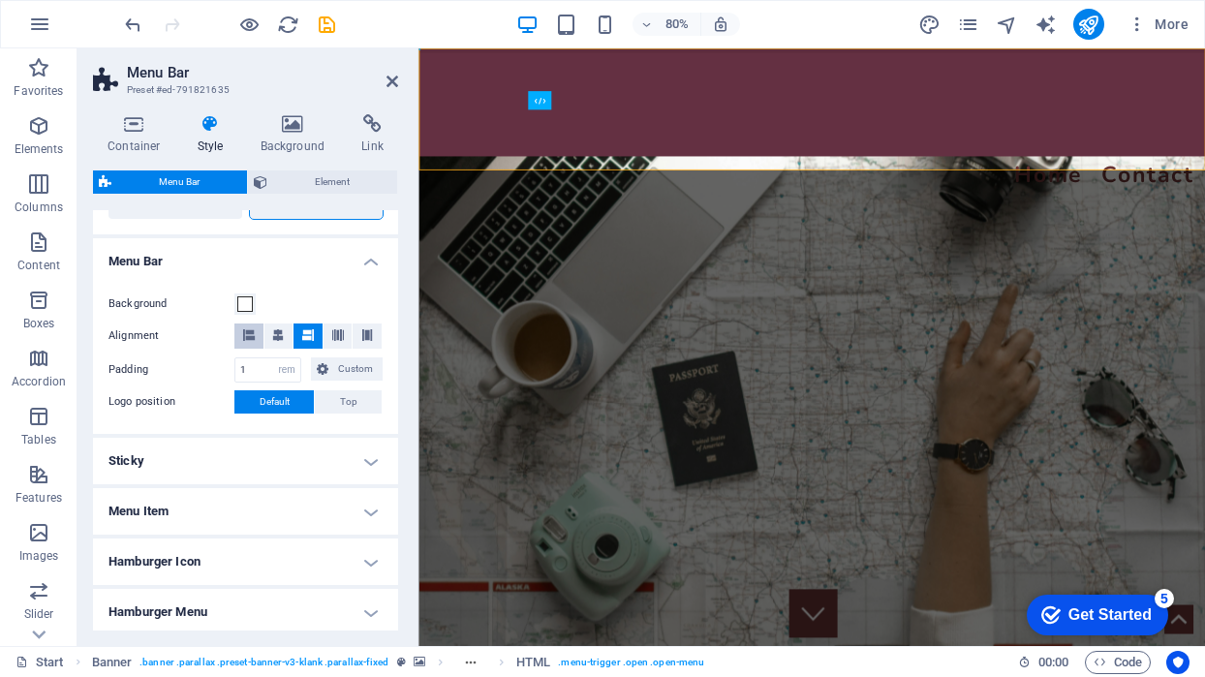
click at [243, 332] on icon at bounding box center [249, 335] width 12 height 12
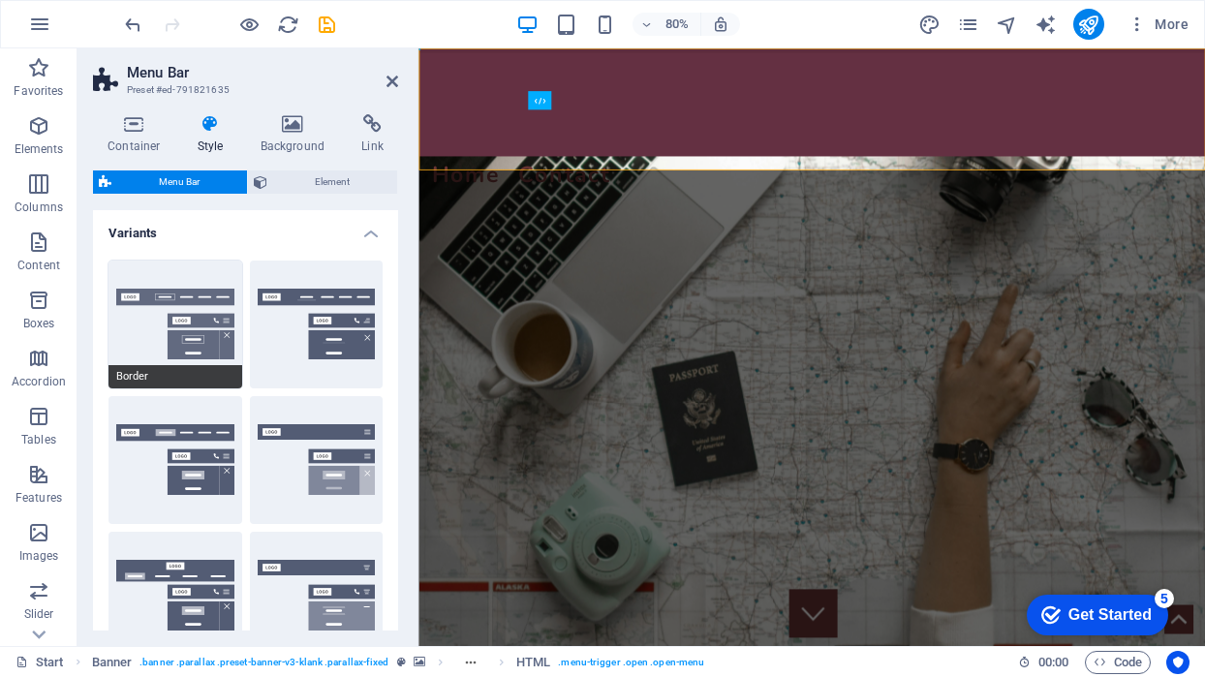
scroll to position [0, 0]
click at [192, 331] on button "Border" at bounding box center [176, 325] width 134 height 128
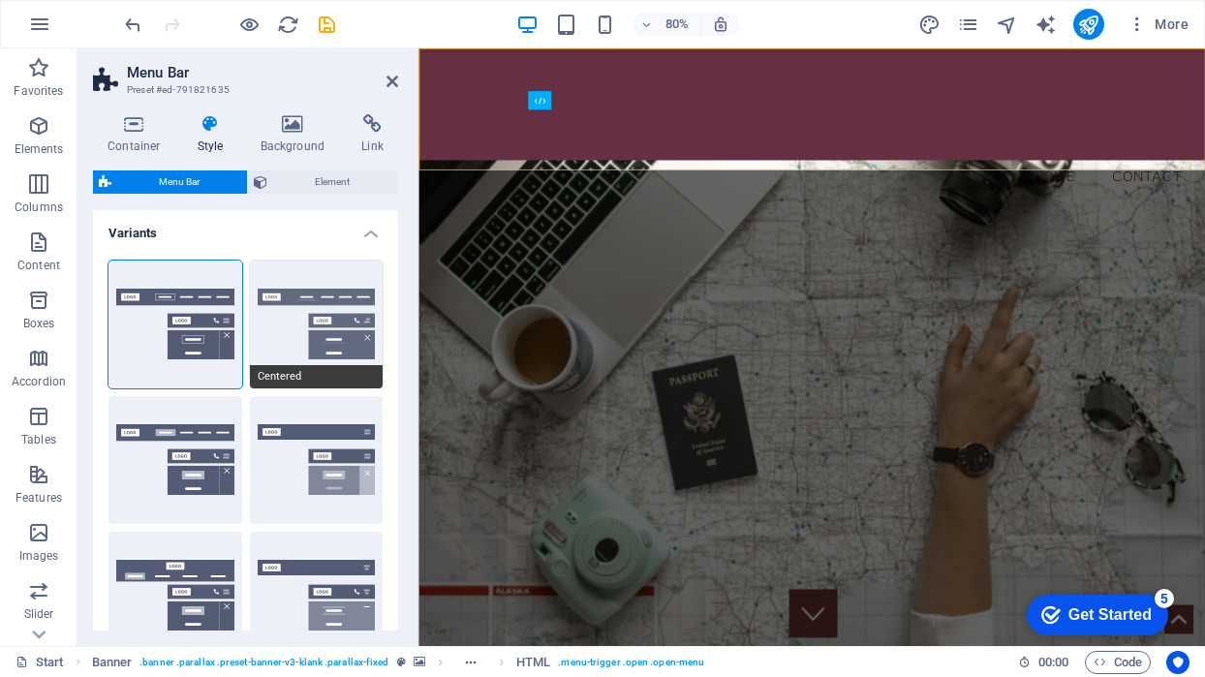
click at [317, 324] on button "Centered" at bounding box center [317, 325] width 134 height 128
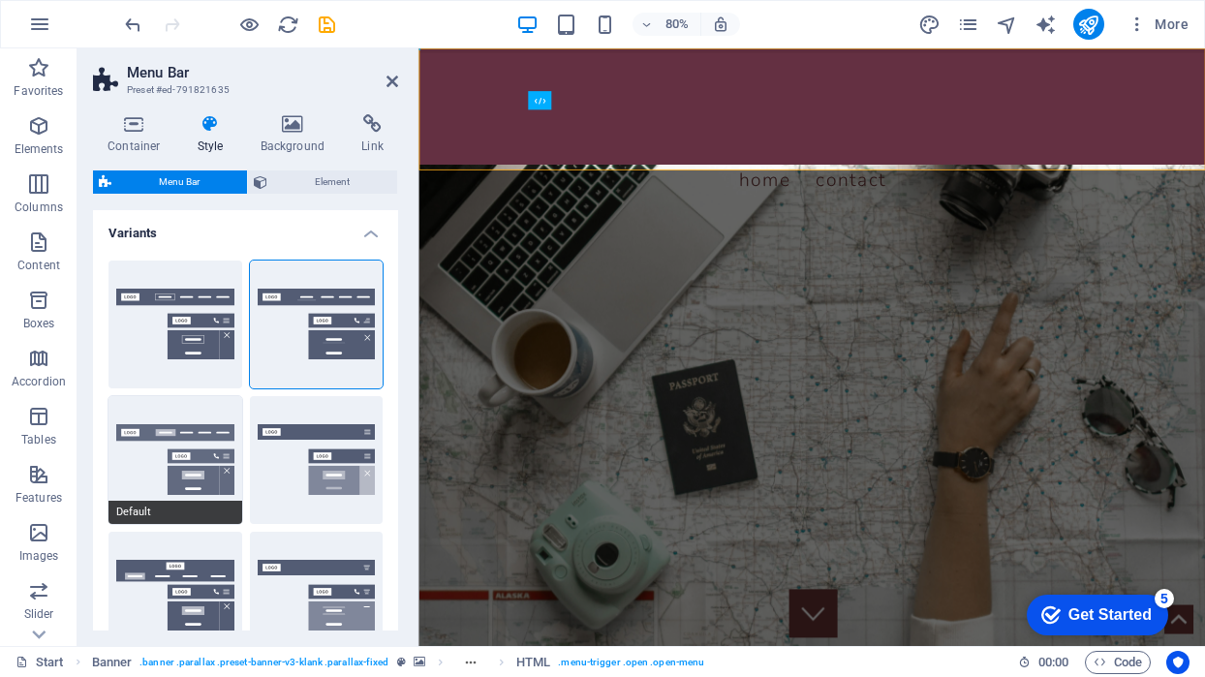
click at [201, 431] on button "Default" at bounding box center [176, 460] width 134 height 128
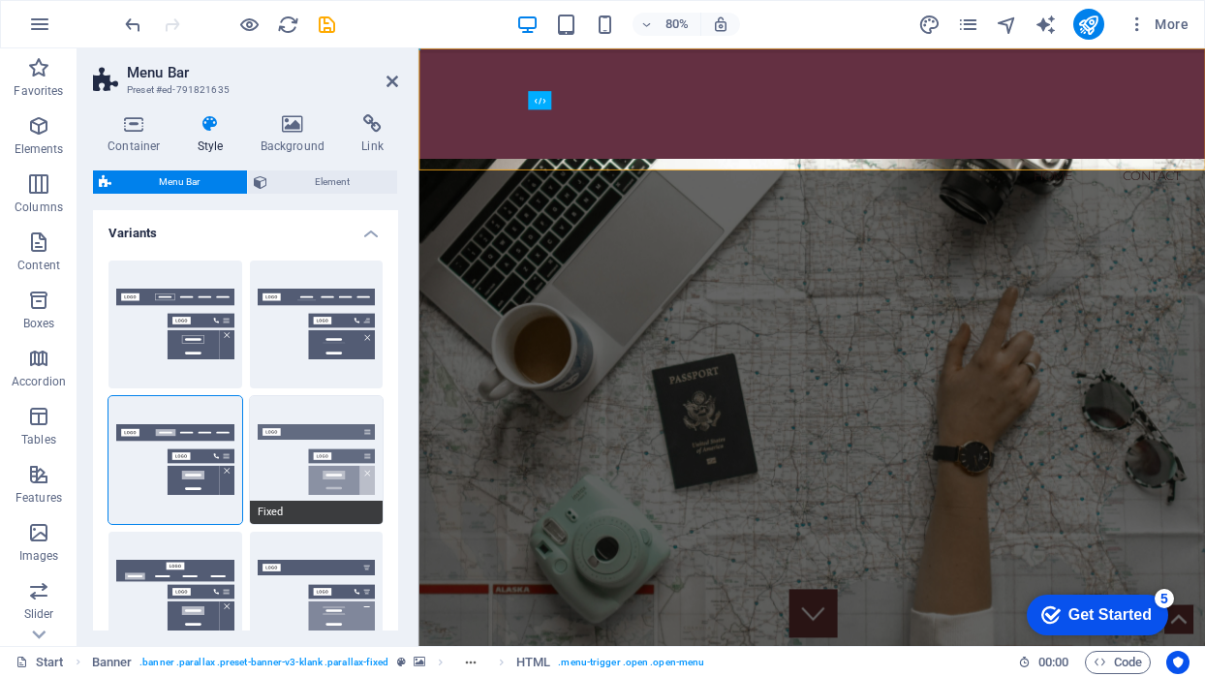
click at [336, 455] on button "Fixed" at bounding box center [317, 460] width 134 height 128
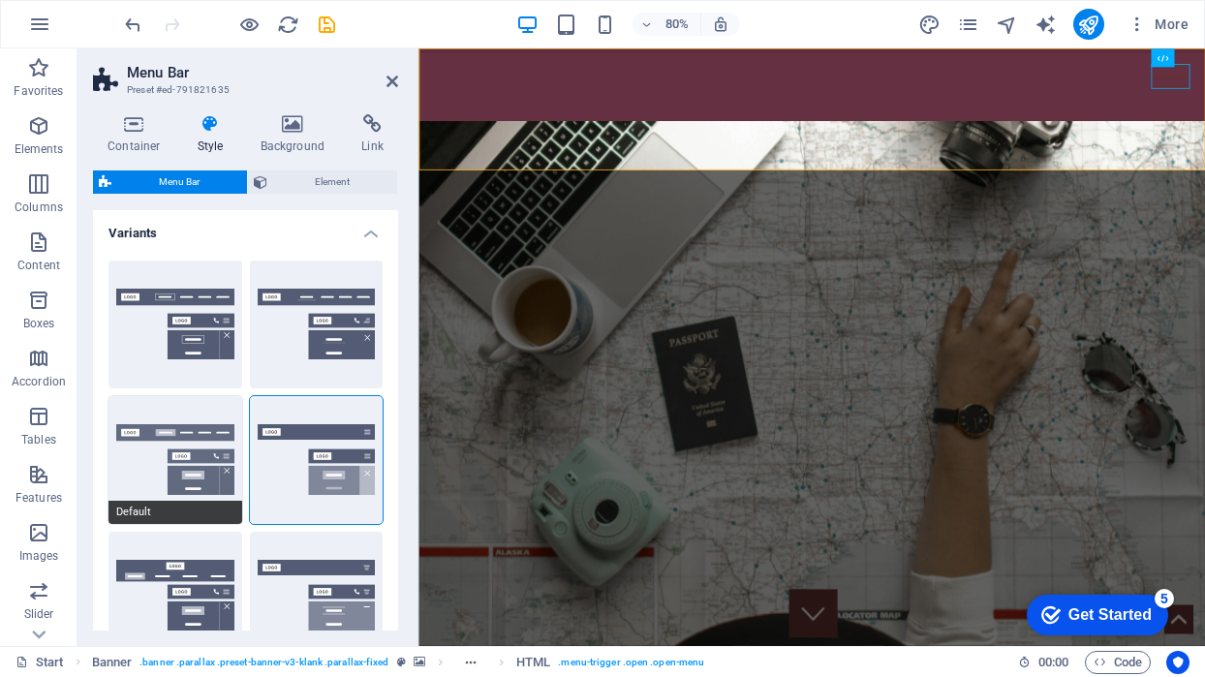
click at [202, 450] on button "Default" at bounding box center [176, 460] width 134 height 128
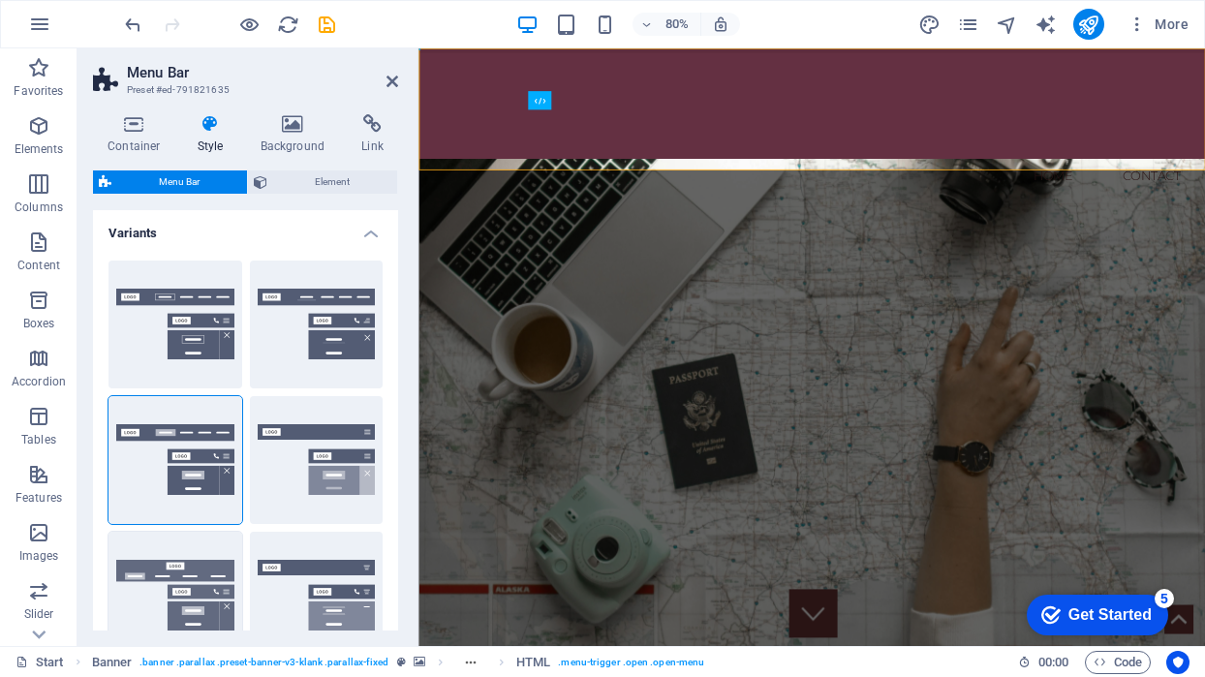
click at [188, 582] on button "Loki" at bounding box center [176, 596] width 134 height 128
type input "0"
select select "DISABLED_OPTION_VALUE"
type input "2"
type input "1"
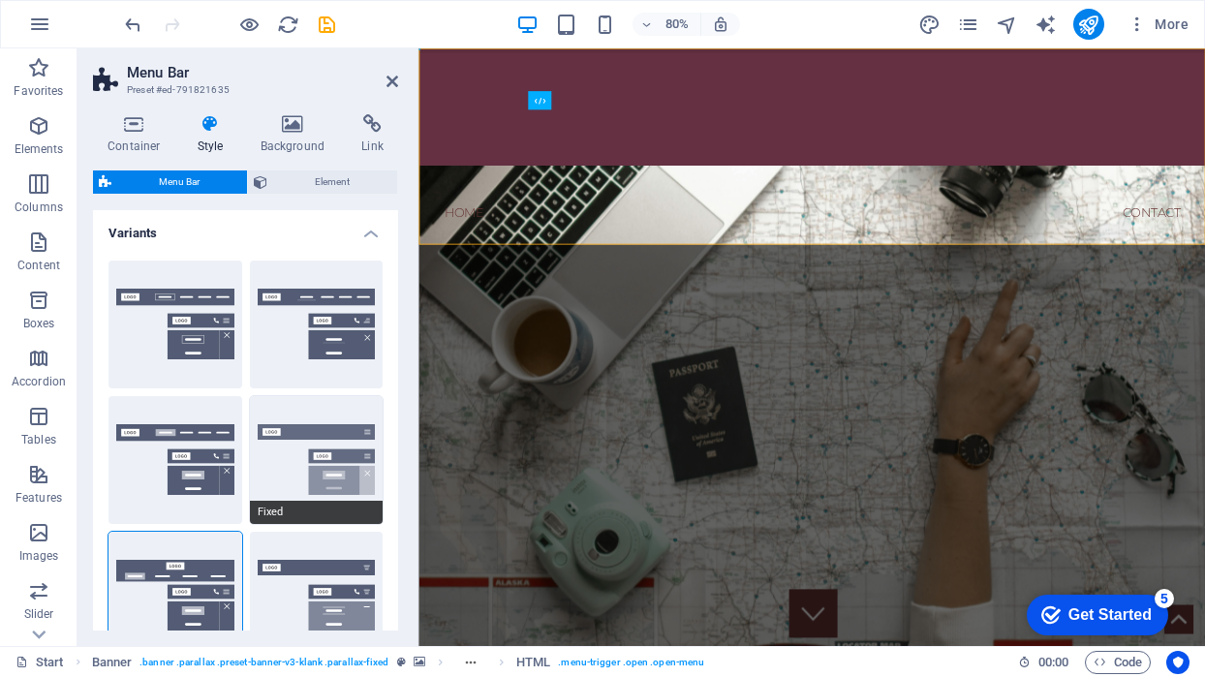
click at [305, 431] on button "Fixed" at bounding box center [317, 460] width 134 height 128
type input "1"
